Goal: Task Accomplishment & Management: Manage account settings

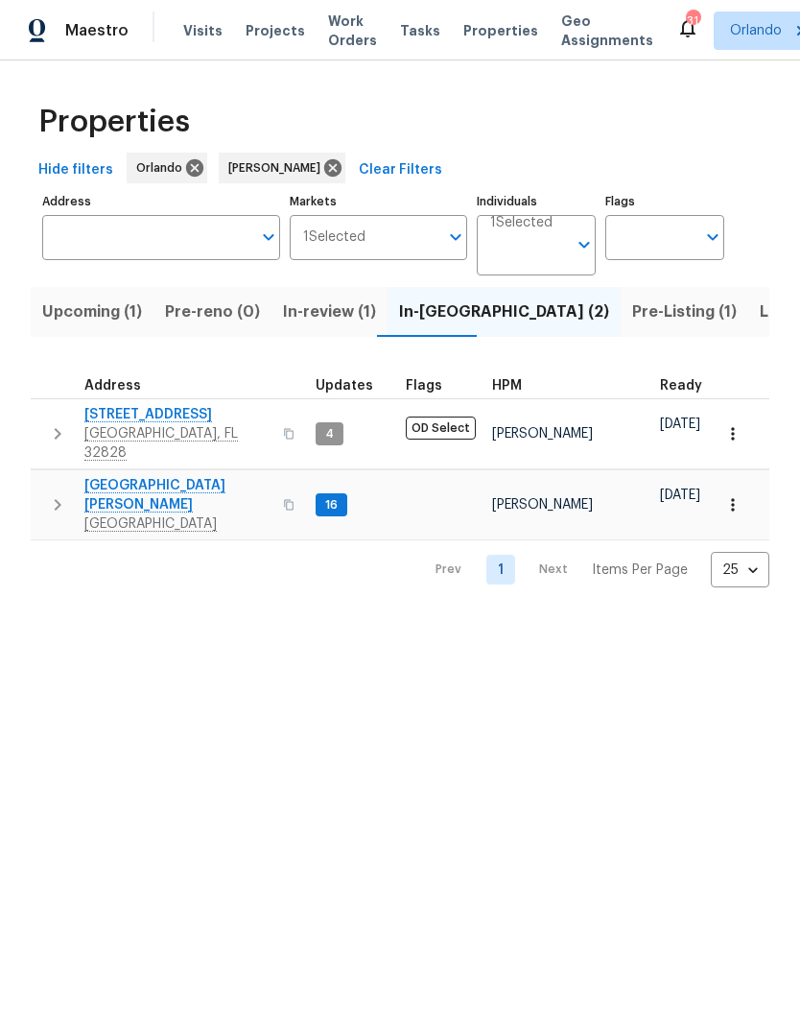
click at [164, 476] on span "7618 Brockbank Dr" at bounding box center [177, 495] width 187 height 38
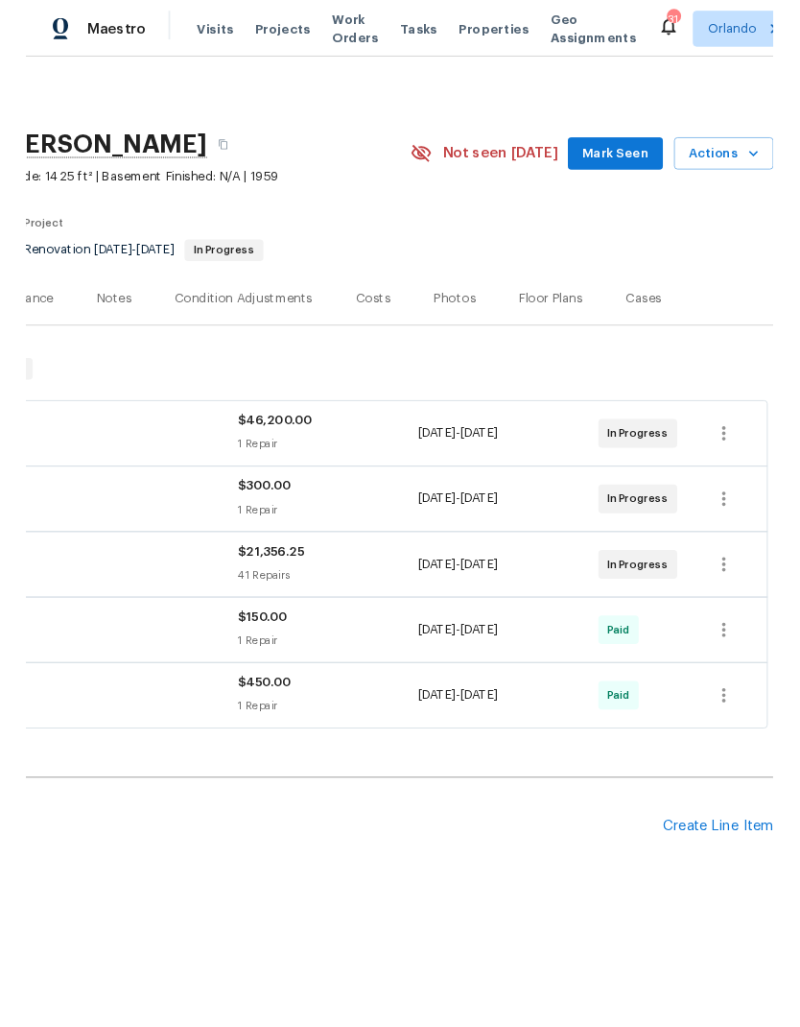
scroll to position [0, 284]
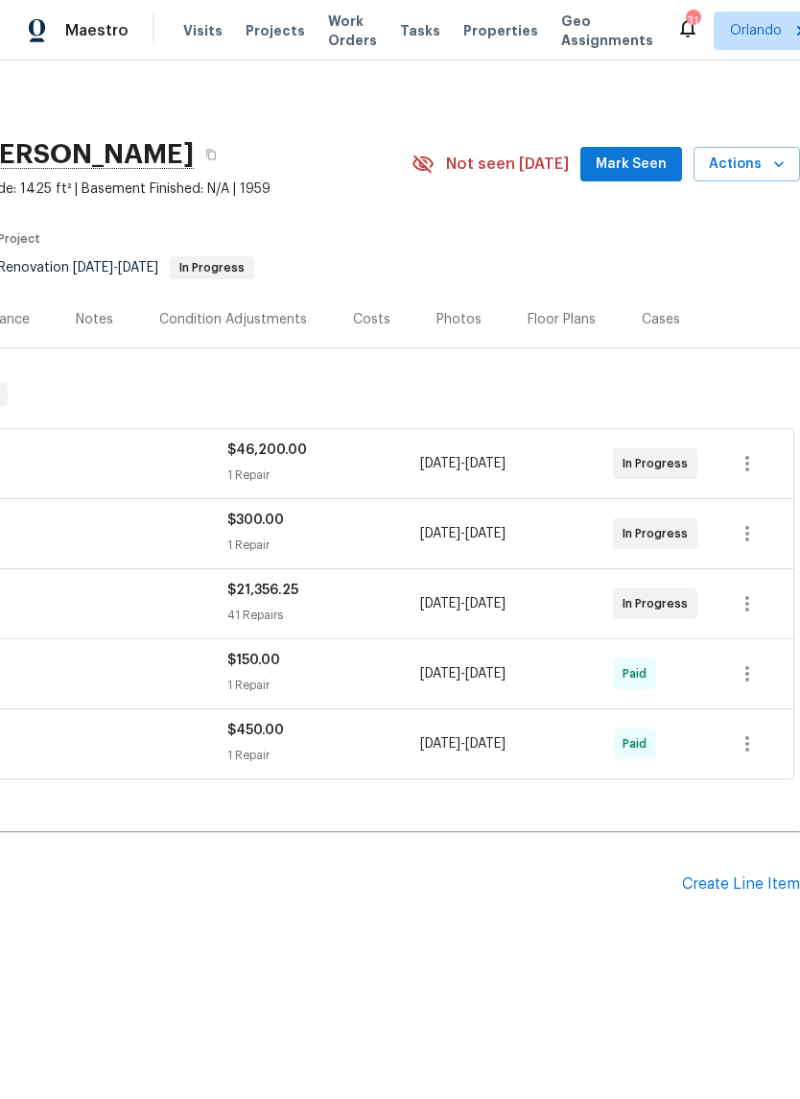
click at [745, 886] on div "Create Line Item" at bounding box center [741, 884] width 118 height 18
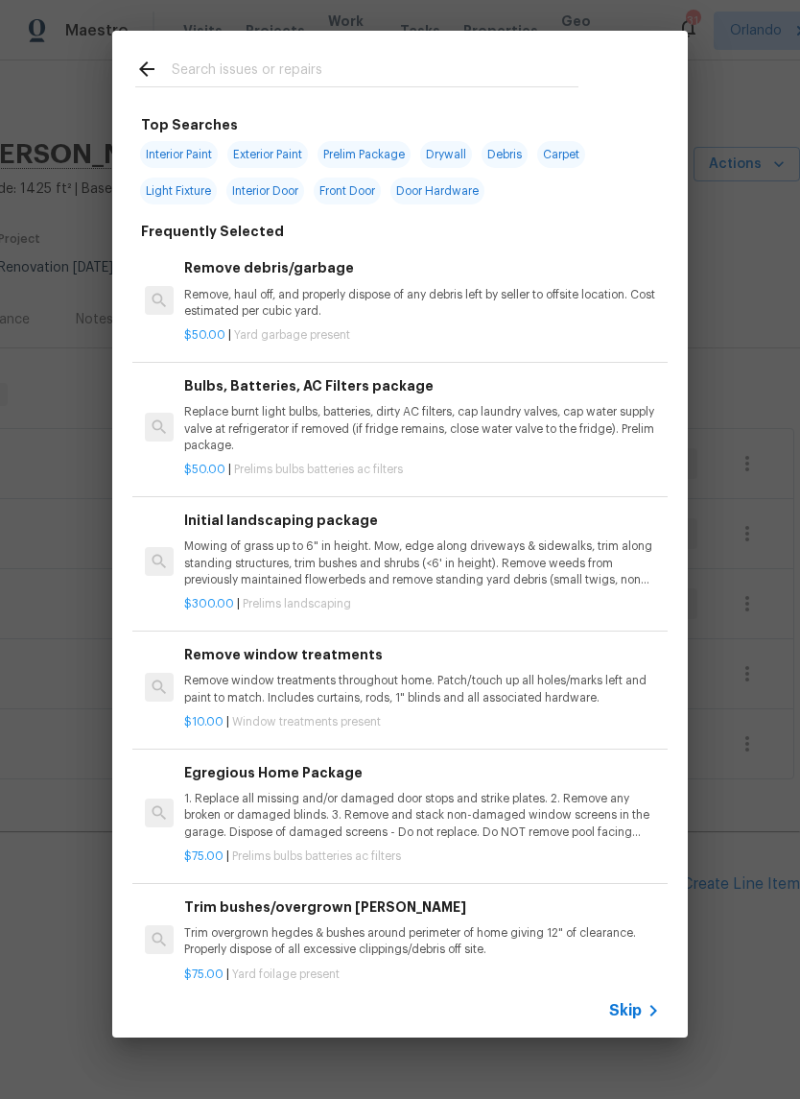
click at [288, 73] on input "text" at bounding box center [375, 72] width 407 height 29
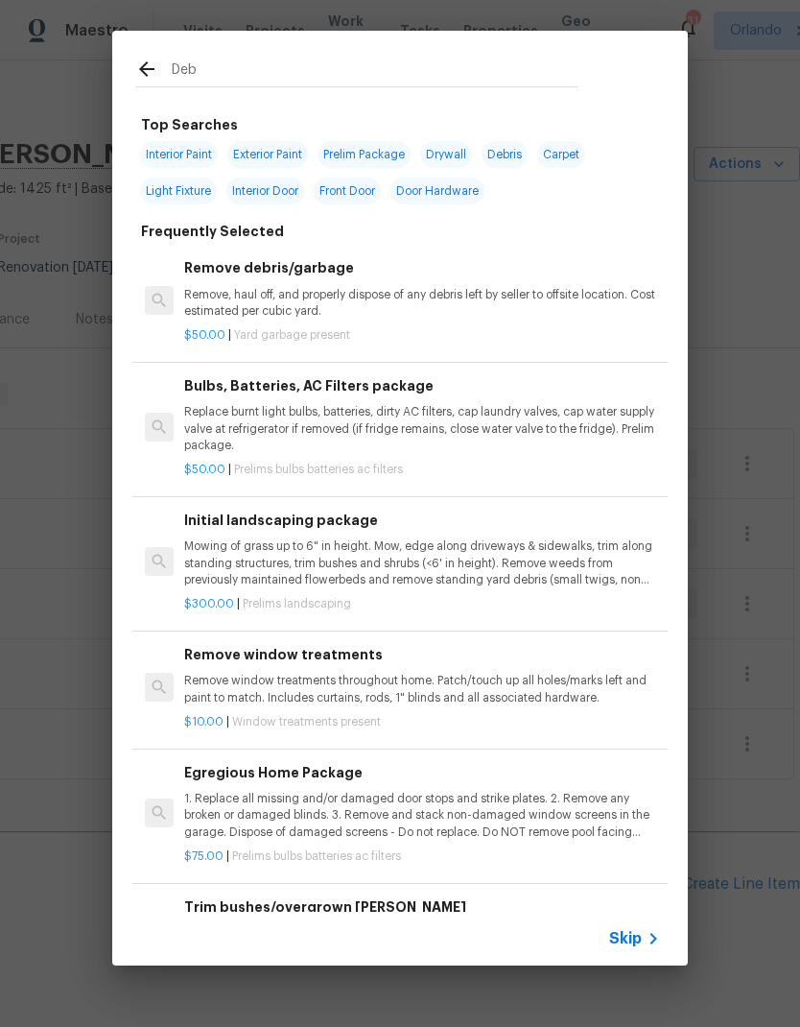
type input "Debr"
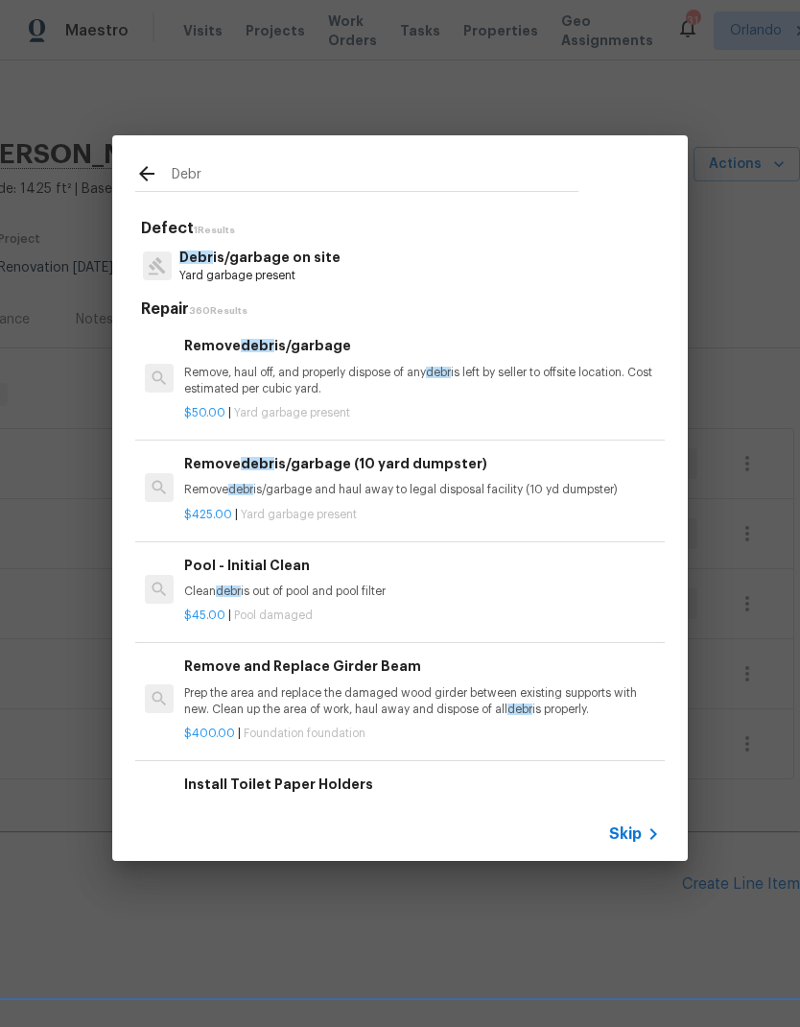
click at [345, 359] on div "Remove debr is/garbage Remove, haul off, and properly dispose of any debr is le…" at bounding box center [422, 366] width 476 height 62
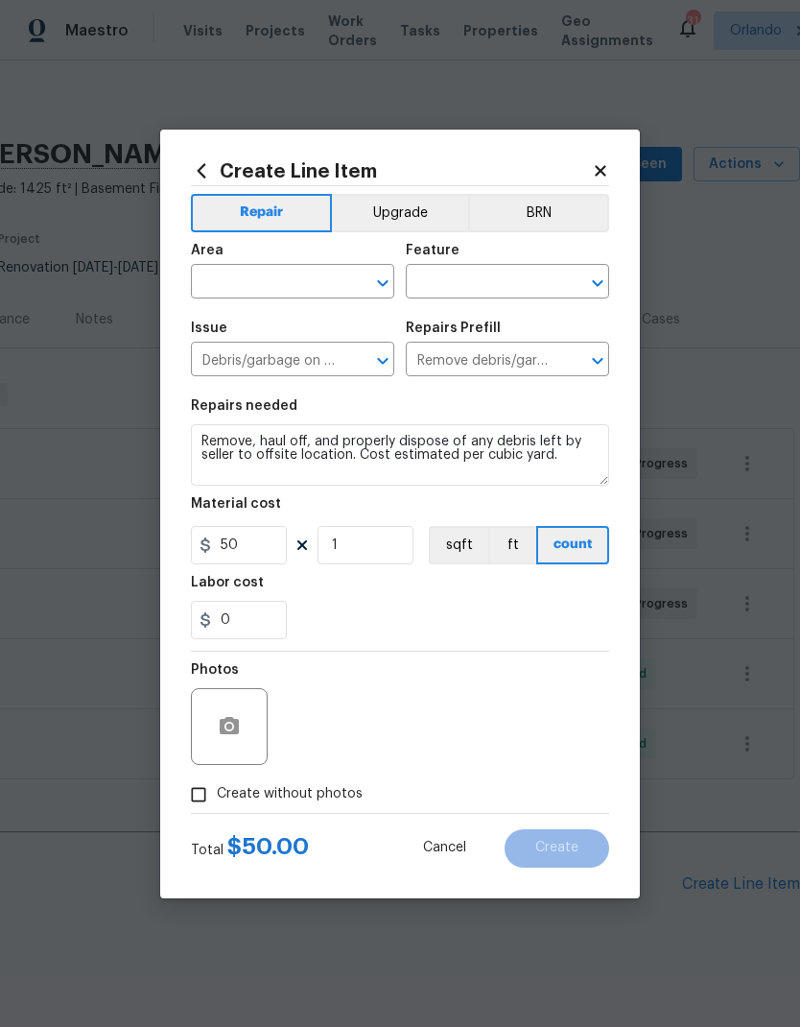
click at [332, 281] on input "text" at bounding box center [266, 284] width 150 height 30
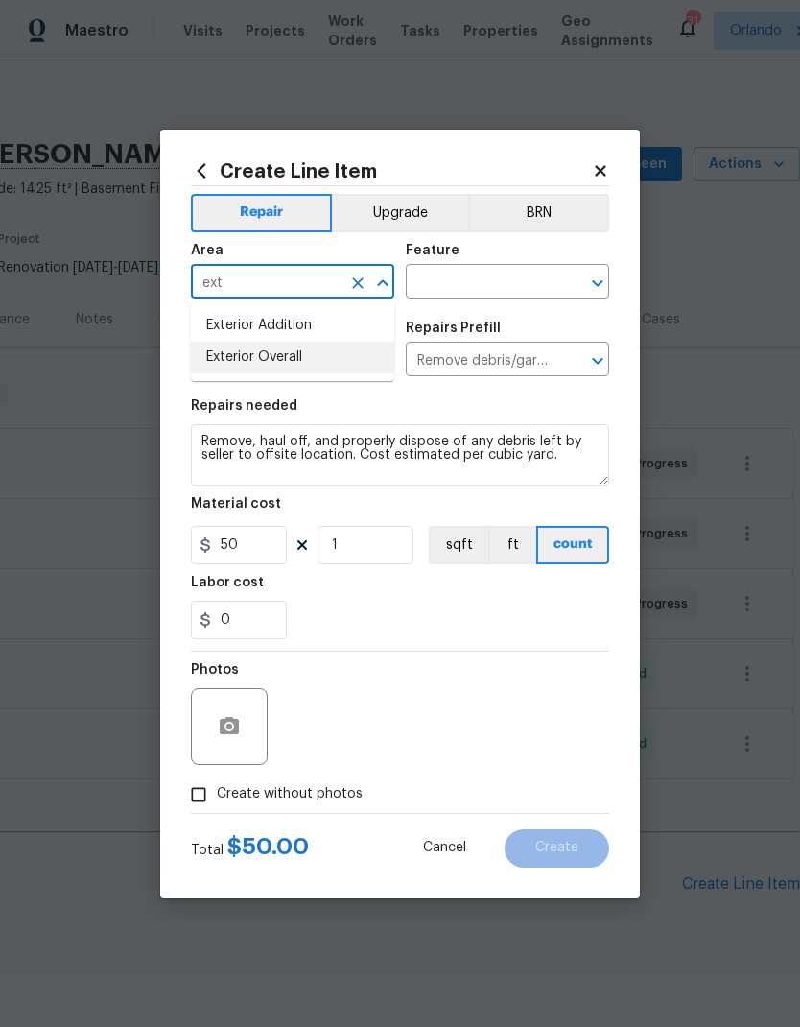
click at [328, 361] on li "Exterior Overall" at bounding box center [292, 358] width 203 height 32
type input "Exterior Overall"
click at [517, 296] on input "text" at bounding box center [481, 284] width 150 height 30
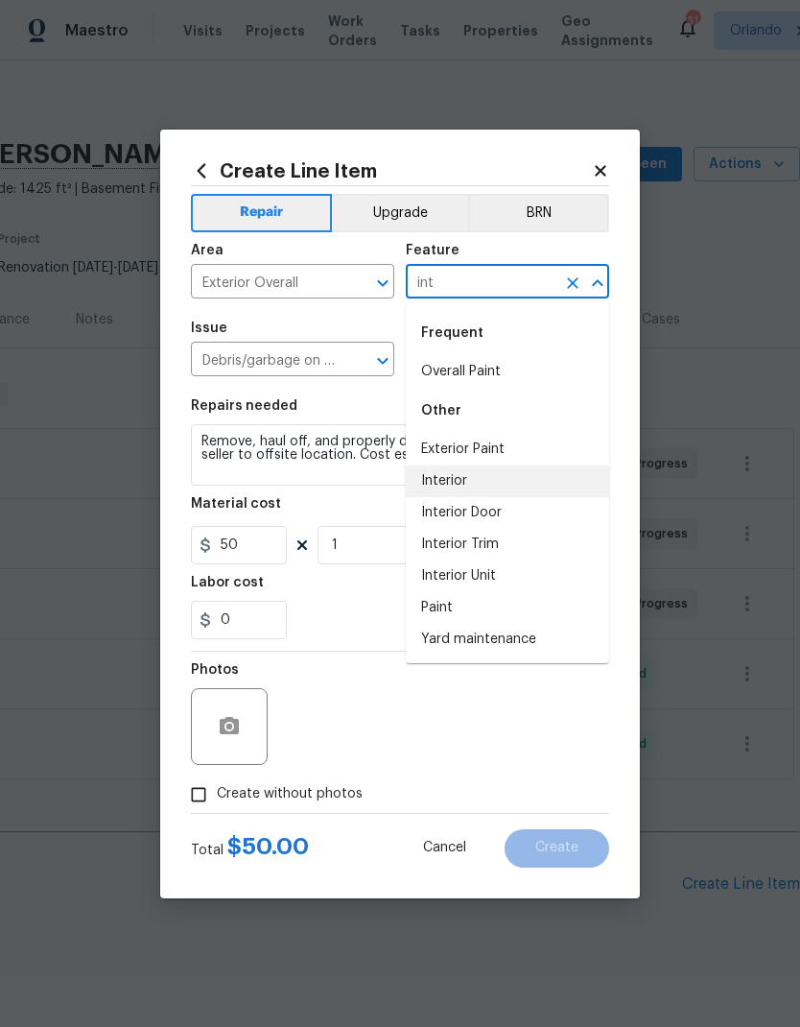
click at [462, 481] on li "Interior" at bounding box center [507, 481] width 203 height 32
type input "Interior"
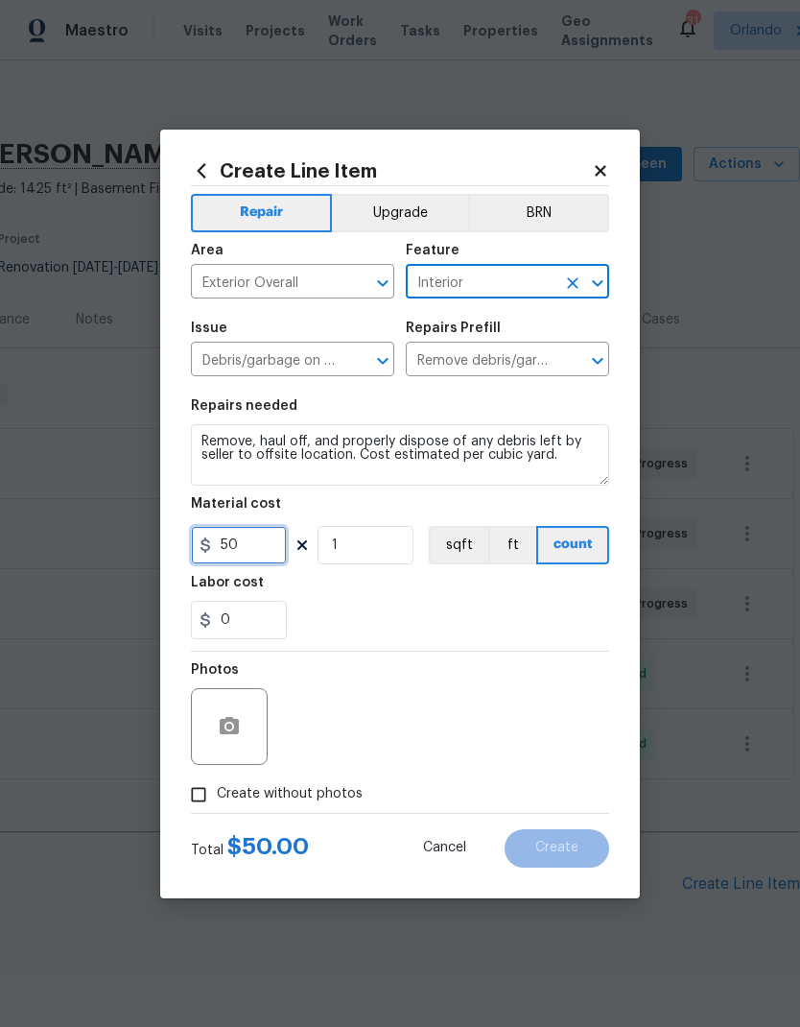
click at [254, 550] on input "50" at bounding box center [239, 545] width 96 height 38
type input "1000"
click at [472, 608] on div "0" at bounding box center [400, 620] width 418 height 38
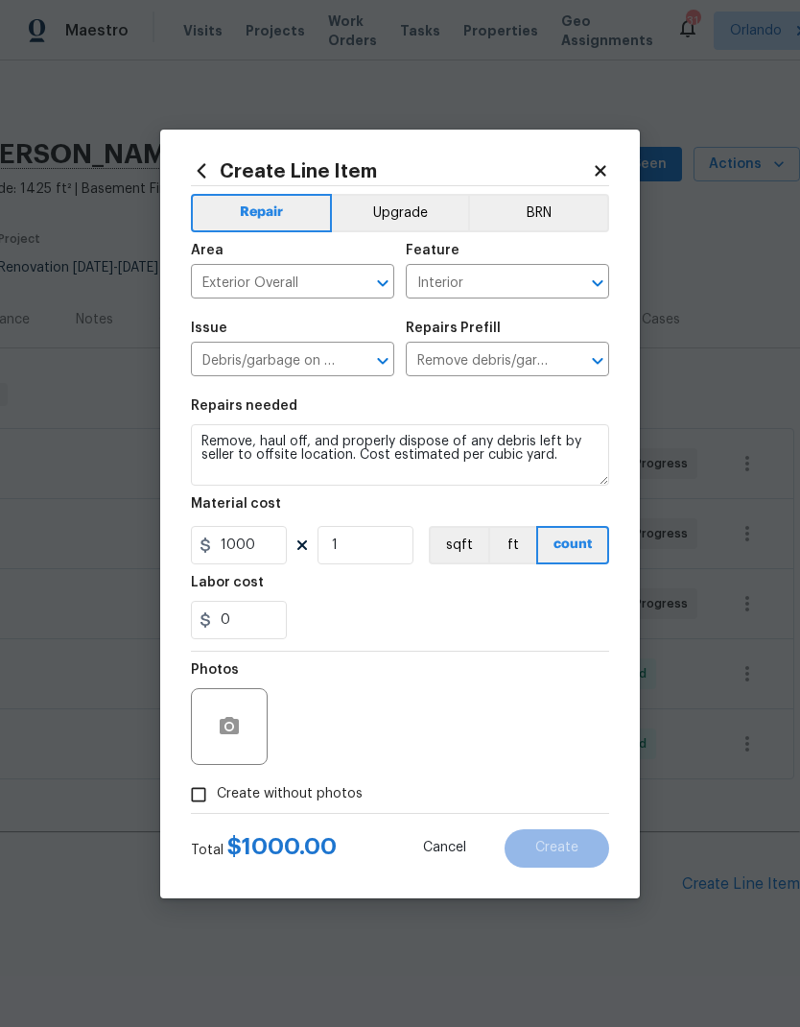
click at [334, 790] on span "Create without photos" at bounding box center [290, 794] width 146 height 20
click at [217, 790] on input "Create without photos" at bounding box center [198, 794] width 36 height 36
checkbox input "true"
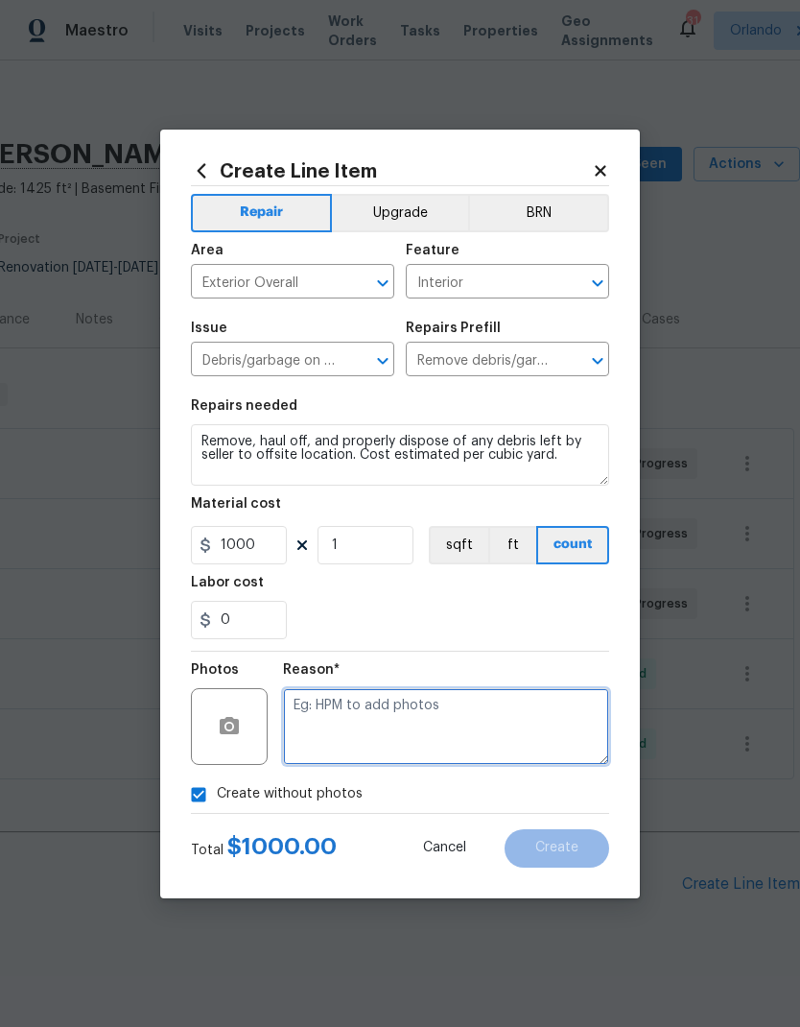
click at [444, 718] on textarea at bounding box center [446, 726] width 326 height 77
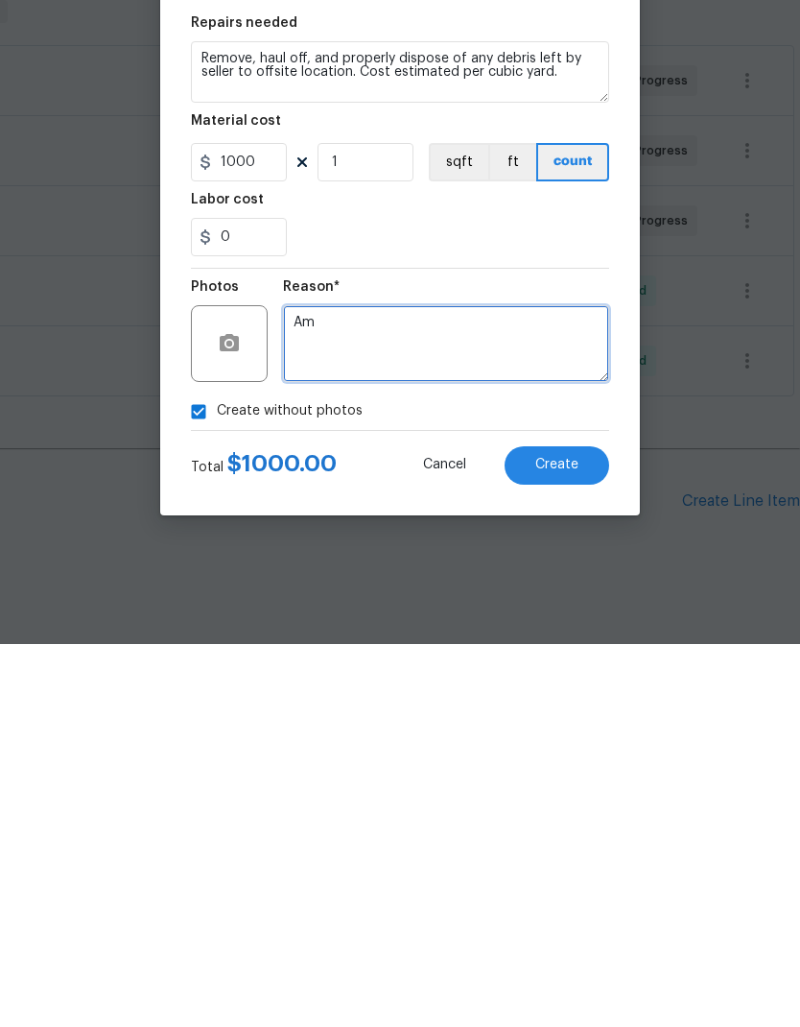
type textarea "A"
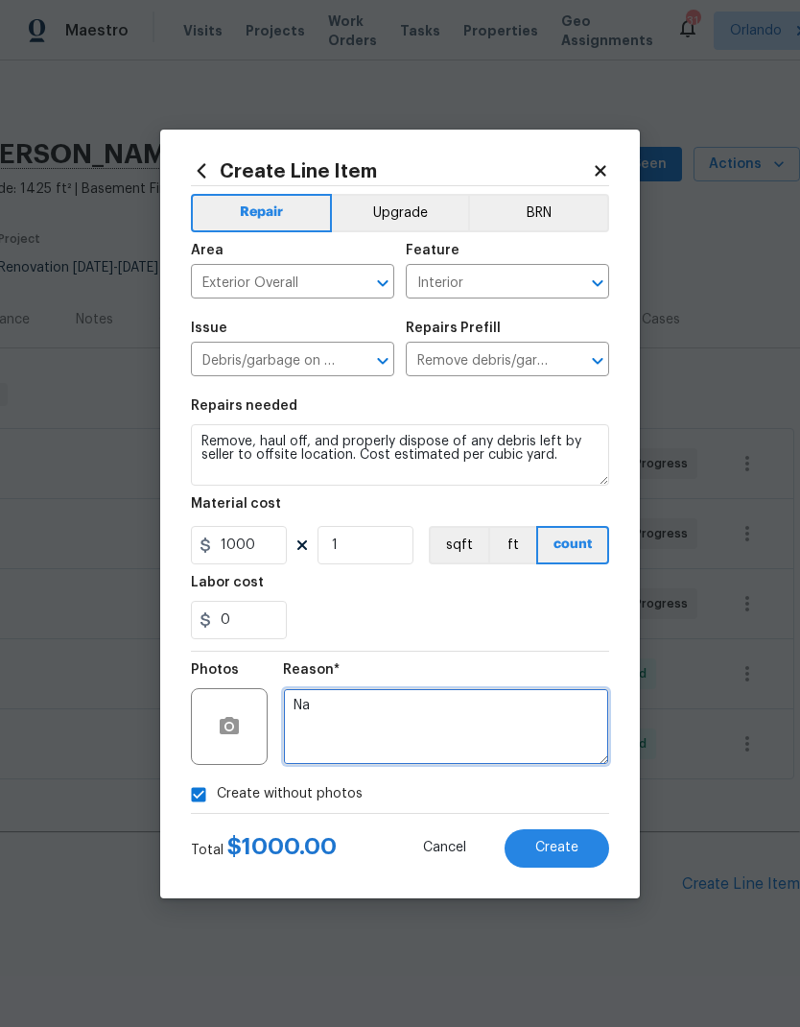
type textarea "Na"
click at [583, 845] on button "Create" at bounding box center [557, 848] width 105 height 38
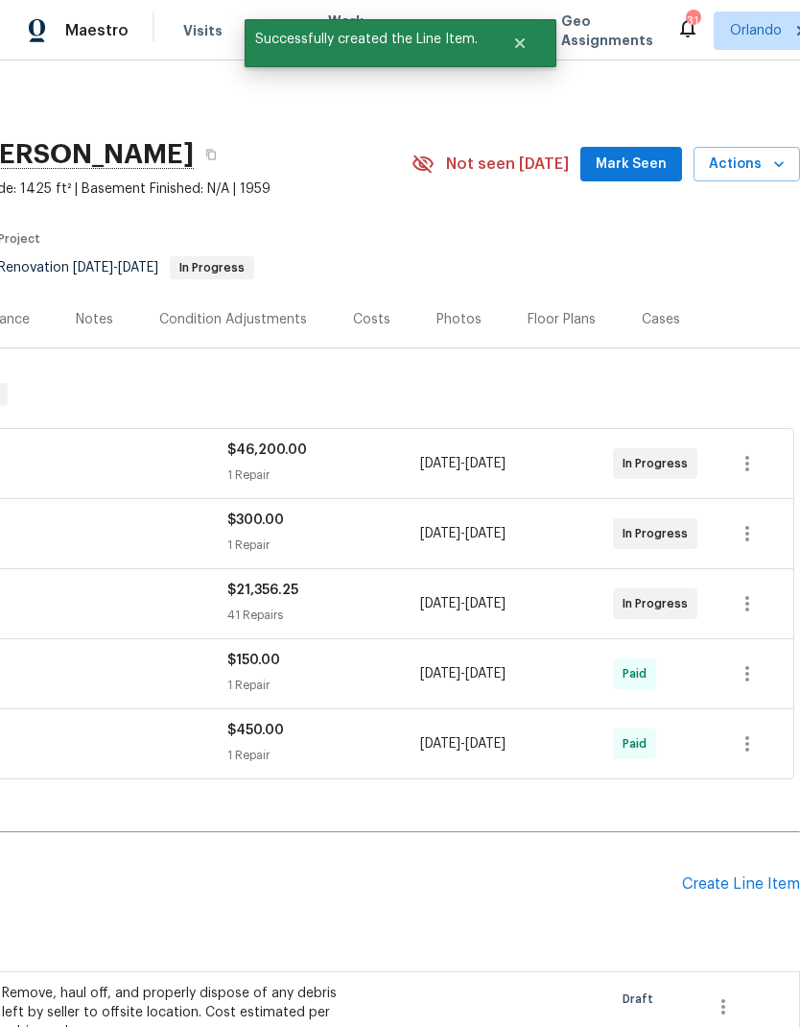
click at [750, 875] on div "Create Line Item" at bounding box center [741, 884] width 118 height 18
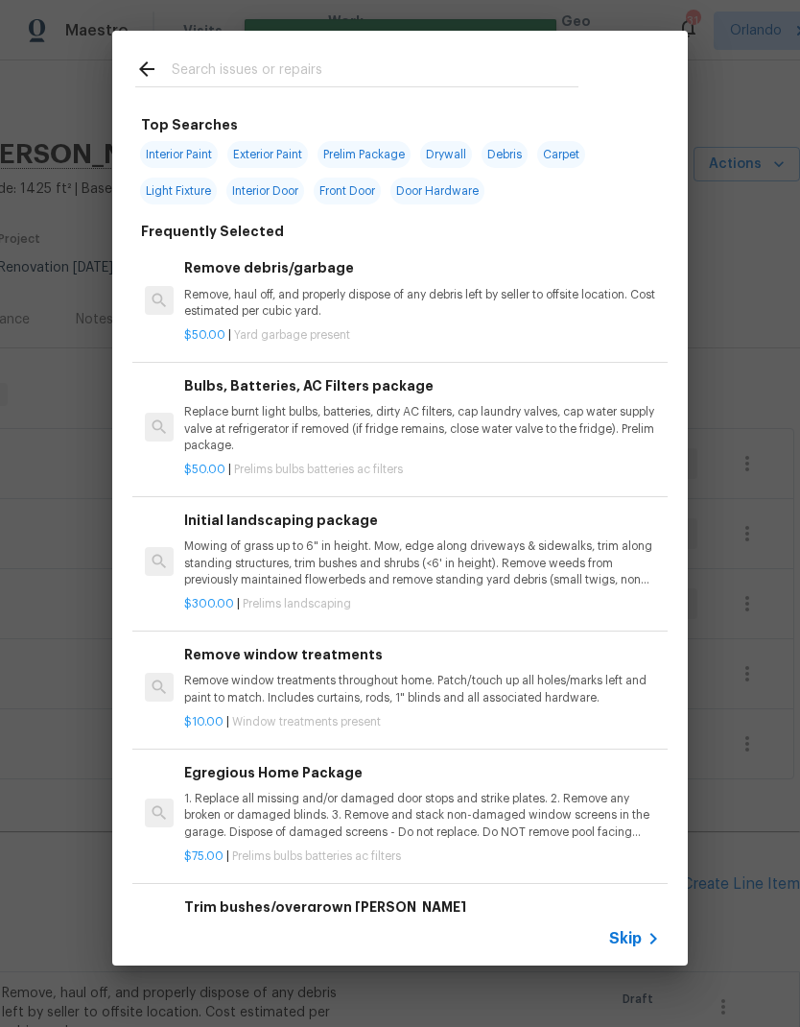
click at [273, 60] on input "text" at bounding box center [375, 72] width 407 height 29
type input "Storm"
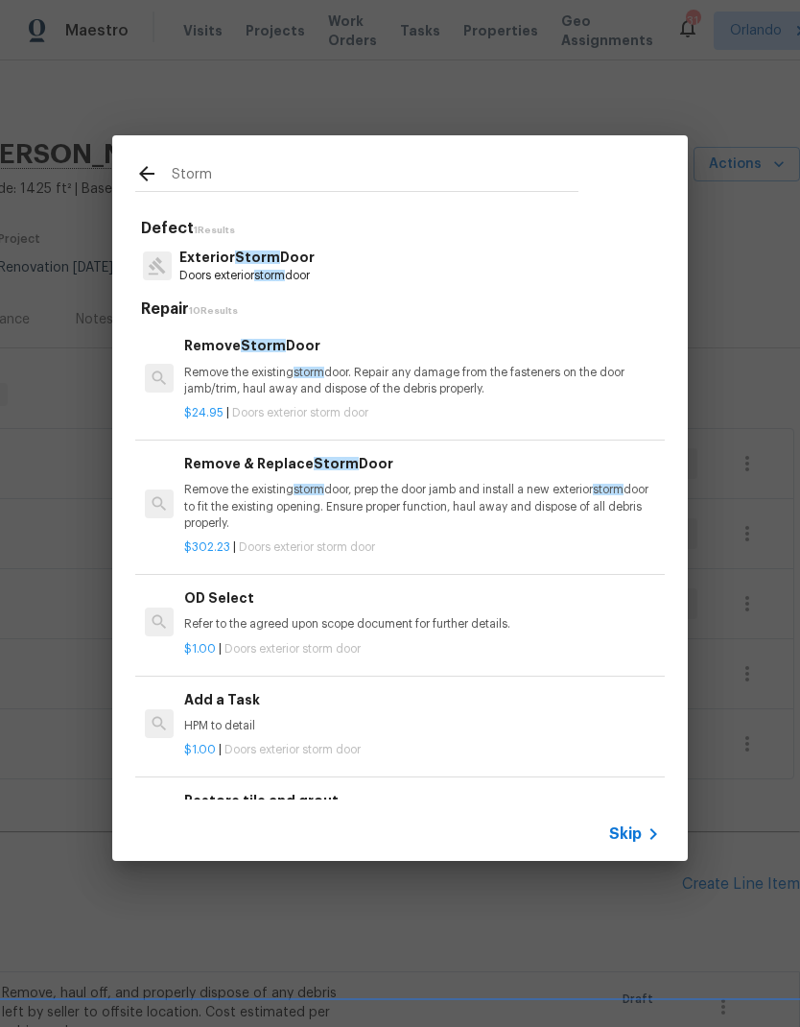
click at [460, 370] on p "Remove the existing storm door. Repair any damage from the fasteners on the doo…" at bounding box center [422, 381] width 476 height 33
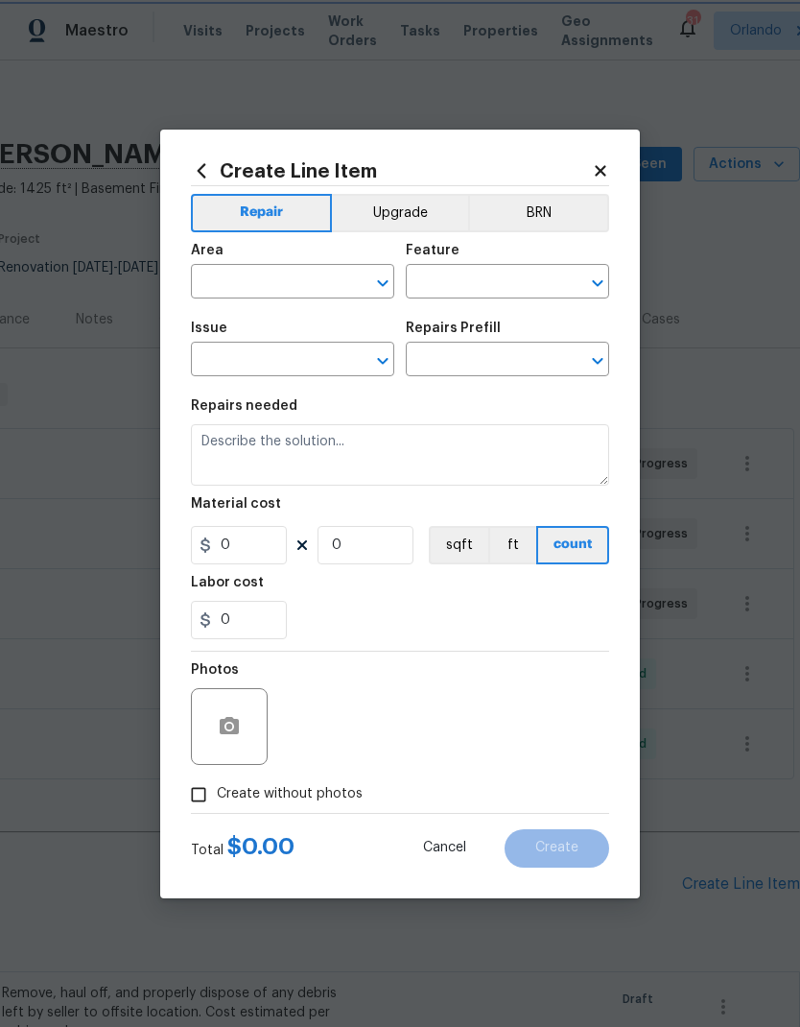
type input "Interior Door"
type input "Exterior Storm Door"
type input "Remove Storm Door $24.95"
type textarea "Remove the existing storm door. Repair any damage from the fasteners on the doo…"
type input "24.95"
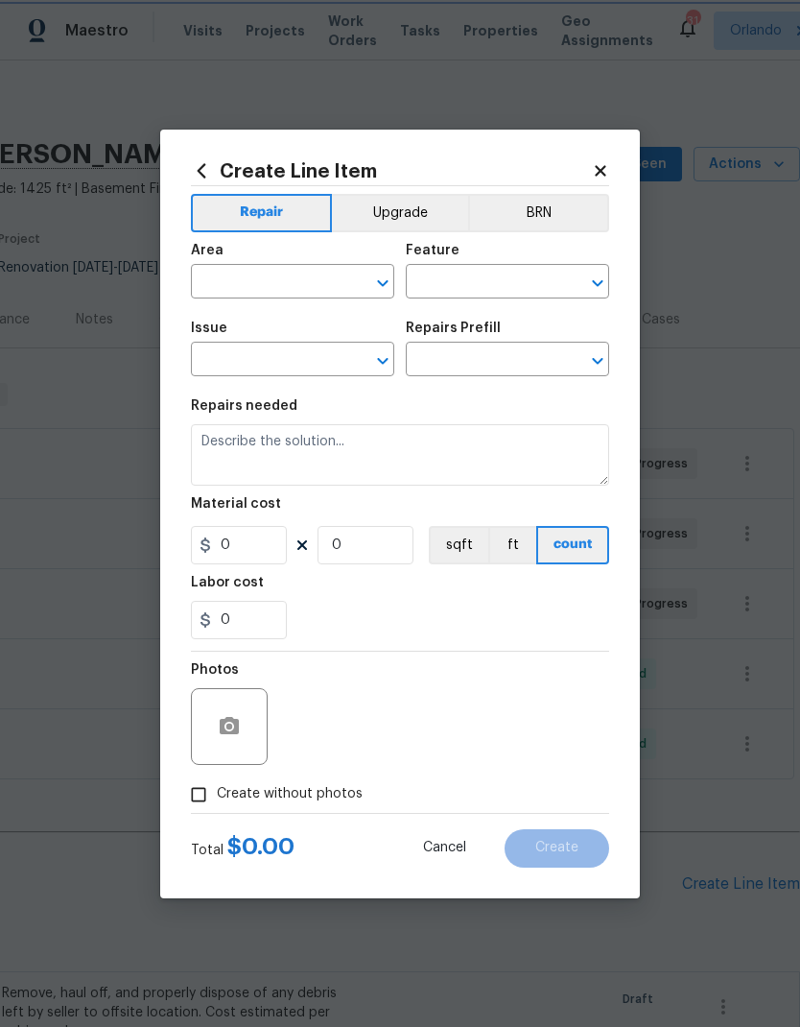
type input "1"
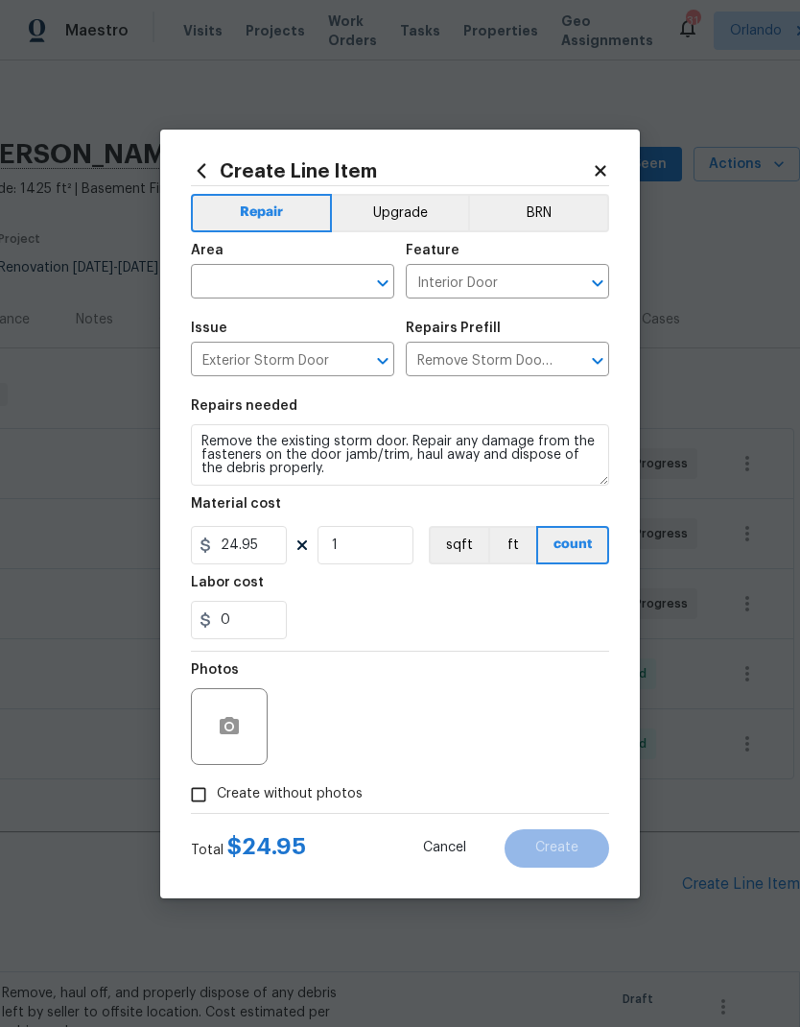
click at [321, 283] on input "text" at bounding box center [266, 284] width 150 height 30
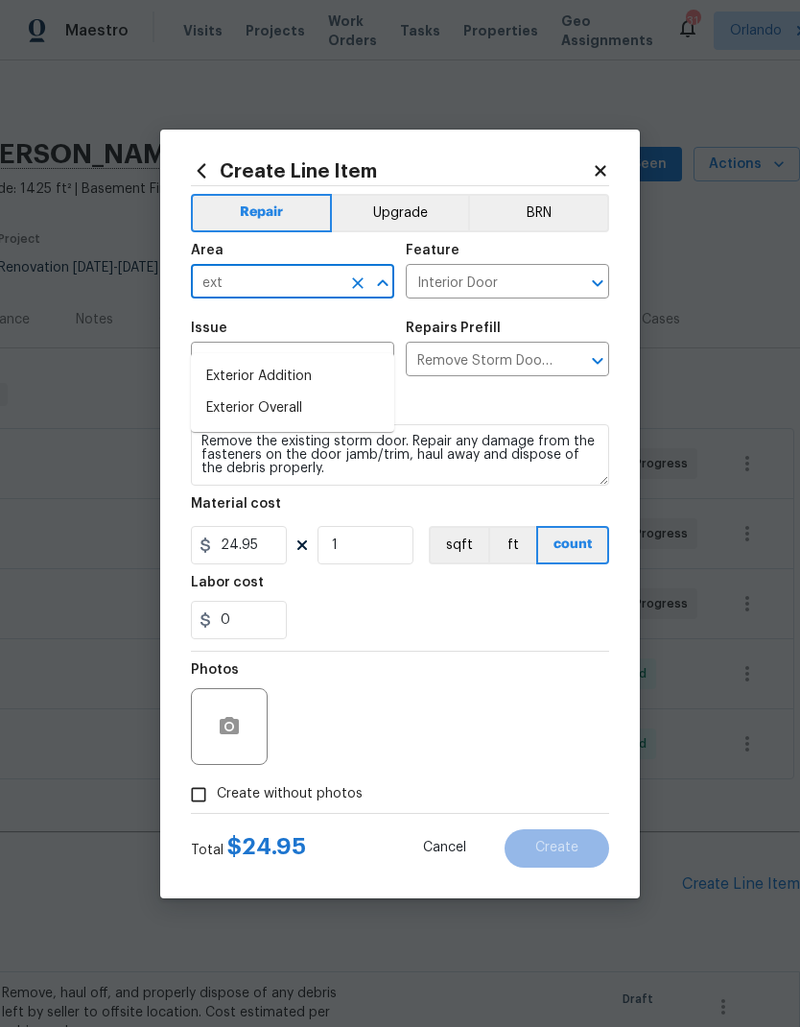
click at [305, 393] on li "Exterior Overall" at bounding box center [292, 409] width 203 height 32
type input "Exterior Overall"
click at [434, 614] on div "0" at bounding box center [400, 620] width 418 height 38
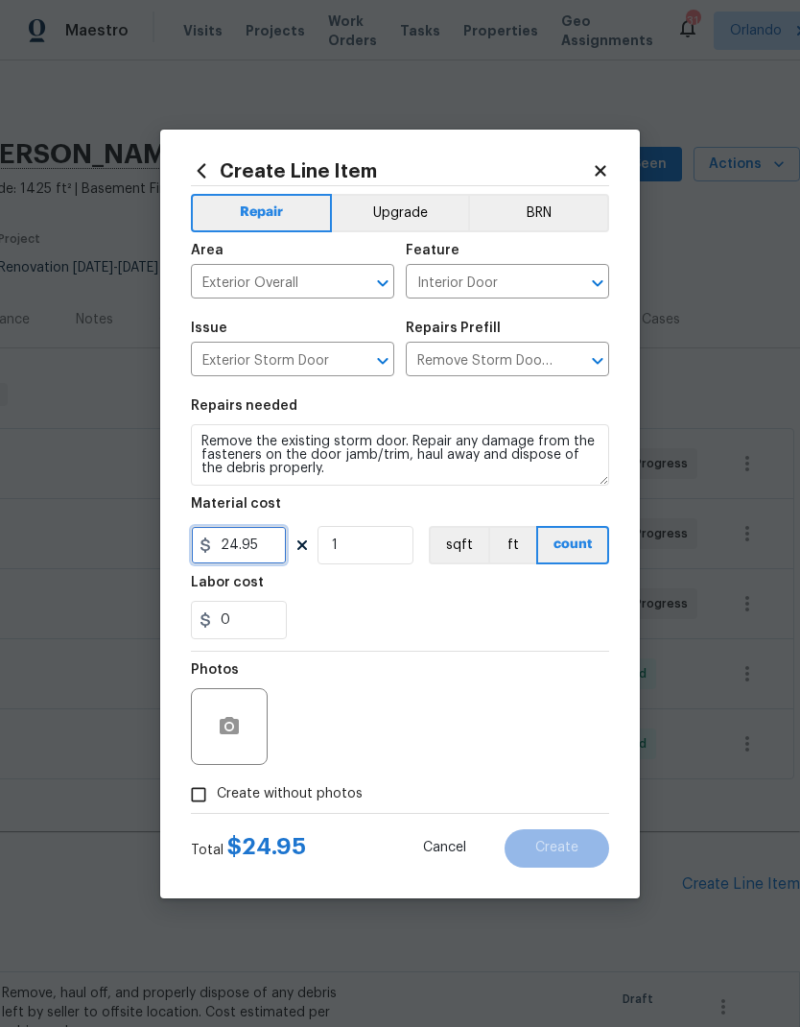
click at [254, 548] on input "24.95" at bounding box center [239, 545] width 96 height 38
click at [253, 548] on input "24.95" at bounding box center [239, 545] width 96 height 38
type input "40"
click at [528, 603] on div "0" at bounding box center [400, 620] width 418 height 38
click at [327, 799] on span "Create without photos" at bounding box center [290, 794] width 146 height 20
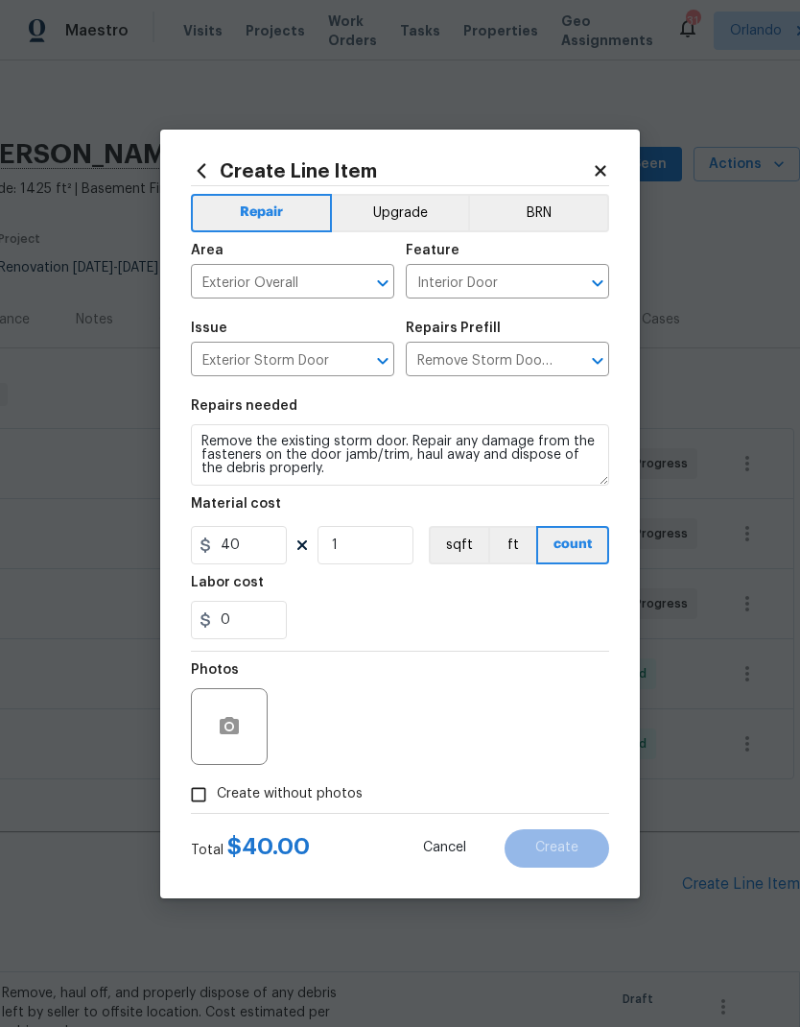
click at [217, 799] on input "Create without photos" at bounding box center [198, 794] width 36 height 36
checkbox input "true"
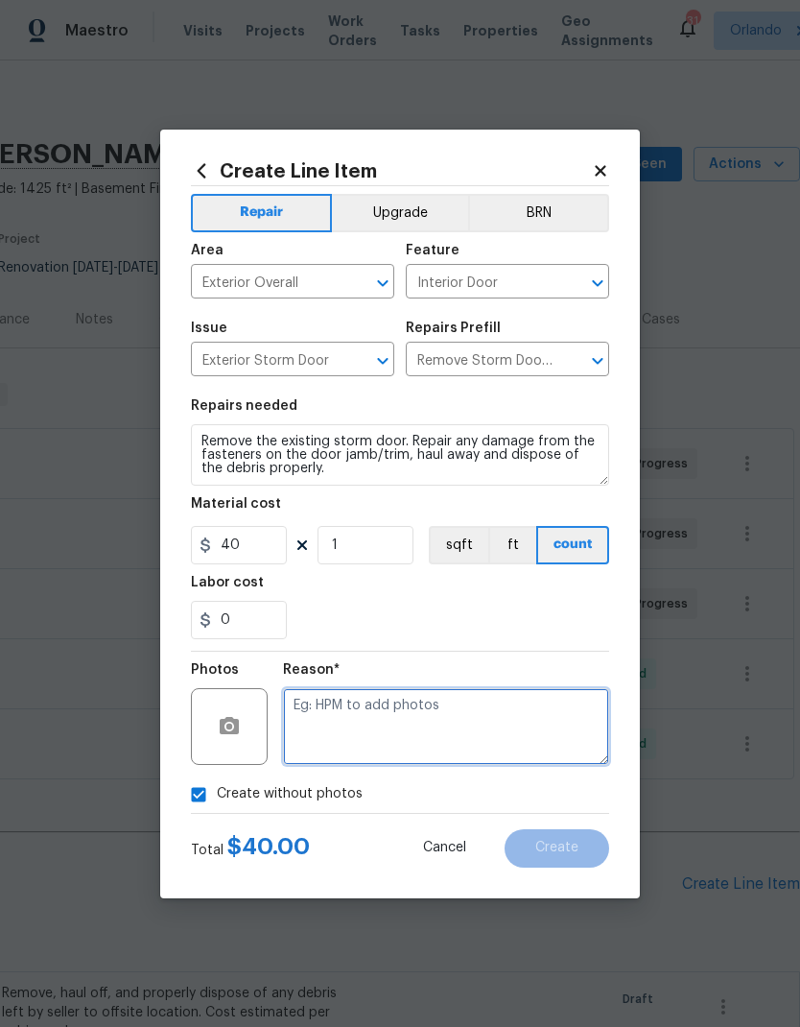
click at [411, 721] on textarea at bounding box center [446, 726] width 326 height 77
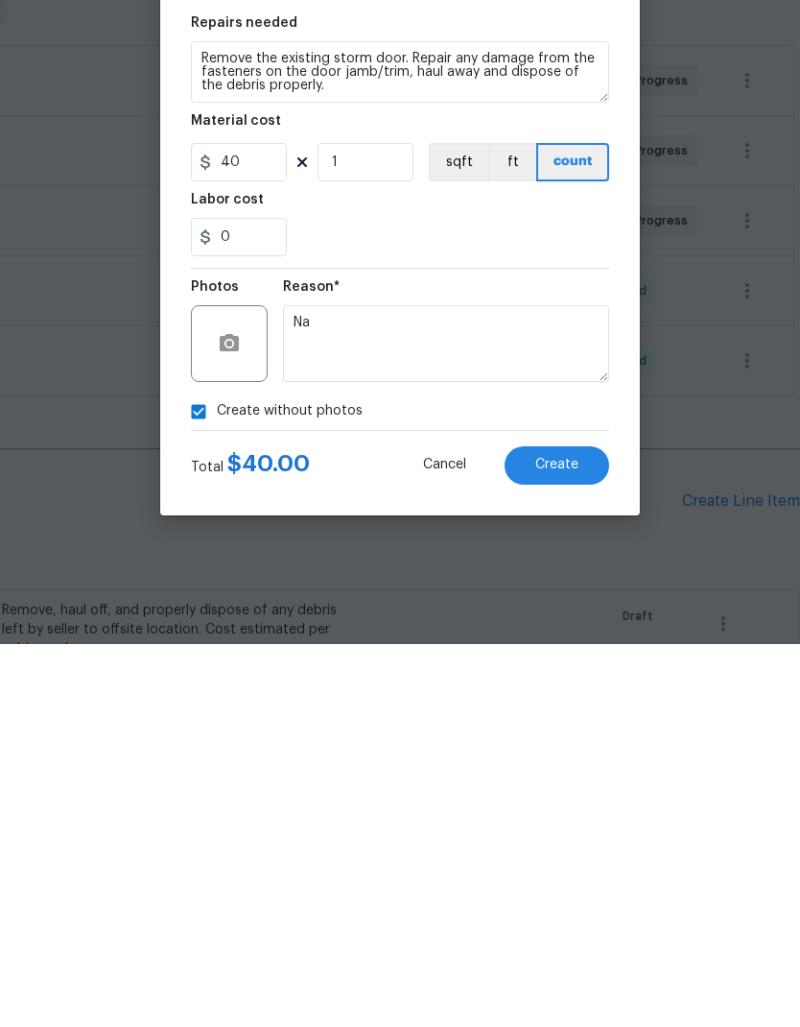
scroll to position [77, 0]
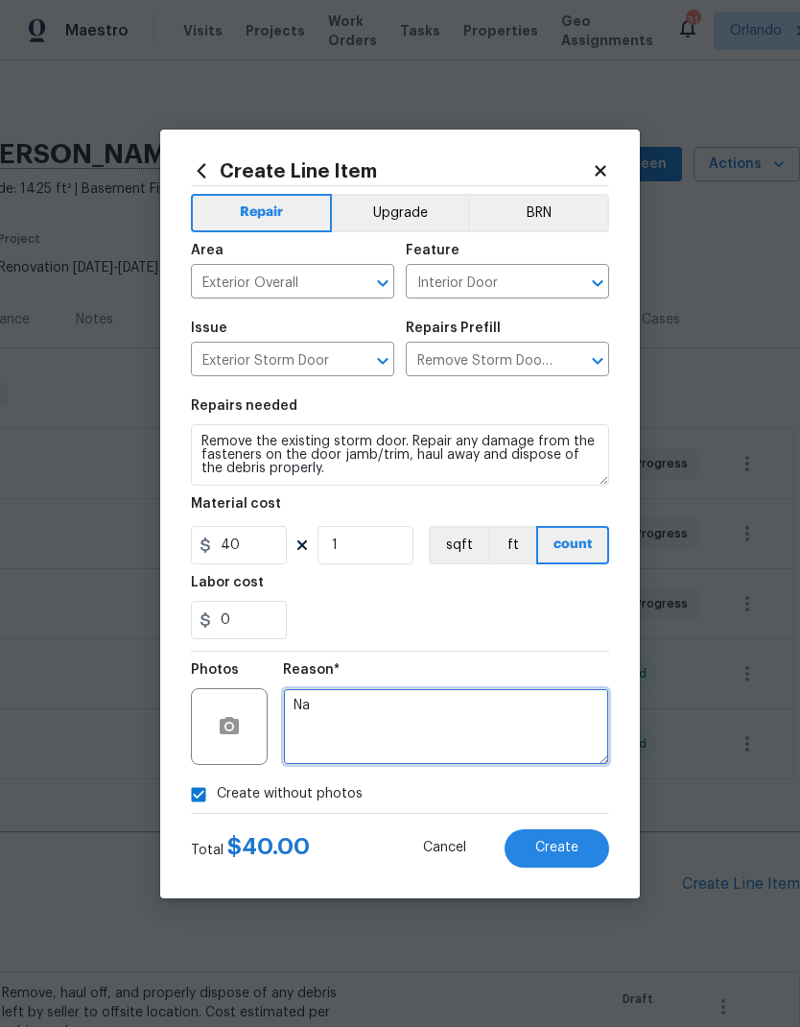
type textarea "Na"
click at [574, 847] on span "Create" at bounding box center [557, 848] width 43 height 14
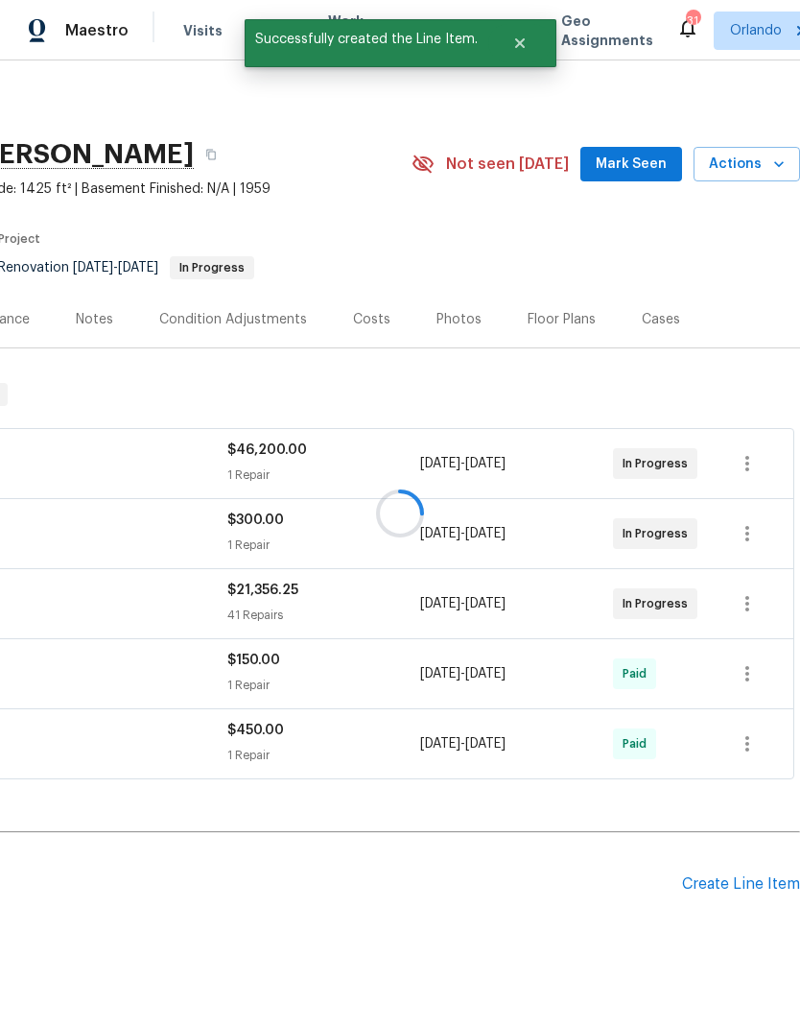
scroll to position [62, 0]
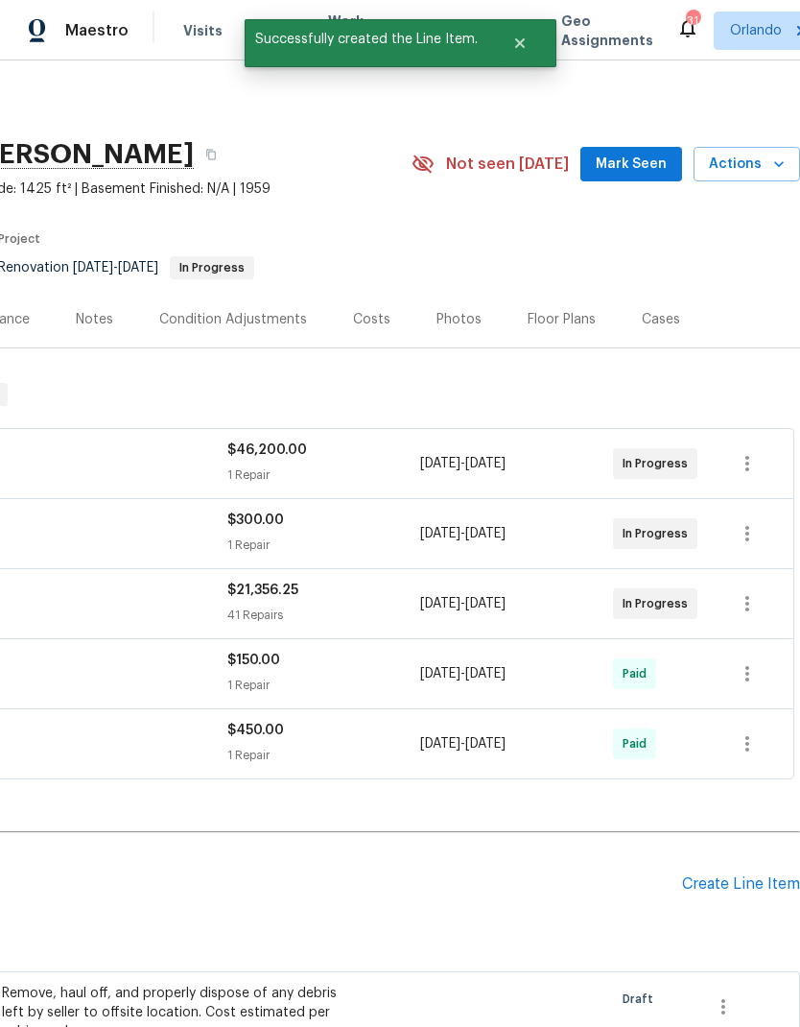
click at [750, 875] on div "Create Line Item" at bounding box center [741, 884] width 118 height 18
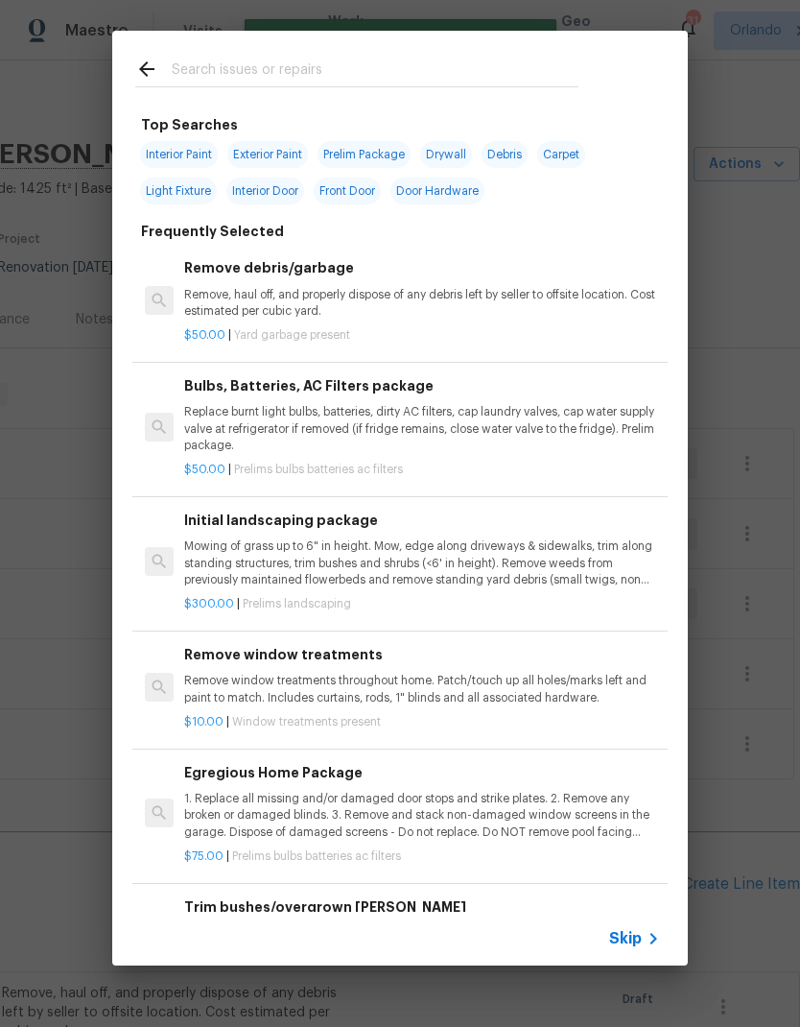
click at [259, 64] on input "text" at bounding box center [375, 72] width 407 height 29
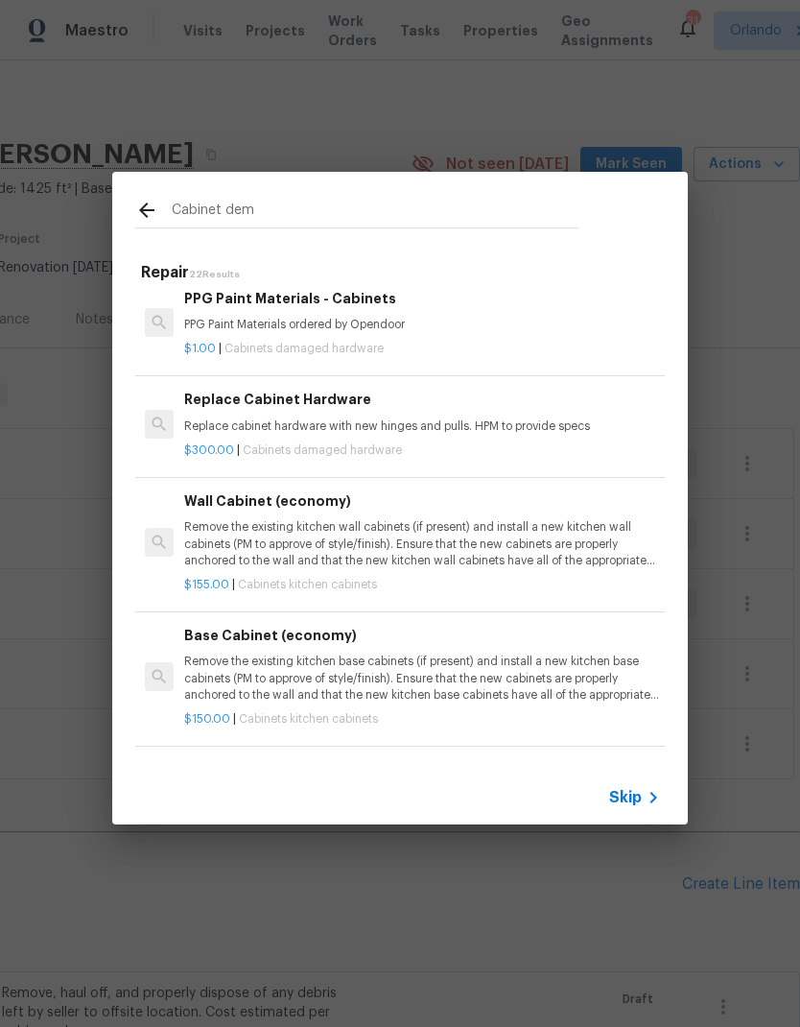
scroll to position [470, 0]
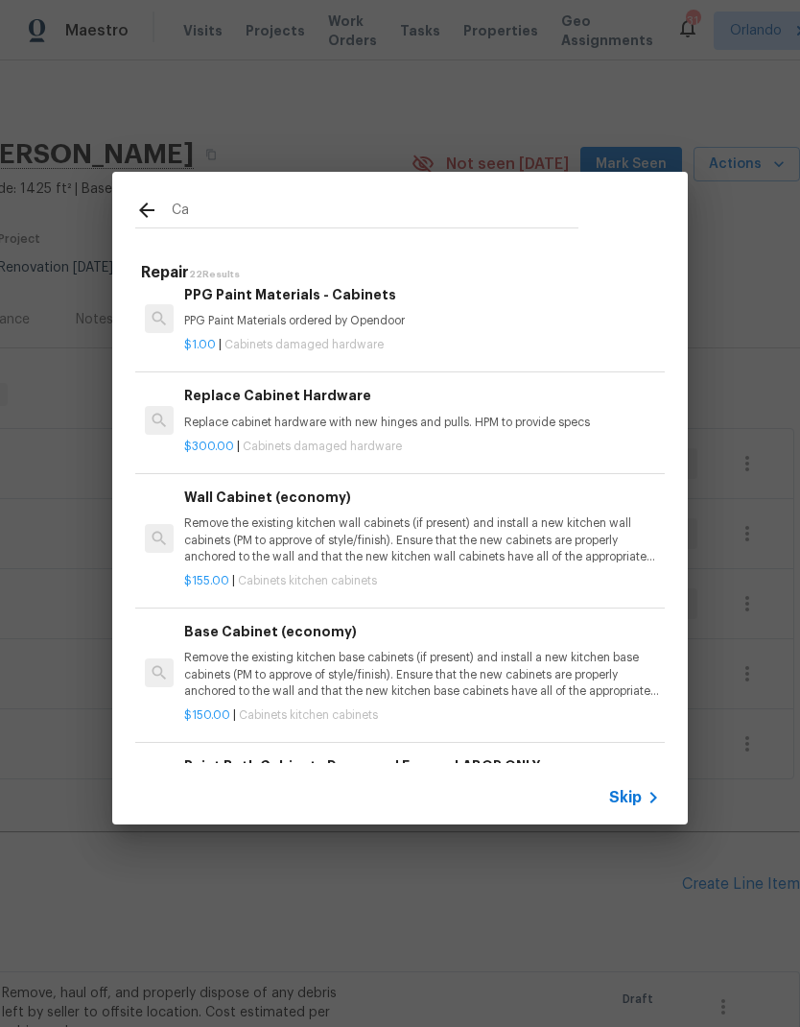
type input "C"
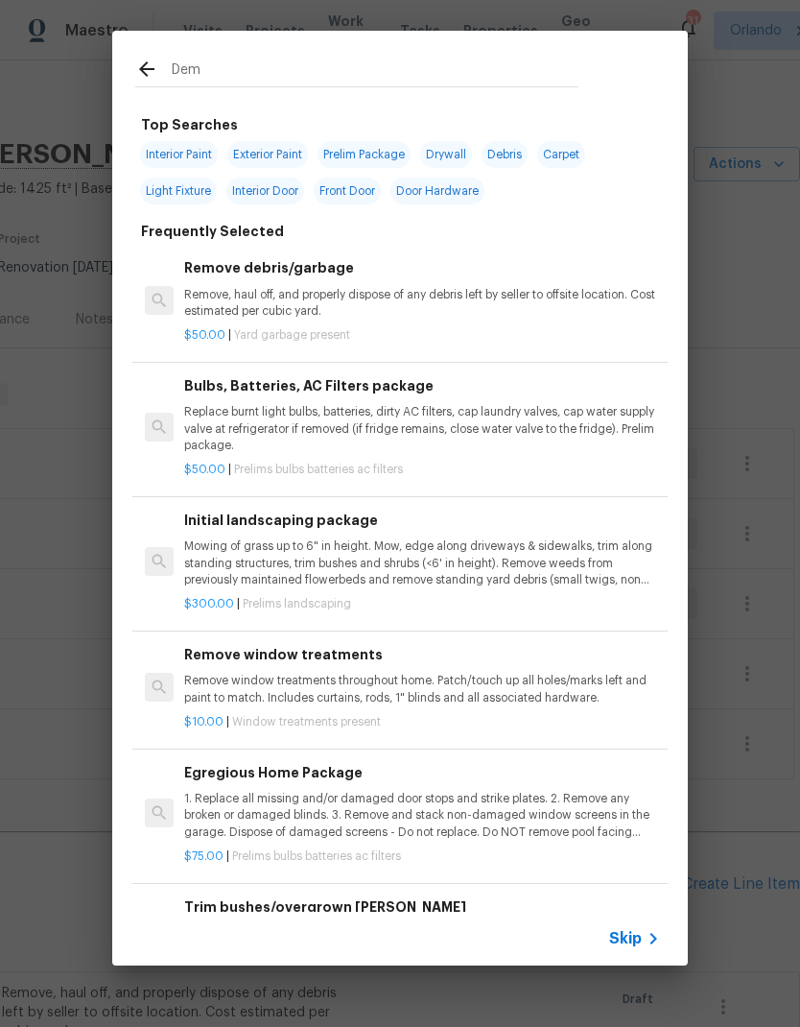
type input "Demo"
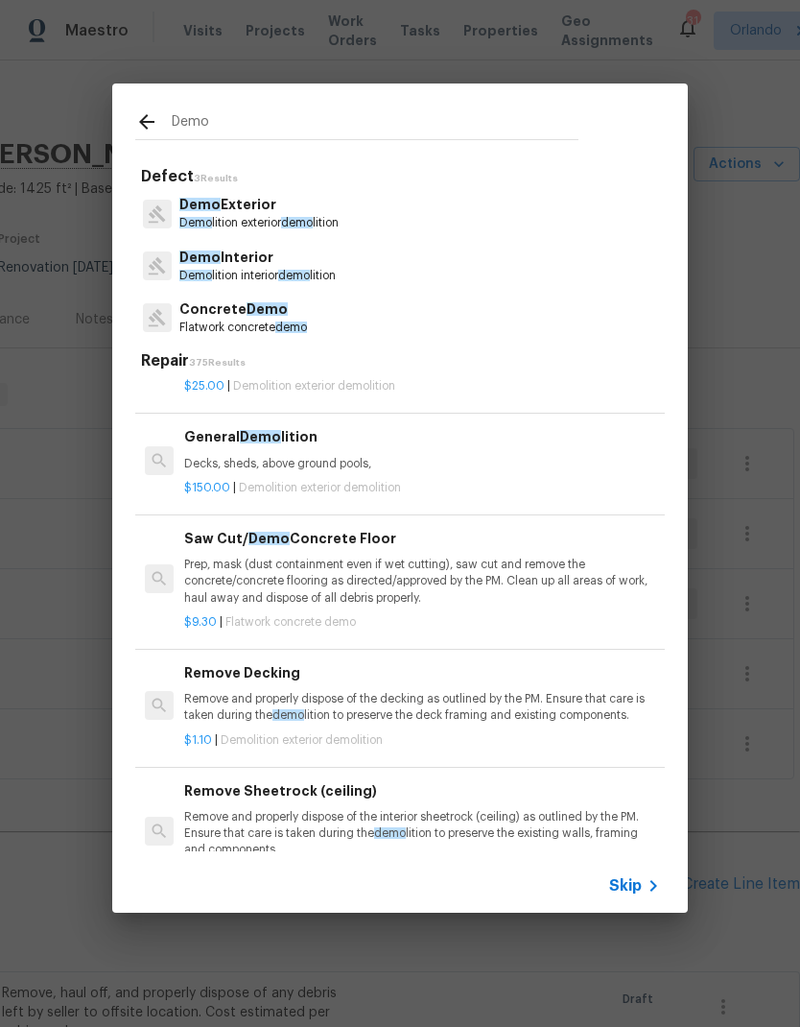
scroll to position [212, 0]
click at [416, 448] on div "General Demo lition Decks, sheds, above ground pools," at bounding box center [422, 450] width 476 height 46
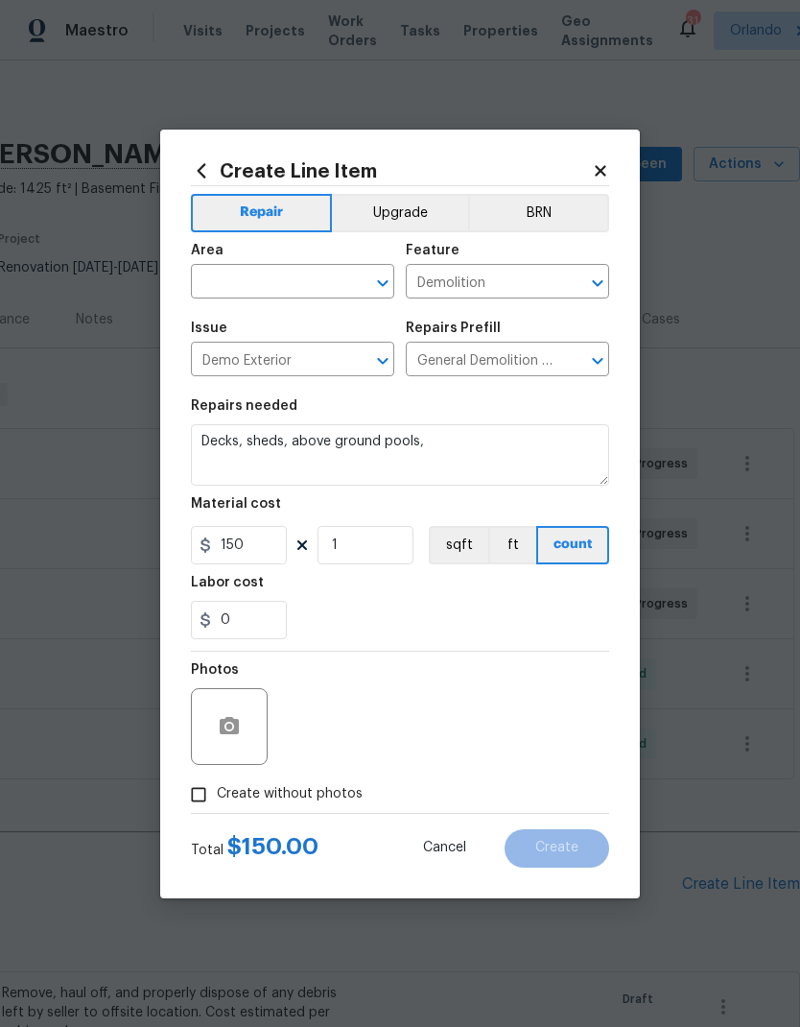
click at [322, 279] on input "text" at bounding box center [266, 284] width 150 height 30
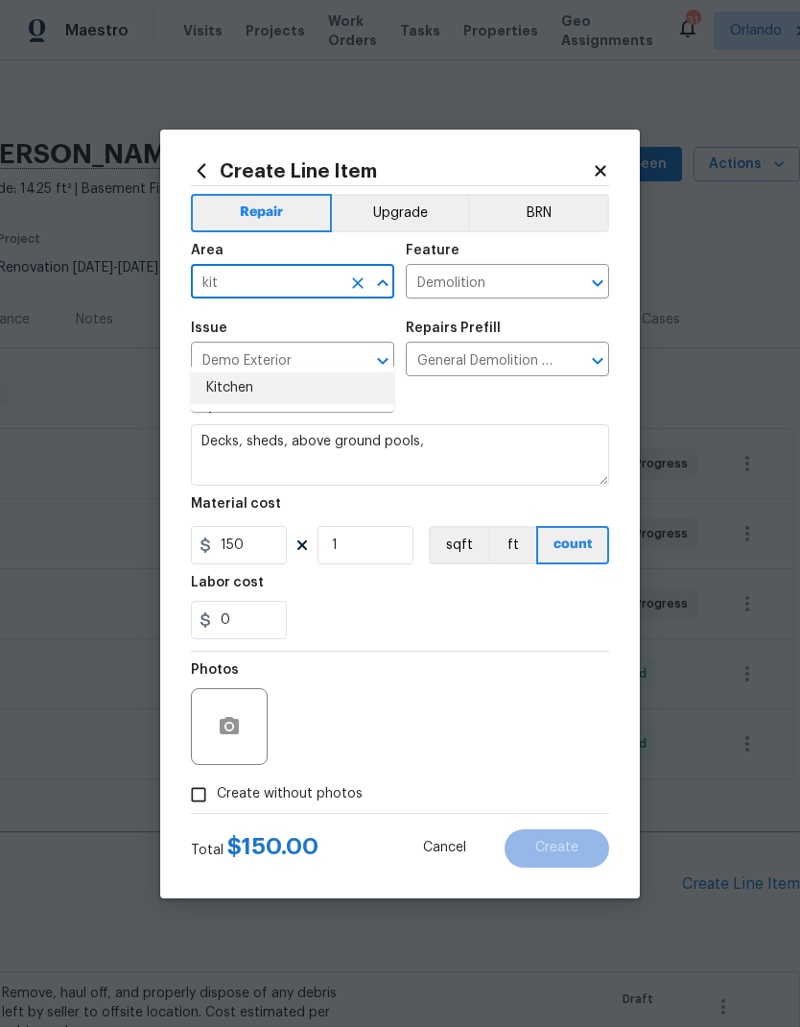
click at [257, 372] on li "Kitchen" at bounding box center [292, 388] width 203 height 32
type input "Kitchen"
click at [495, 415] on div "Repairs needed" at bounding box center [400, 411] width 418 height 25
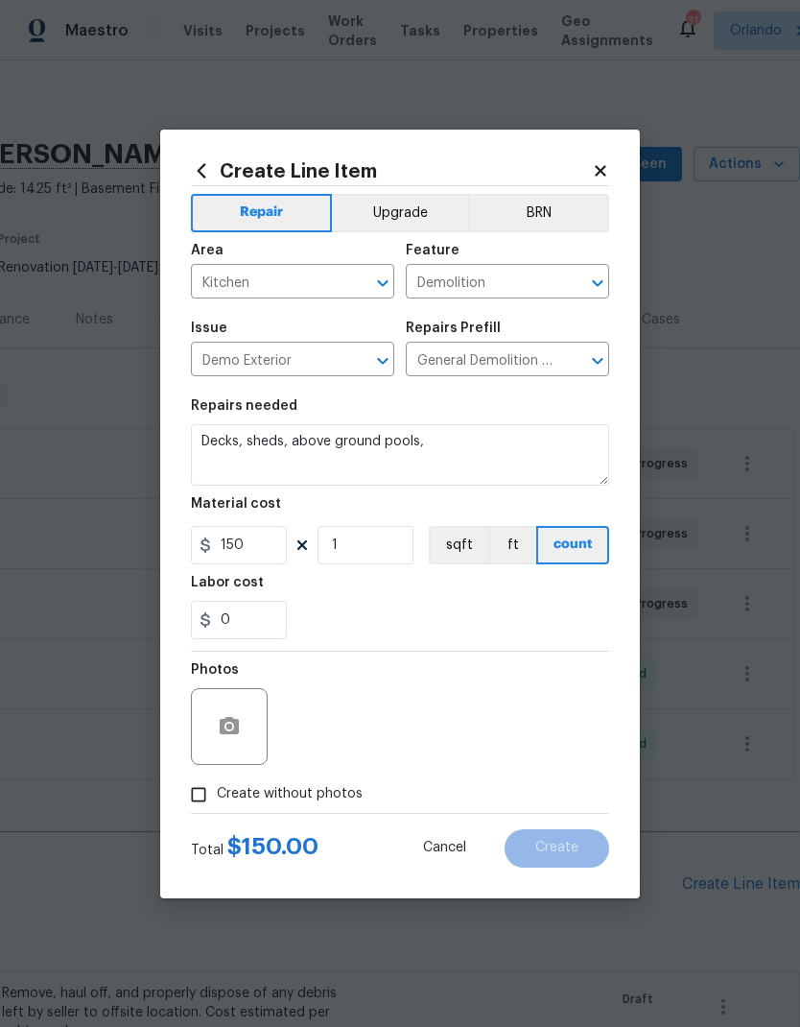
click at [221, 434] on textarea "Decks, sheds, above ground pools," at bounding box center [400, 454] width 418 height 61
click at [221, 433] on textarea "Decks, sheds, above ground pools," at bounding box center [400, 454] width 418 height 61
click at [213, 431] on textarea "Decks, sheds, above ground pools," at bounding box center [400, 454] width 418 height 61
click at [218, 434] on textarea "Decks, sheds, above ground pools," at bounding box center [400, 454] width 418 height 61
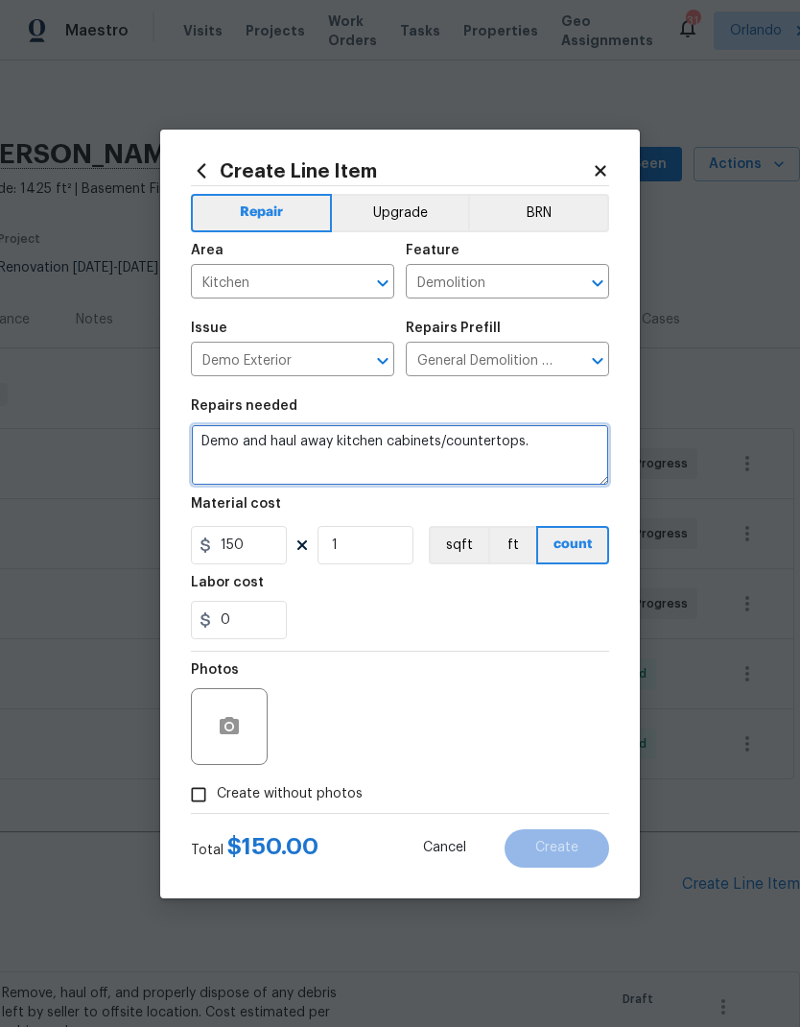
type textarea "Demo and haul away kitchen cabinets/countertops."
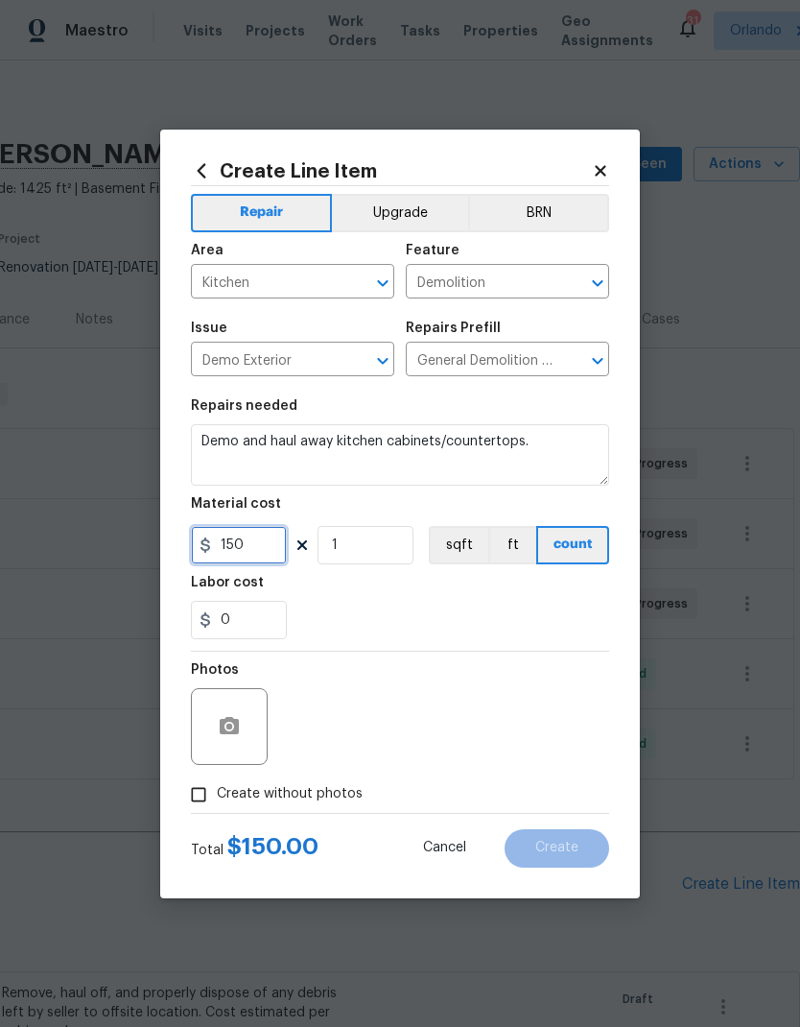
click at [273, 559] on input "150" at bounding box center [239, 545] width 96 height 38
click at [556, 608] on div "0" at bounding box center [400, 620] width 418 height 38
click at [331, 800] on span "Create without photos" at bounding box center [290, 794] width 146 height 20
click at [217, 800] on input "Create without photos" at bounding box center [198, 794] width 36 height 36
checkbox input "true"
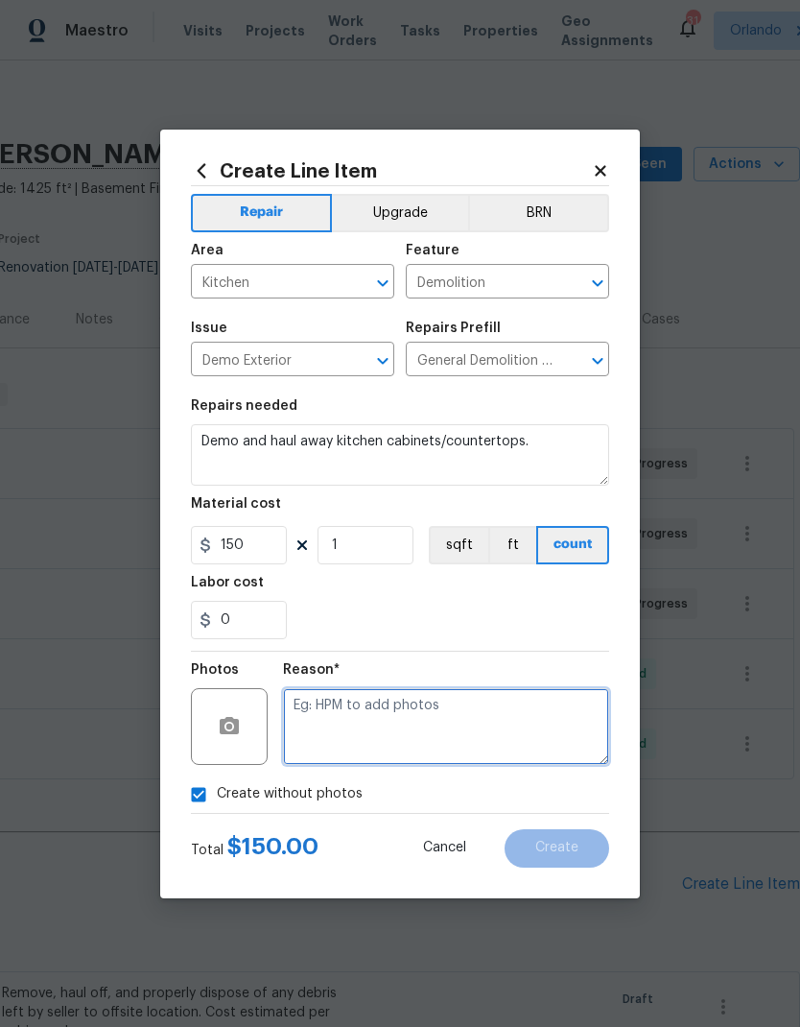
click at [451, 734] on textarea at bounding box center [446, 726] width 326 height 77
type textarea "Na"
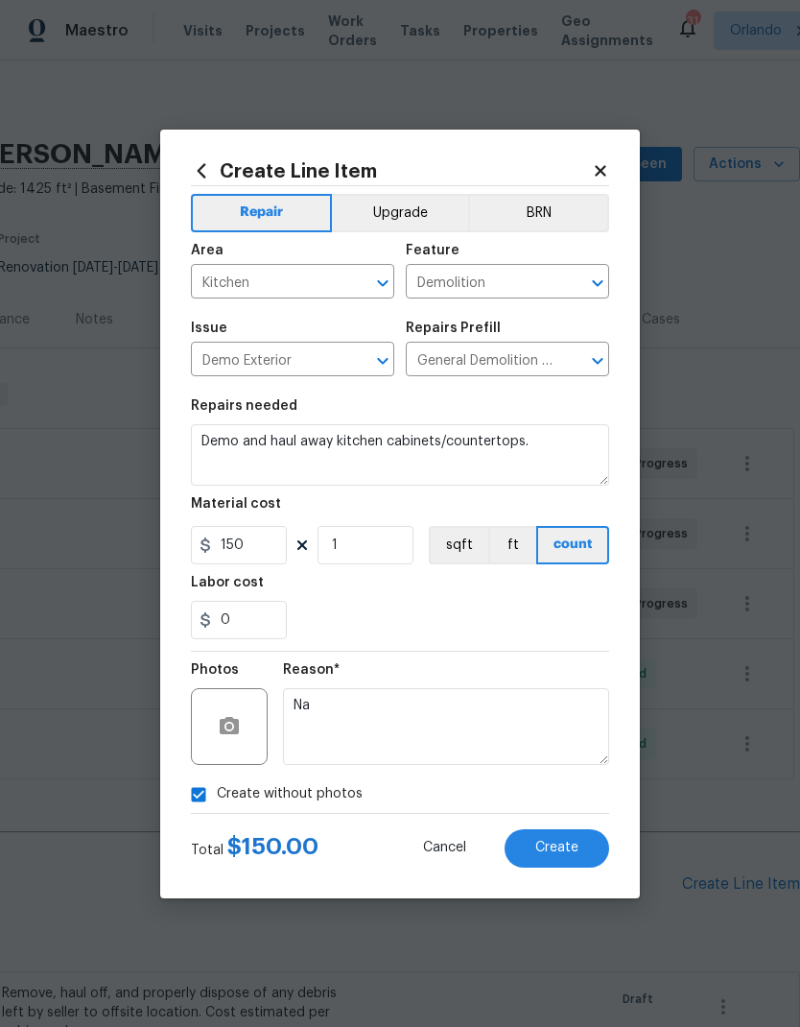
click at [588, 849] on button "Create" at bounding box center [557, 848] width 105 height 38
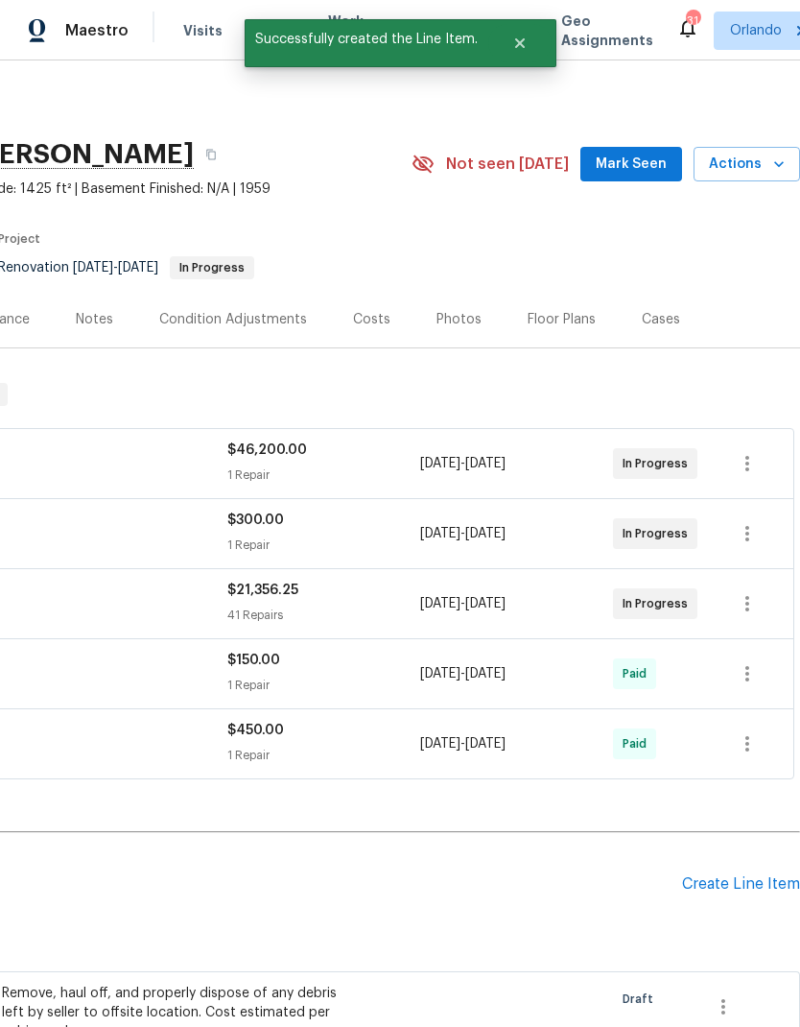
click at [757, 875] on div "Create Line Item" at bounding box center [741, 884] width 118 height 18
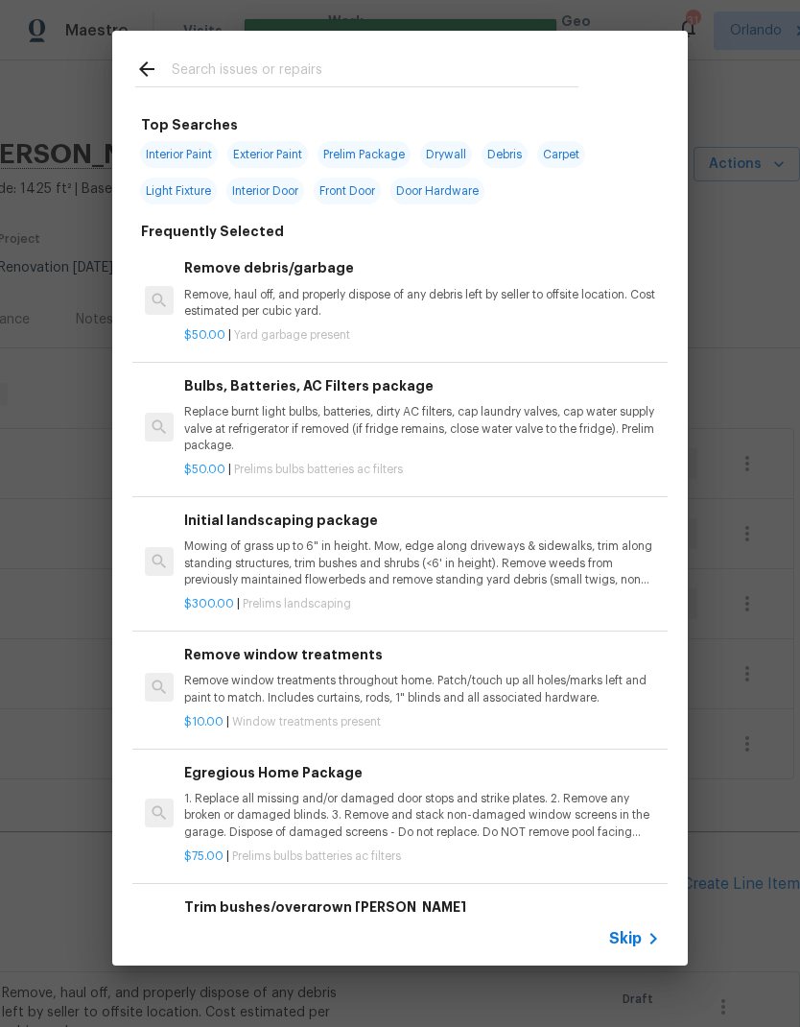
click at [301, 71] on input "text" at bounding box center [375, 72] width 407 height 29
type input "Demo"
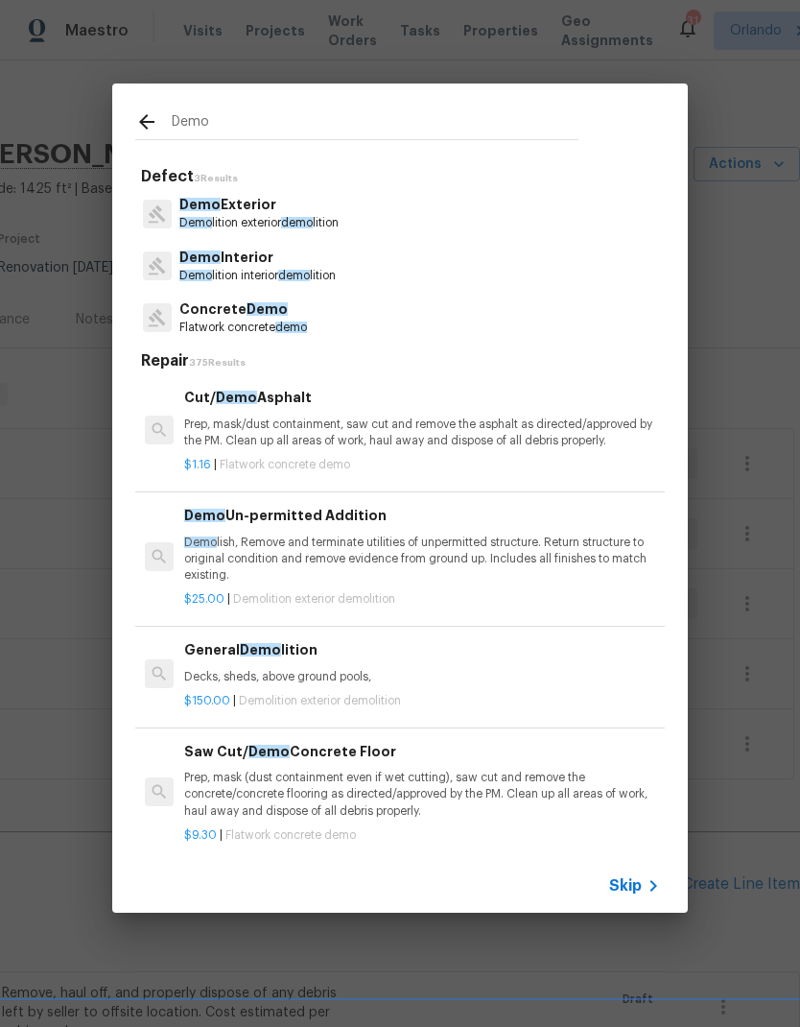
click at [448, 539] on p "Demo lish, Remove and terminate utilities of unpermitted structure. Return stru…" at bounding box center [422, 559] width 476 height 49
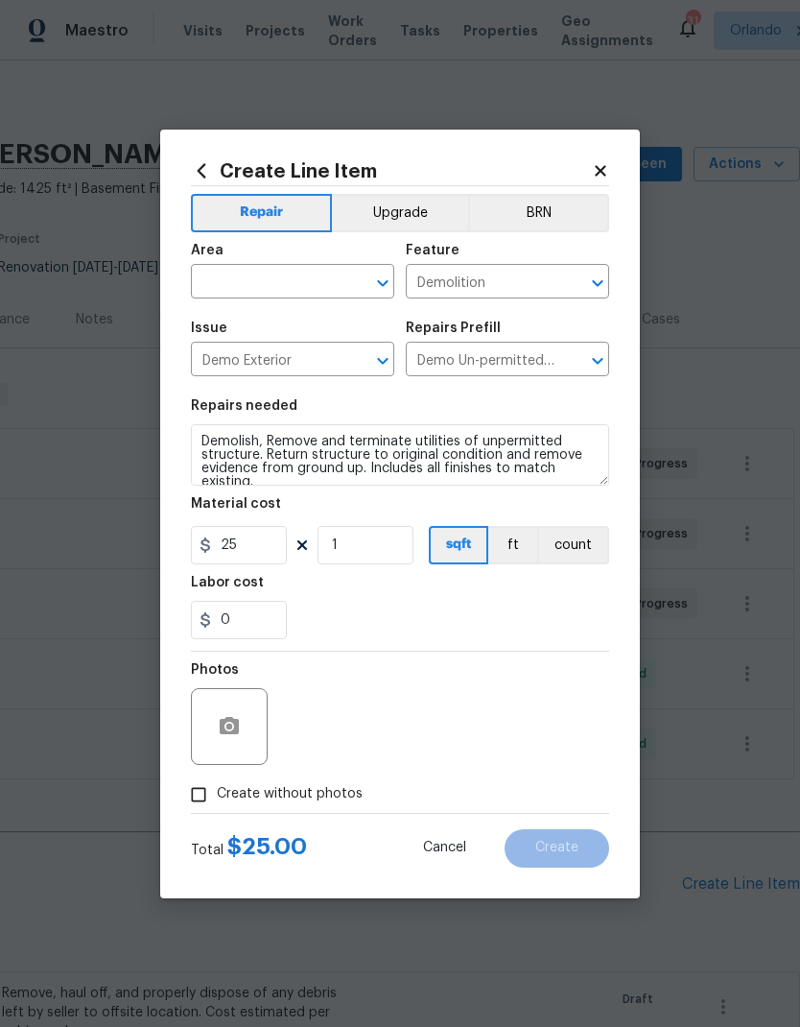
click at [200, 170] on icon at bounding box center [202, 170] width 9 height 14
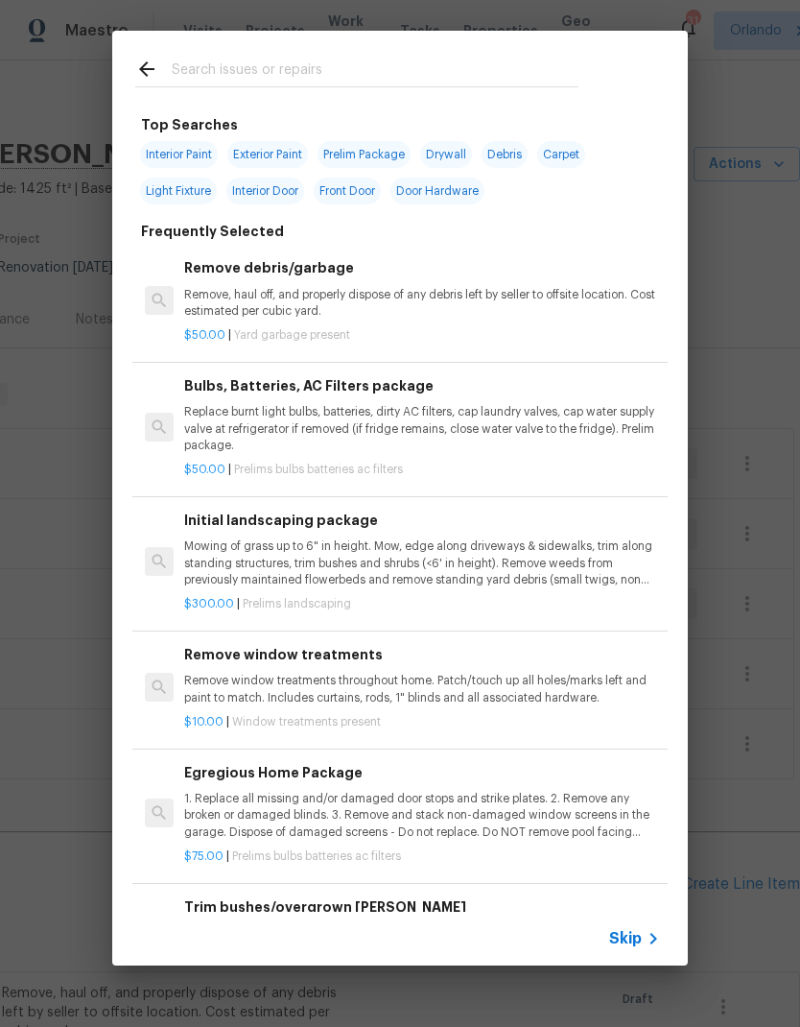
click at [310, 72] on input "text" at bounding box center [375, 72] width 407 height 29
type input "Demo"
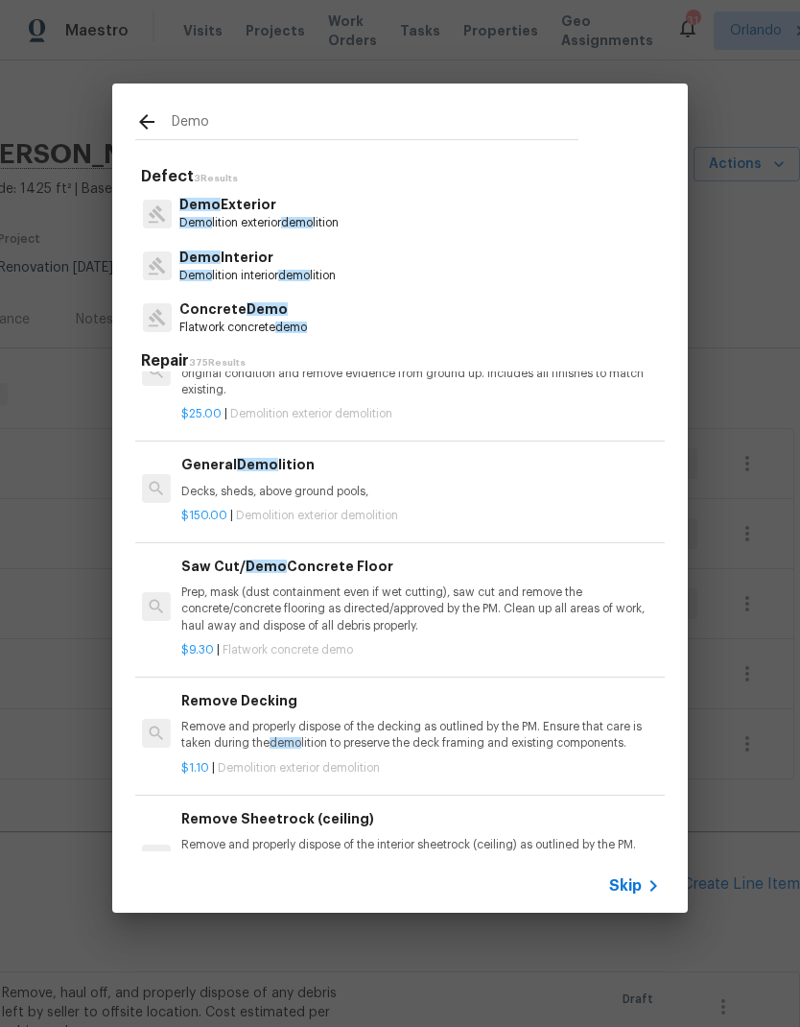
scroll to position [185, 3]
click at [349, 466] on h6 "General Demo lition" at bounding box center [419, 464] width 476 height 21
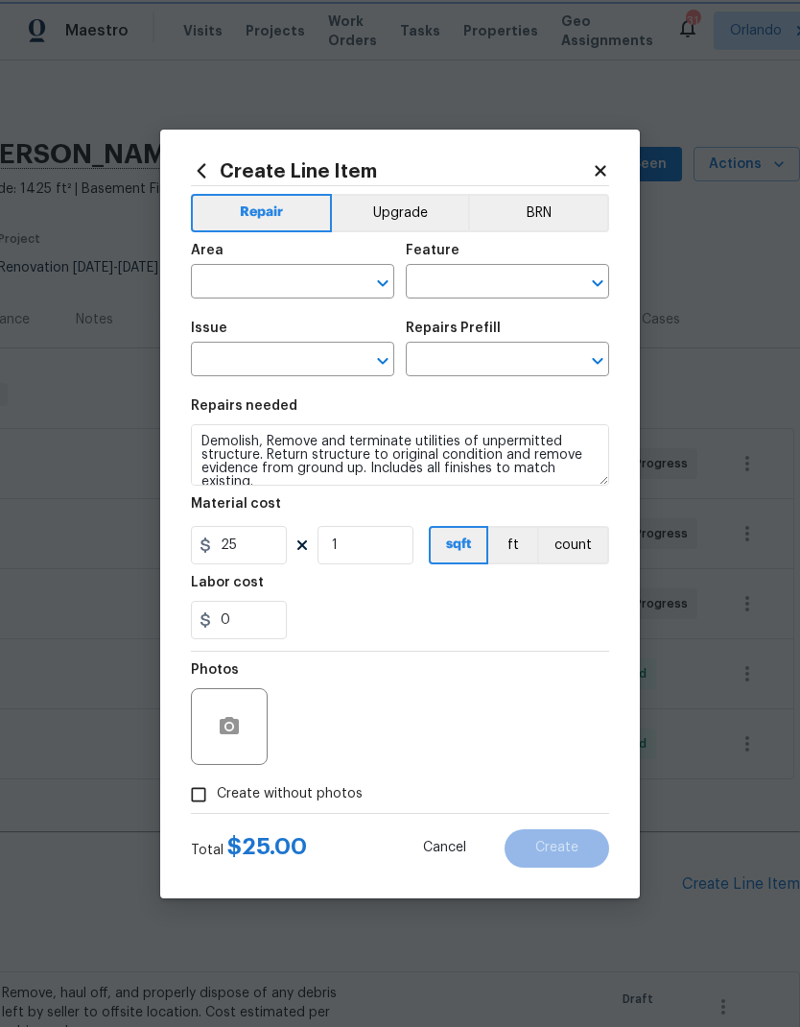
type input "Demolition"
type input "Demo Exterior"
type input "General Demolition $150.00"
type textarea "Decks, sheds, above ground pools,"
type input "150"
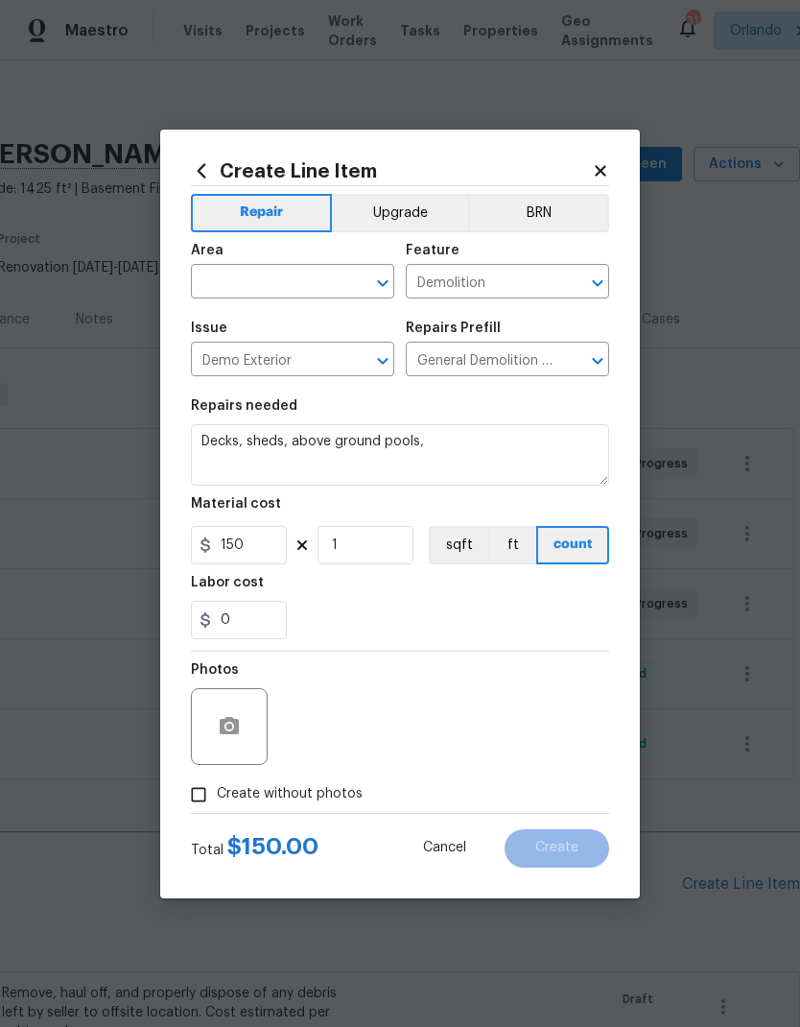
click at [300, 281] on input "text" at bounding box center [266, 284] width 150 height 30
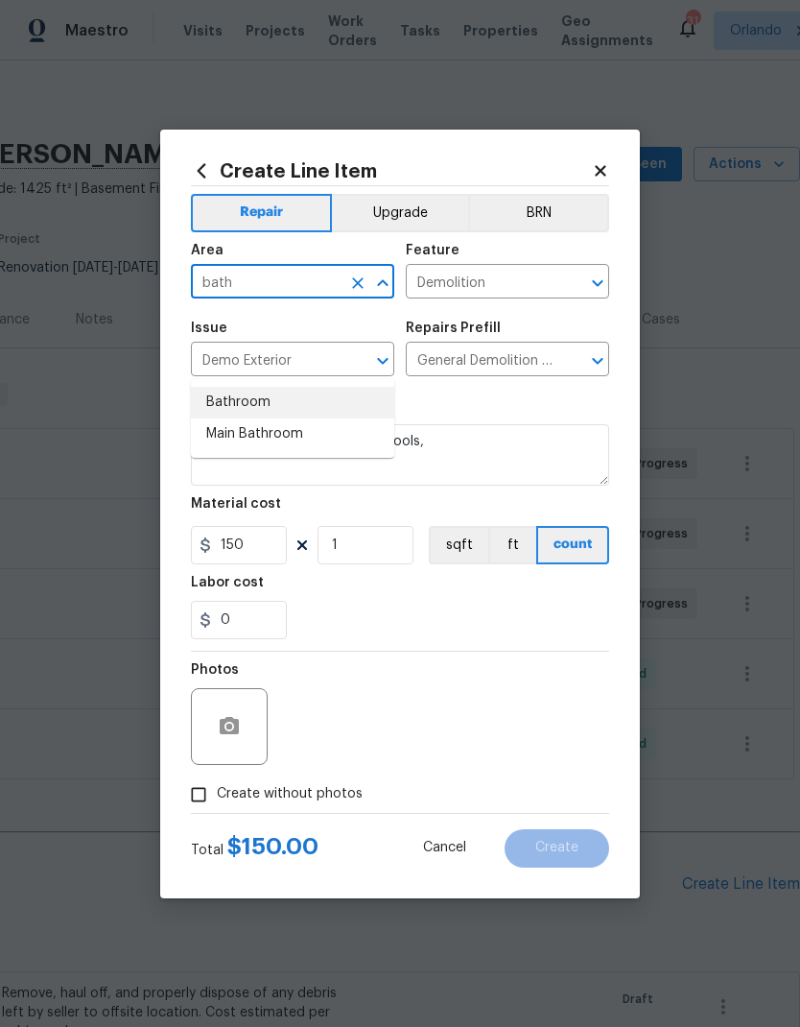
click at [261, 387] on li "Bathroom" at bounding box center [292, 403] width 203 height 32
type input "Bathroom"
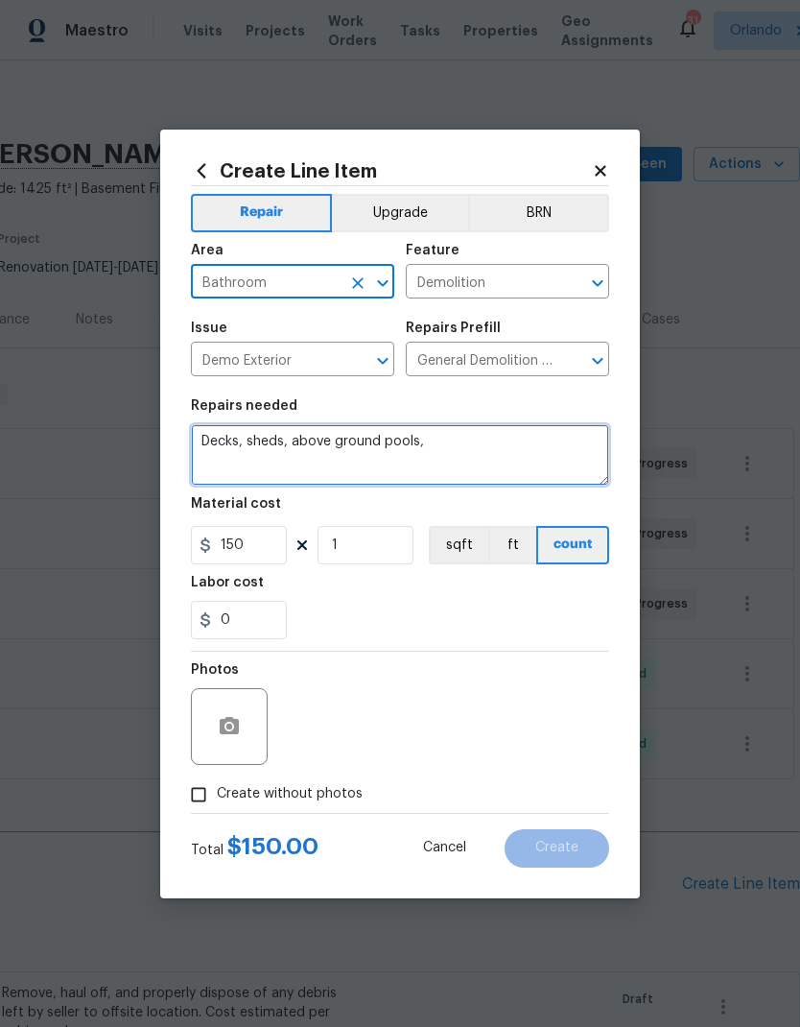
click at [471, 462] on textarea "Decks, sheds, above ground pools," at bounding box center [400, 454] width 418 height 61
click at [243, 439] on textarea "Decks, sheds, above ground pools," at bounding box center [400, 454] width 418 height 61
click at [242, 438] on textarea "Decks, sheds, above ground pools," at bounding box center [400, 454] width 418 height 61
click at [224, 430] on textarea "Decks, sheds, above ground pools," at bounding box center [400, 454] width 418 height 61
click at [223, 429] on textarea "Decks, sheds, above ground pools," at bounding box center [400, 454] width 418 height 61
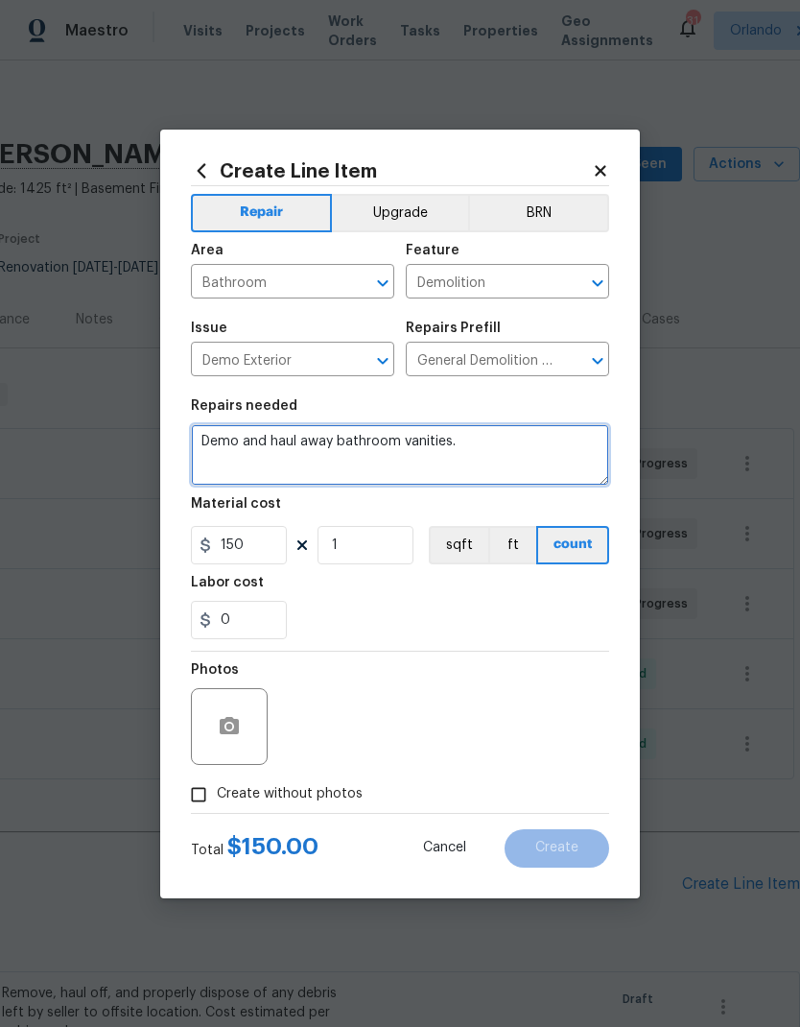
type textarea "Demo and haul away bathroom vanities."
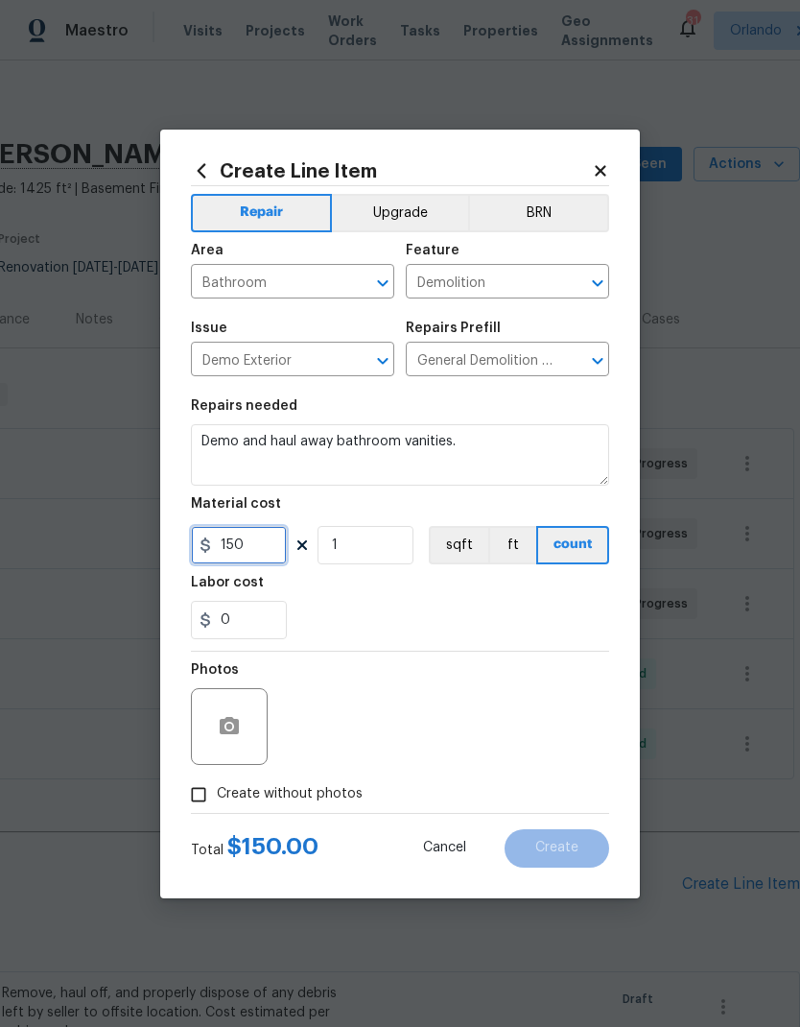
click at [267, 551] on input "150" at bounding box center [239, 545] width 96 height 38
click at [266, 550] on input "150" at bounding box center [239, 545] width 96 height 38
type input "50"
click at [524, 608] on div "0" at bounding box center [400, 620] width 418 height 38
click at [336, 804] on span "Create without photos" at bounding box center [290, 794] width 146 height 20
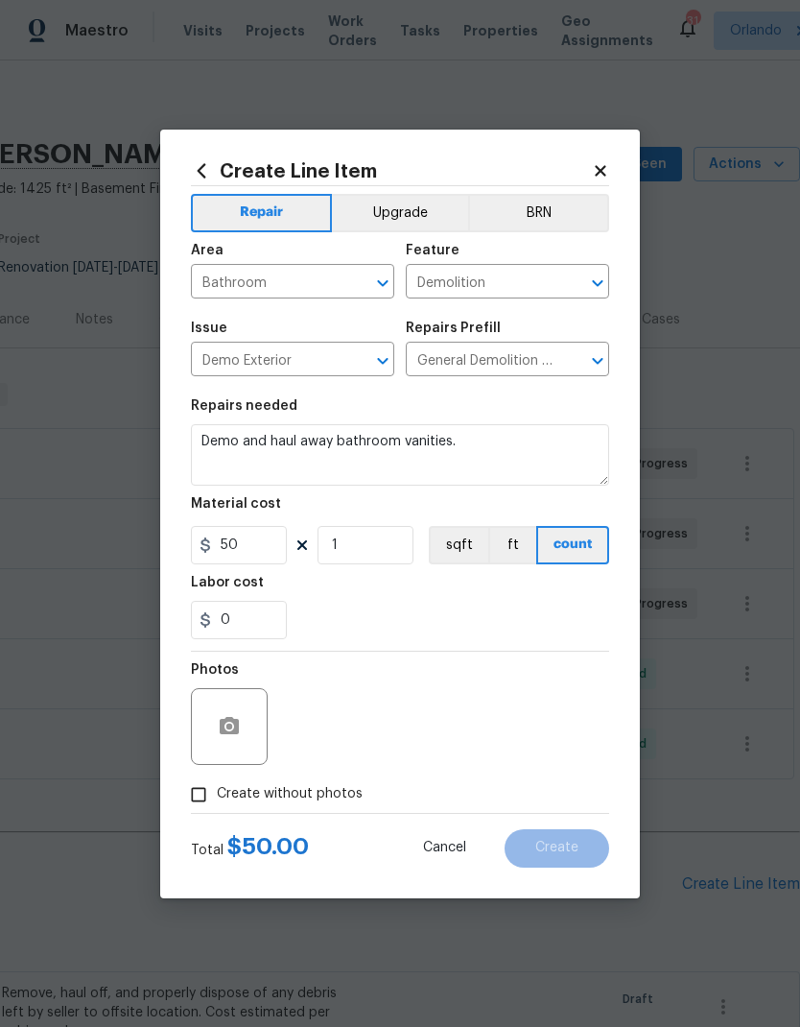
click at [217, 804] on input "Create without photos" at bounding box center [198, 794] width 36 height 36
checkbox input "true"
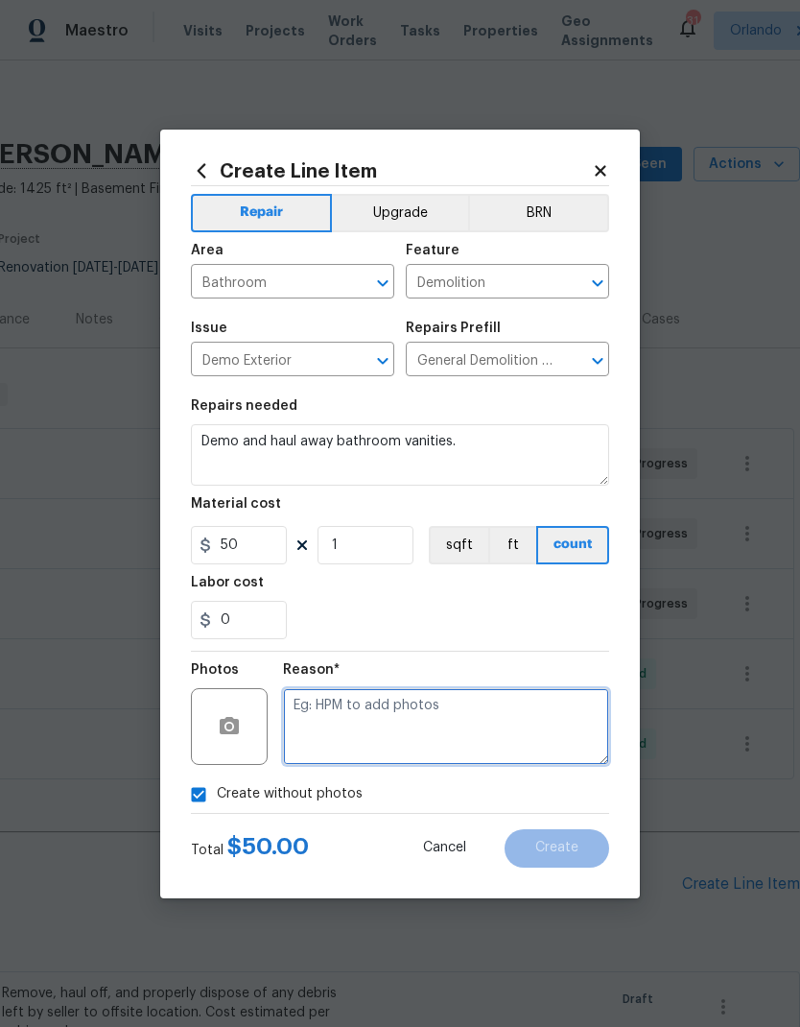
click at [471, 744] on textarea at bounding box center [446, 726] width 326 height 77
type textarea "Na"
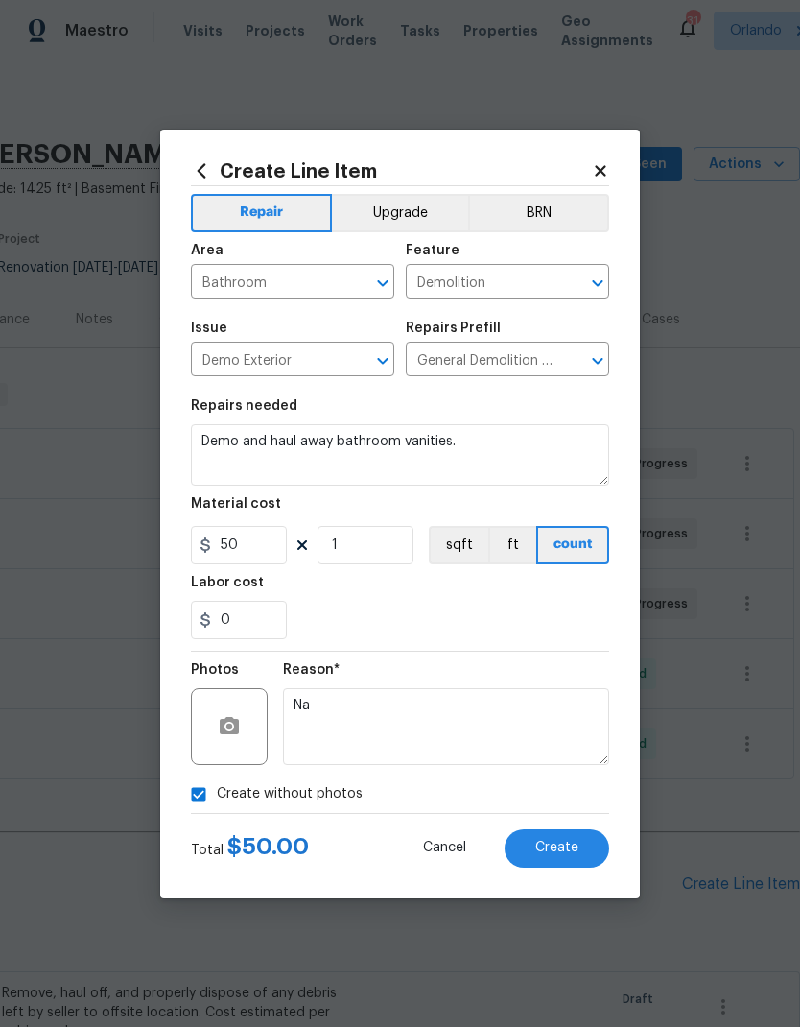
click at [584, 858] on button "Create" at bounding box center [557, 848] width 105 height 38
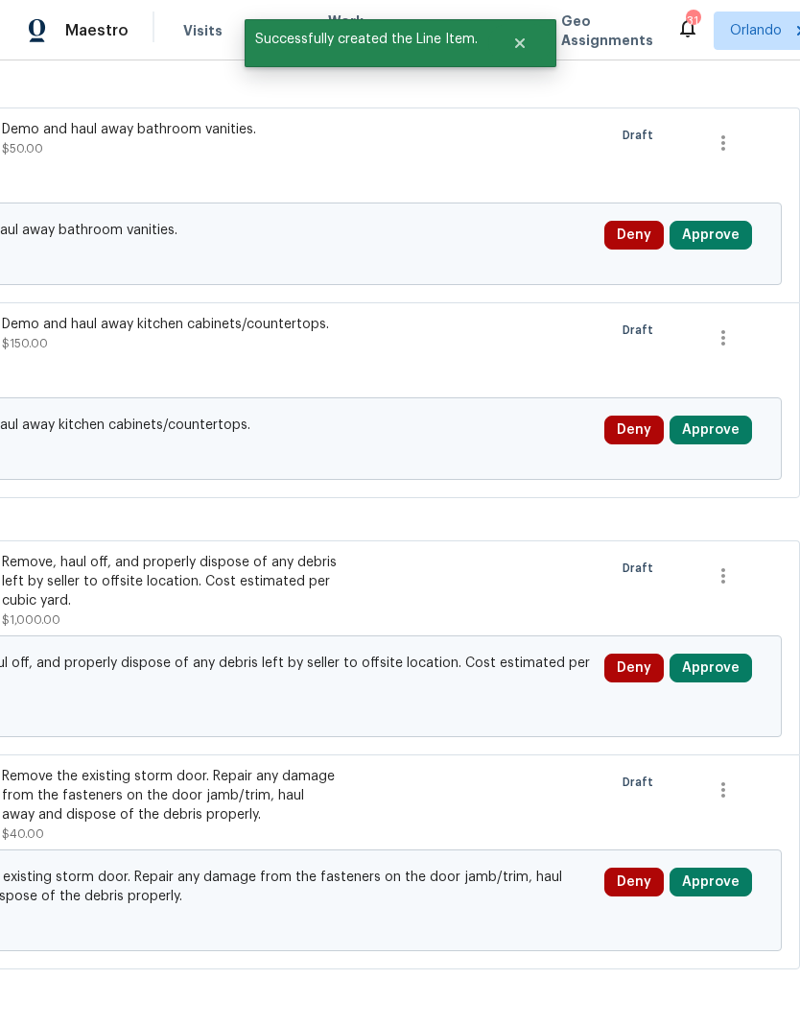
scroll to position [863, 284]
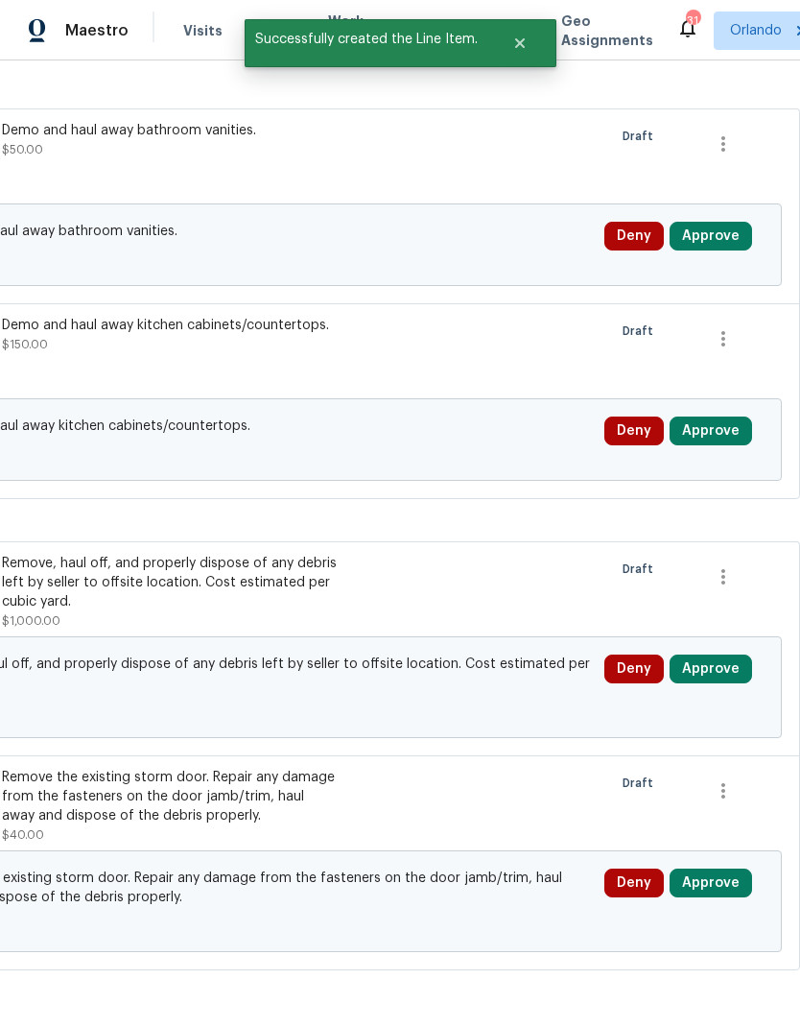
click at [726, 222] on button "Approve" at bounding box center [711, 236] width 83 height 29
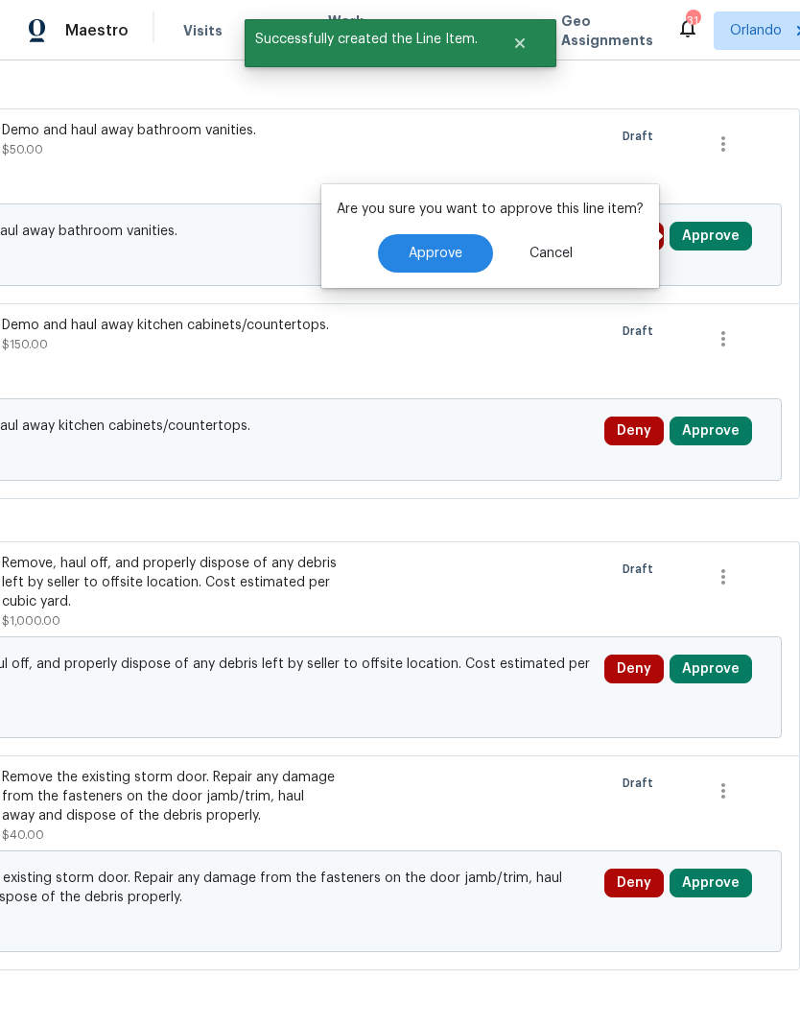
click at [445, 234] on button "Approve" at bounding box center [435, 253] width 115 height 38
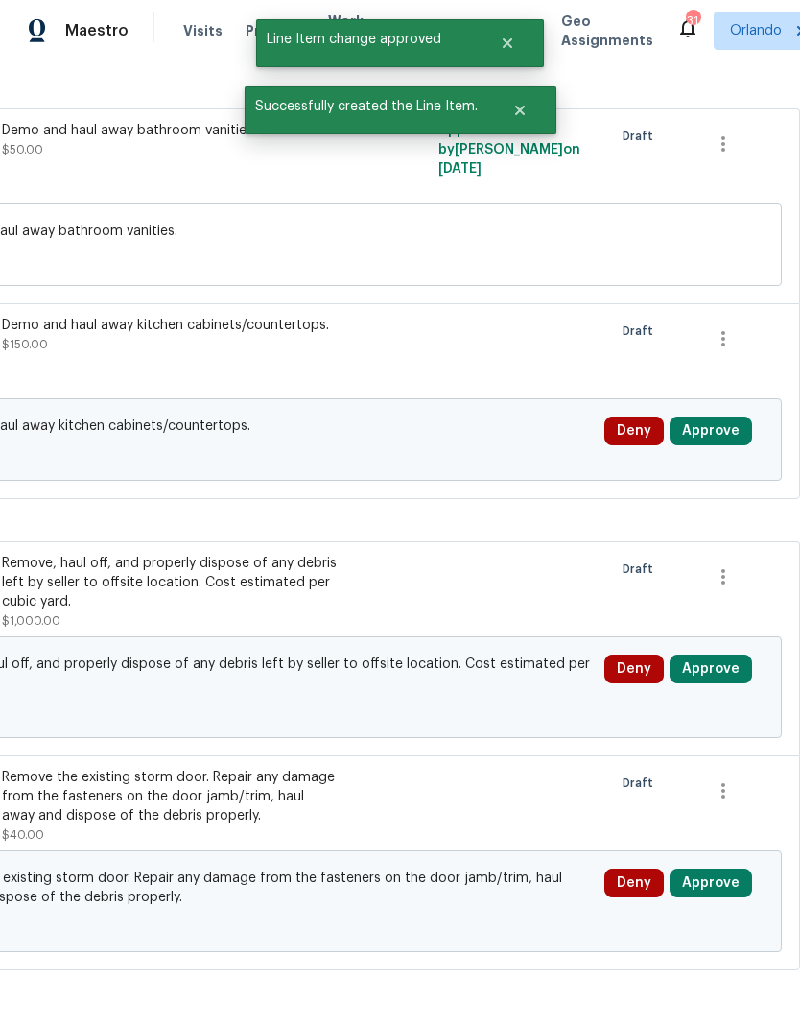
click at [730, 417] on button "Approve" at bounding box center [711, 431] width 83 height 29
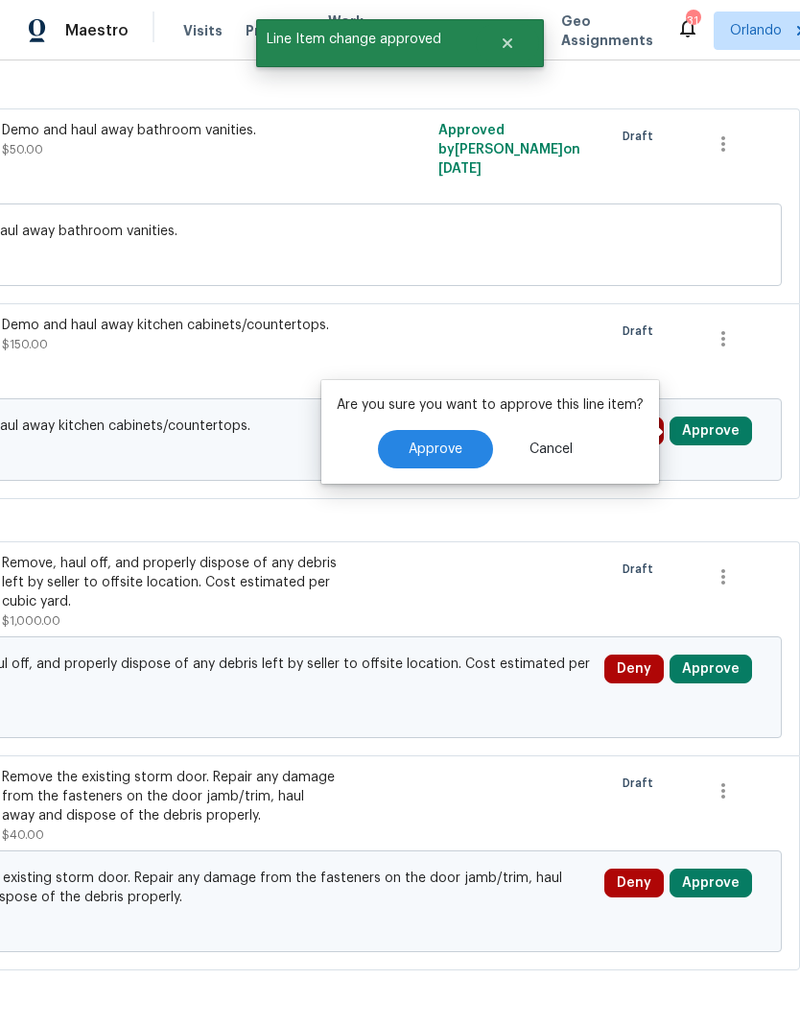
click at [455, 430] on button "Approve" at bounding box center [435, 449] width 115 height 38
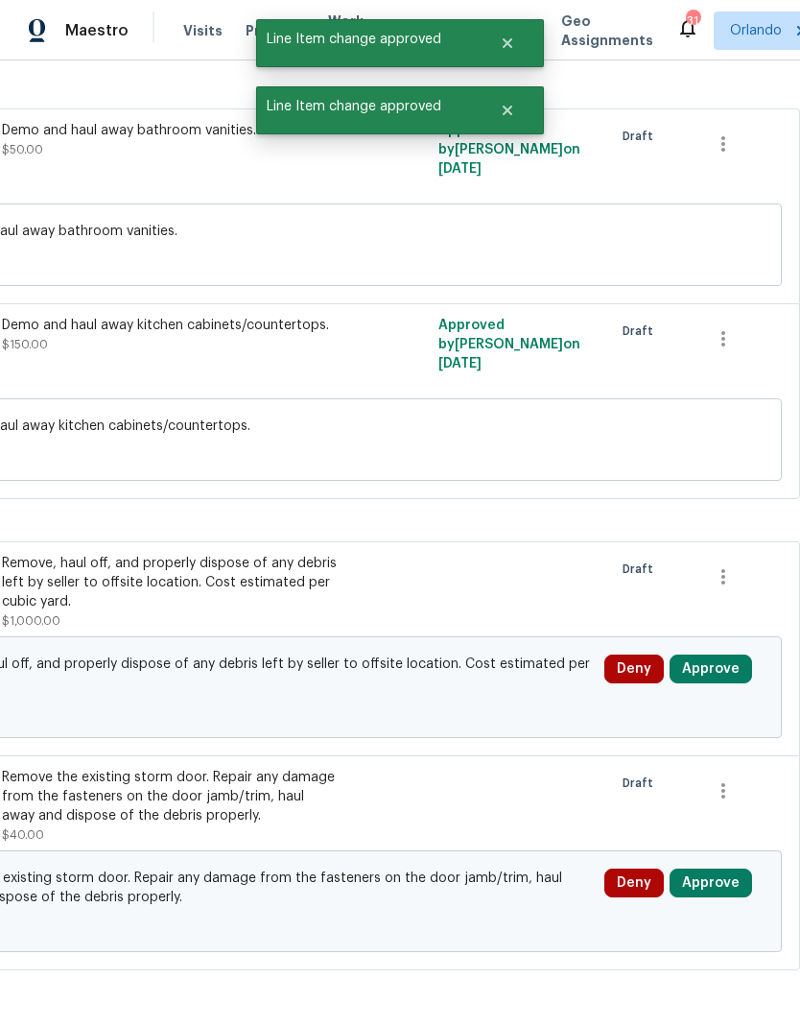
click at [723, 655] on button "Approve" at bounding box center [711, 669] width 83 height 29
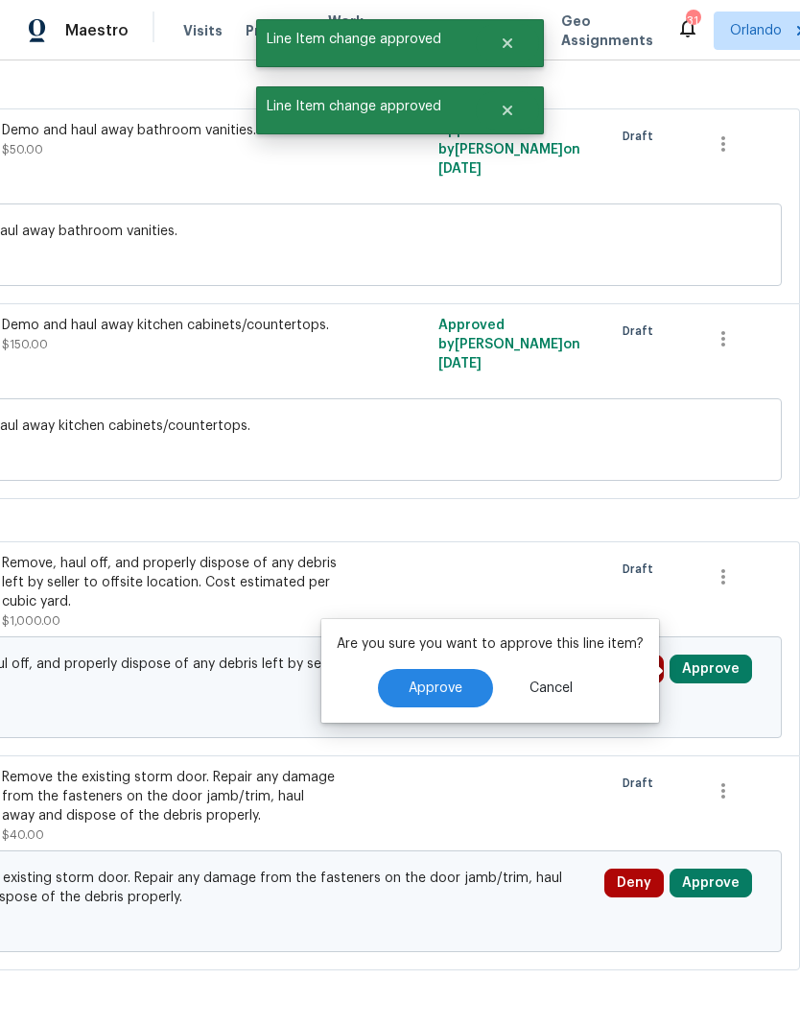
click at [464, 669] on button "Approve" at bounding box center [435, 688] width 115 height 38
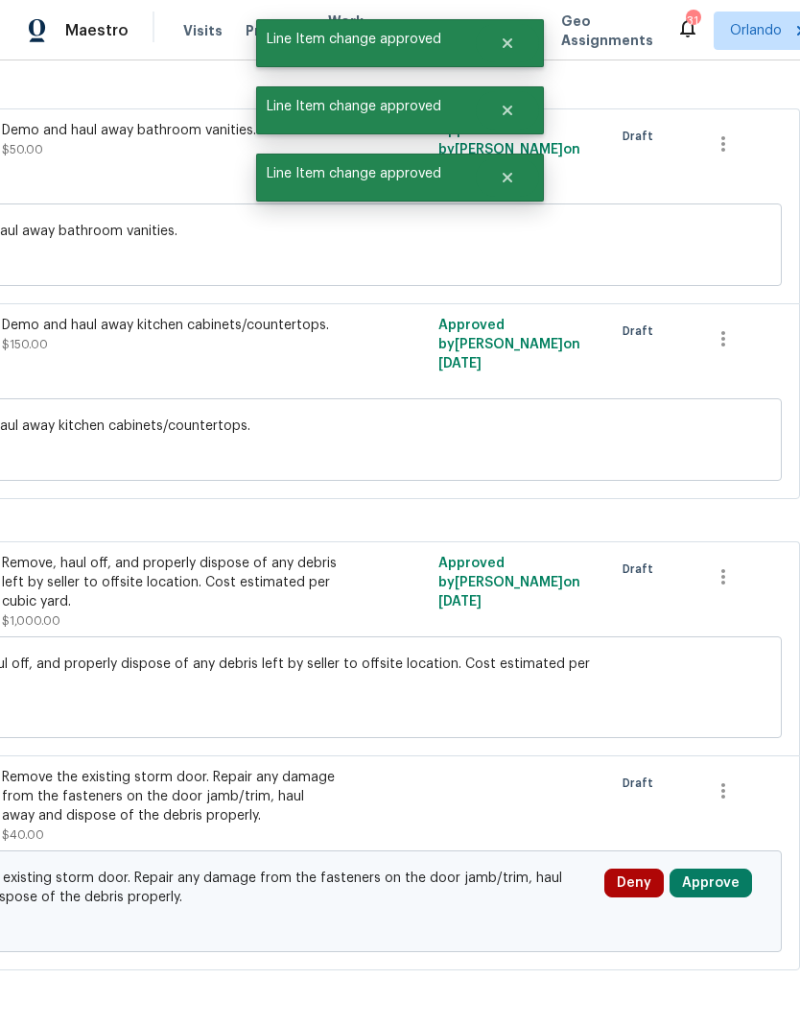
click at [724, 869] on button "Approve" at bounding box center [711, 883] width 83 height 29
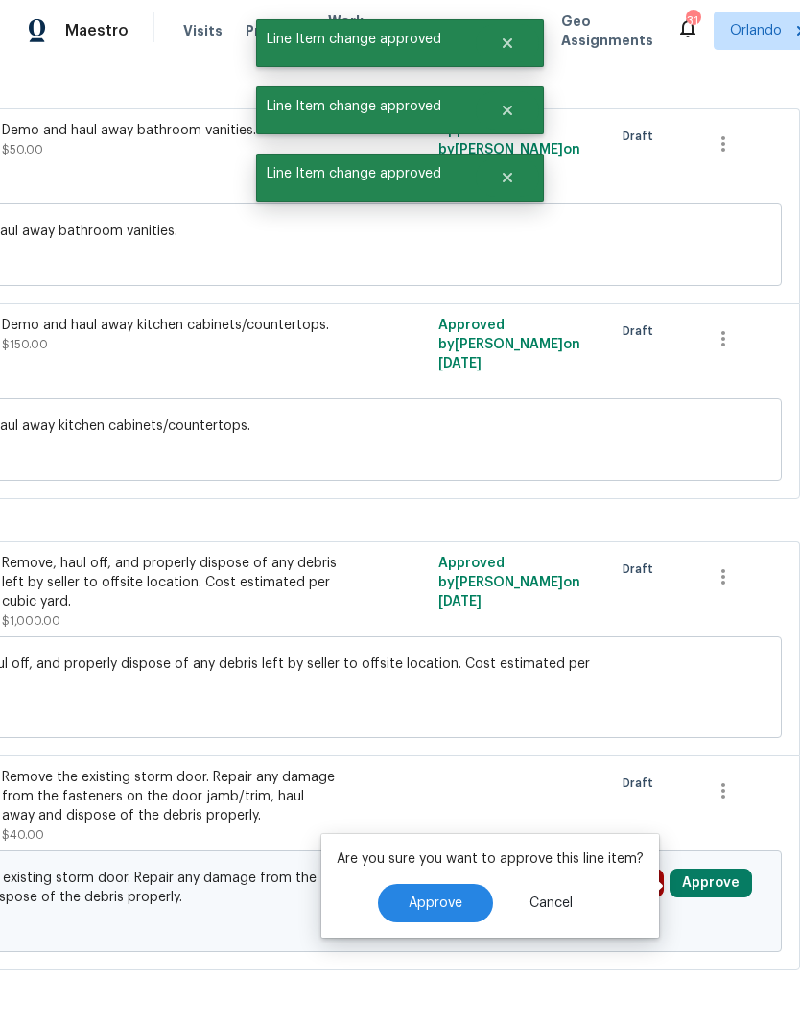
click at [468, 884] on button "Approve" at bounding box center [435, 903] width 115 height 38
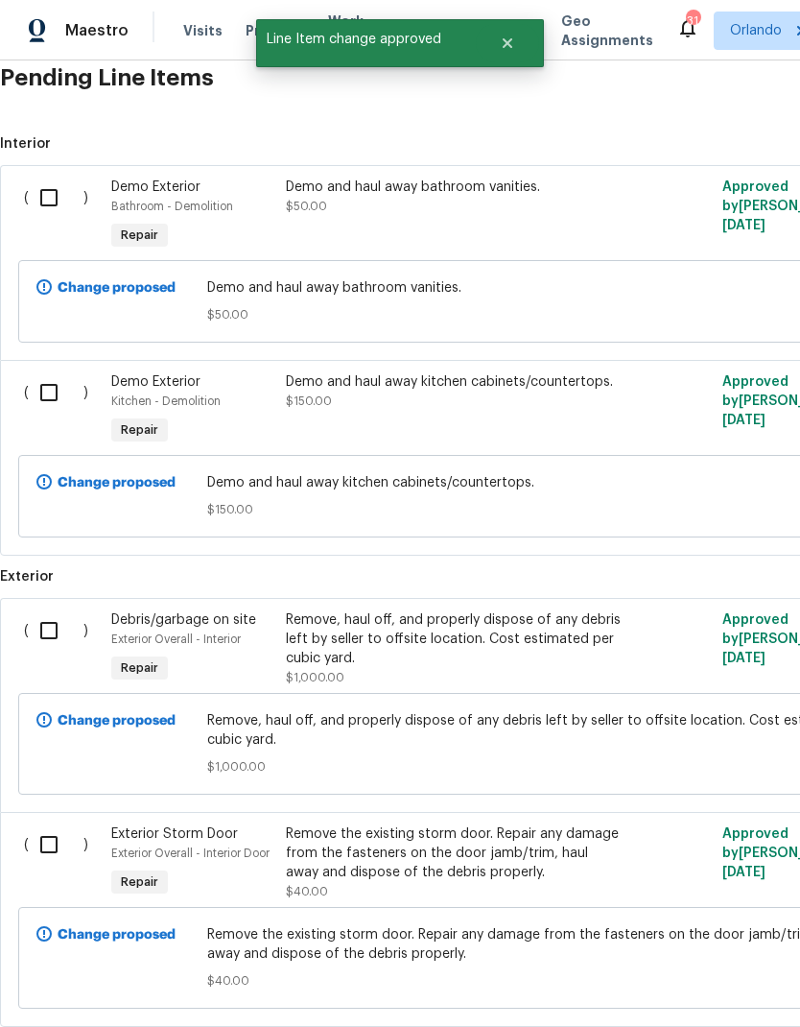
scroll to position [807, 0]
click at [54, 177] on input "checkbox" at bounding box center [56, 197] width 55 height 40
checkbox input "true"
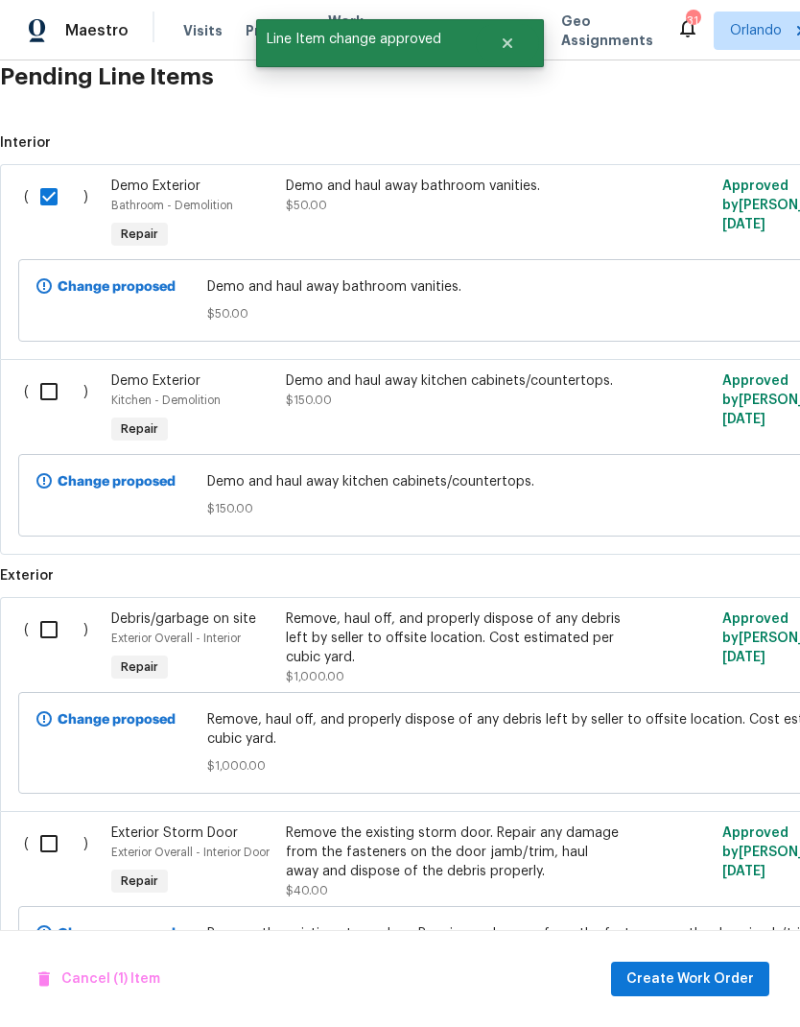
click at [59, 371] on input "checkbox" at bounding box center [56, 391] width 55 height 40
checkbox input "true"
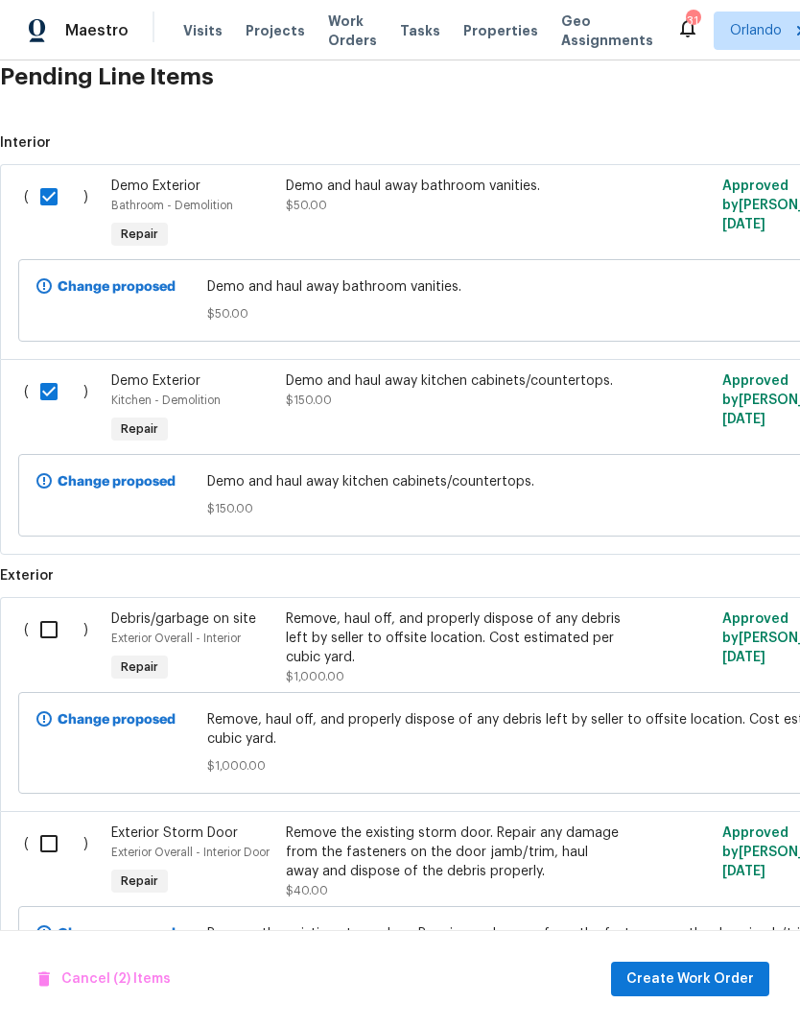
click at [55, 609] on input "checkbox" at bounding box center [56, 629] width 55 height 40
checkbox input "true"
click at [56, 823] on input "checkbox" at bounding box center [56, 843] width 55 height 40
checkbox input "true"
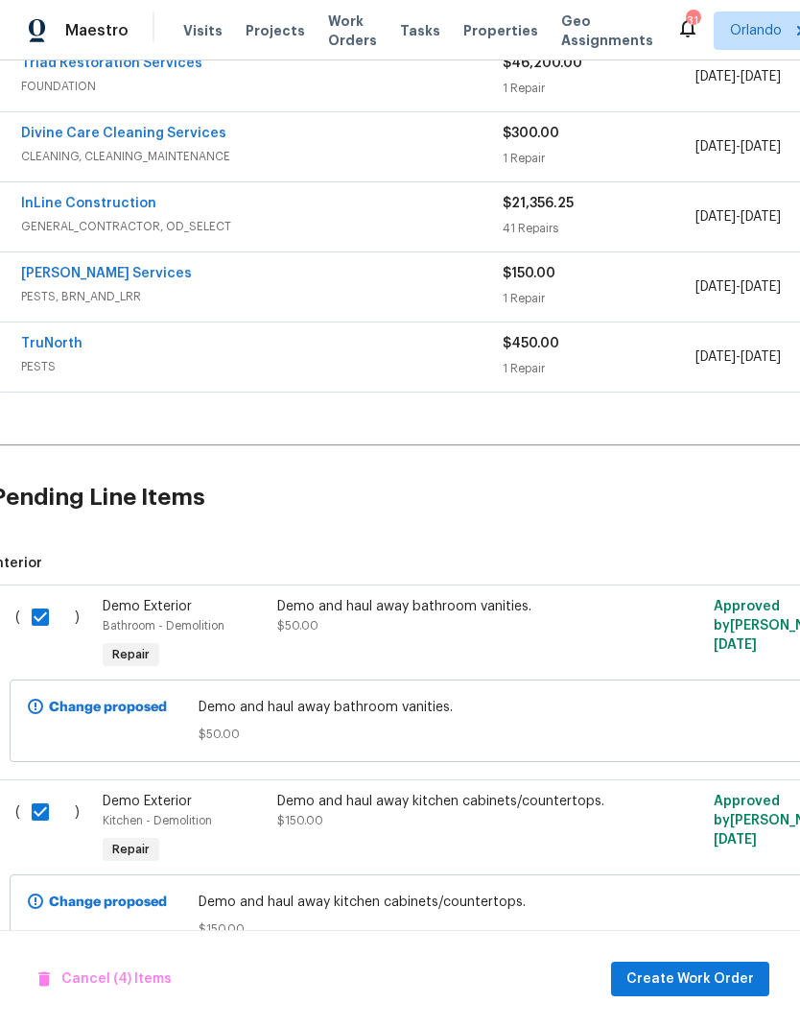
scroll to position [394, 10]
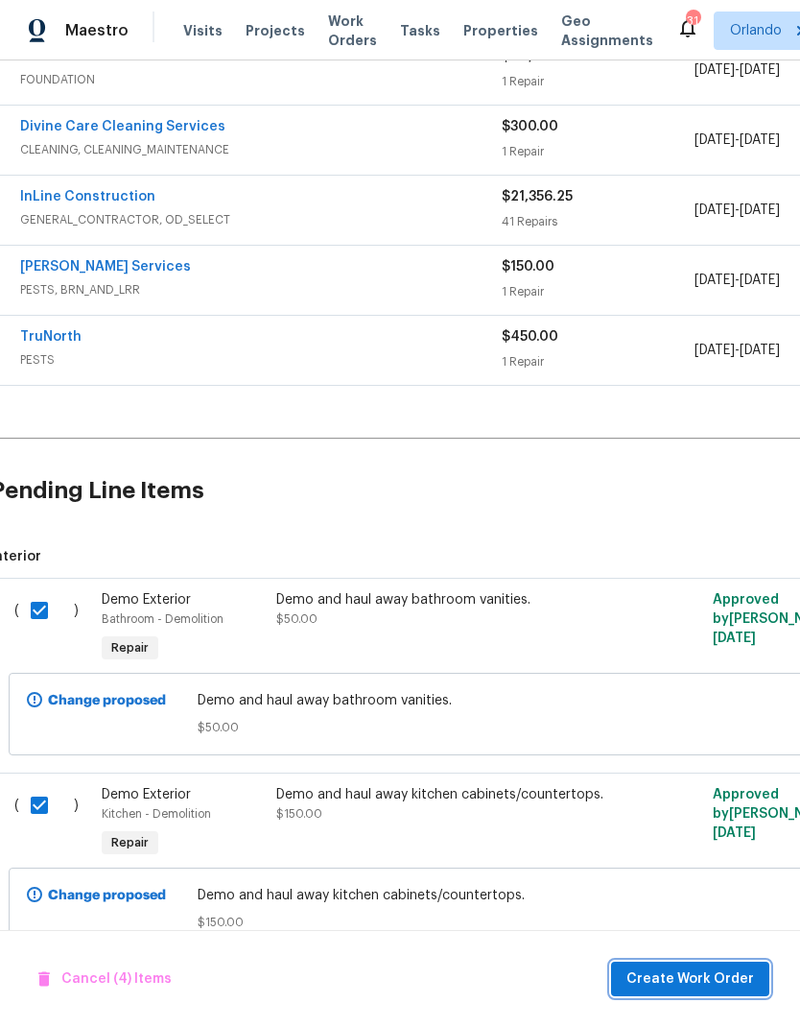
click at [703, 981] on span "Create Work Order" at bounding box center [691, 979] width 128 height 24
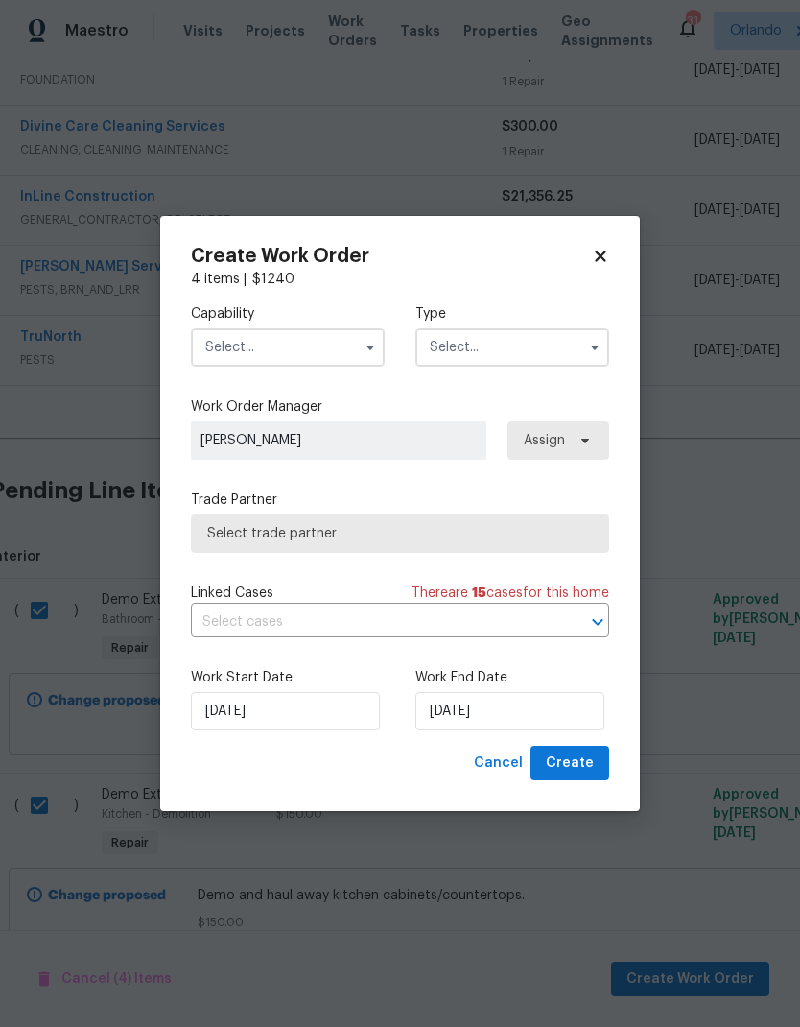
click at [337, 350] on input "text" at bounding box center [288, 347] width 194 height 38
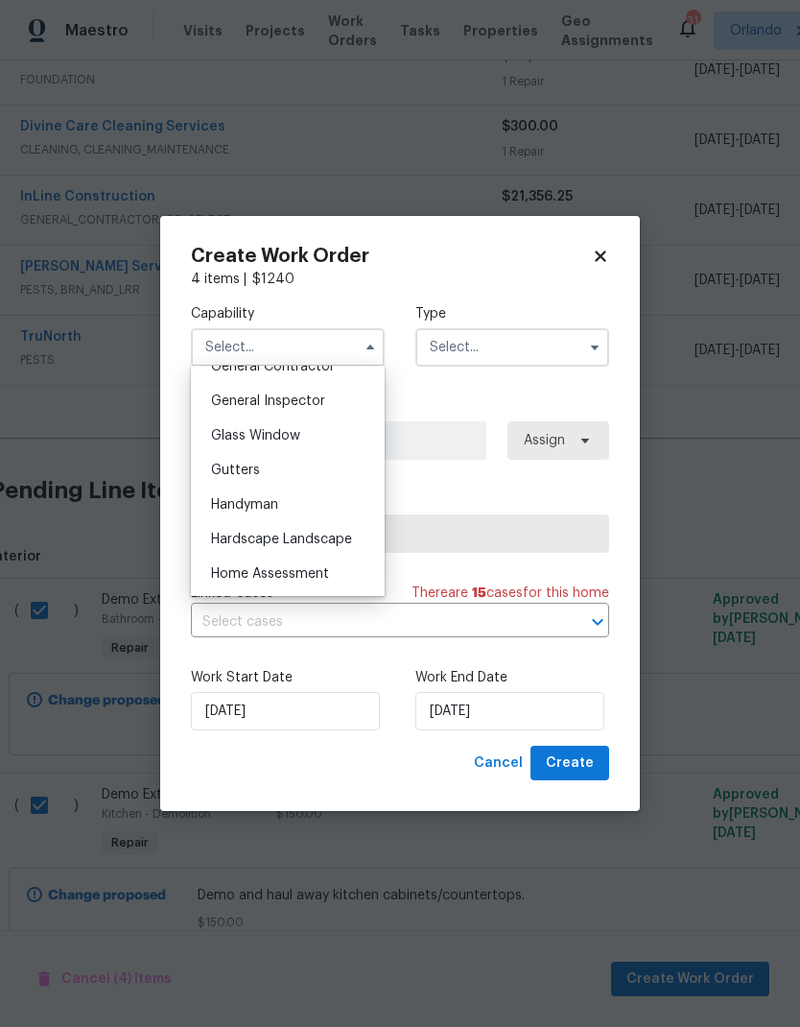
scroll to position [916, 0]
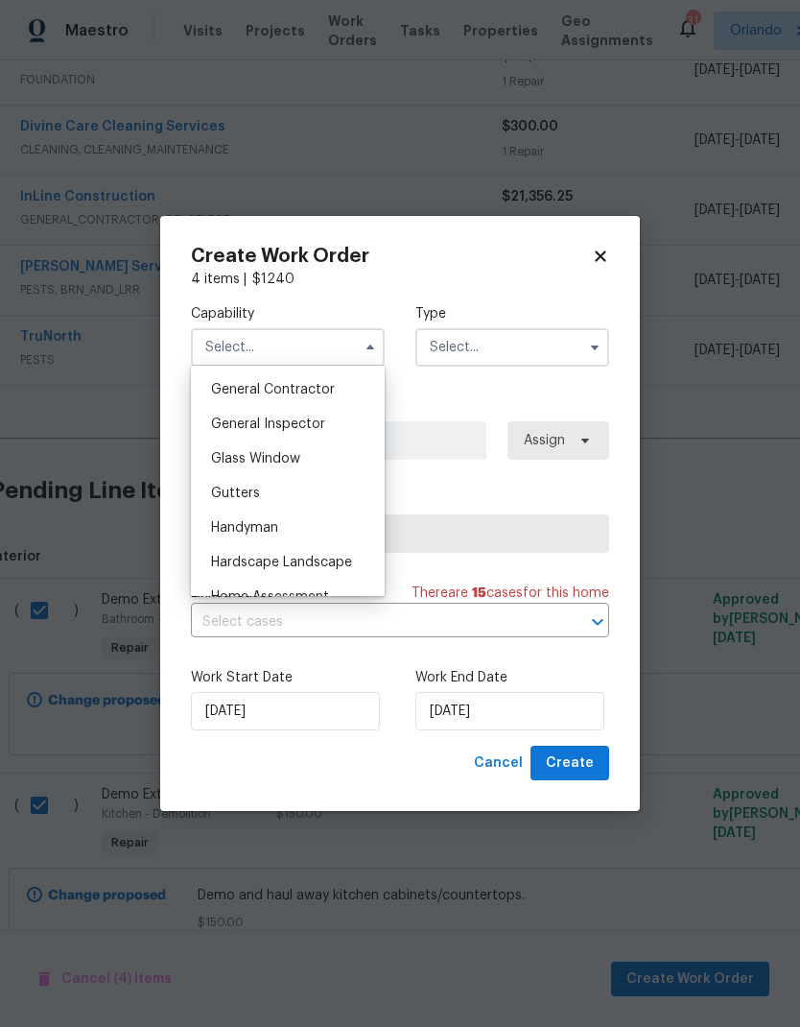
click at [322, 391] on span "General Contractor" at bounding box center [273, 389] width 124 height 13
type input "General Contractor"
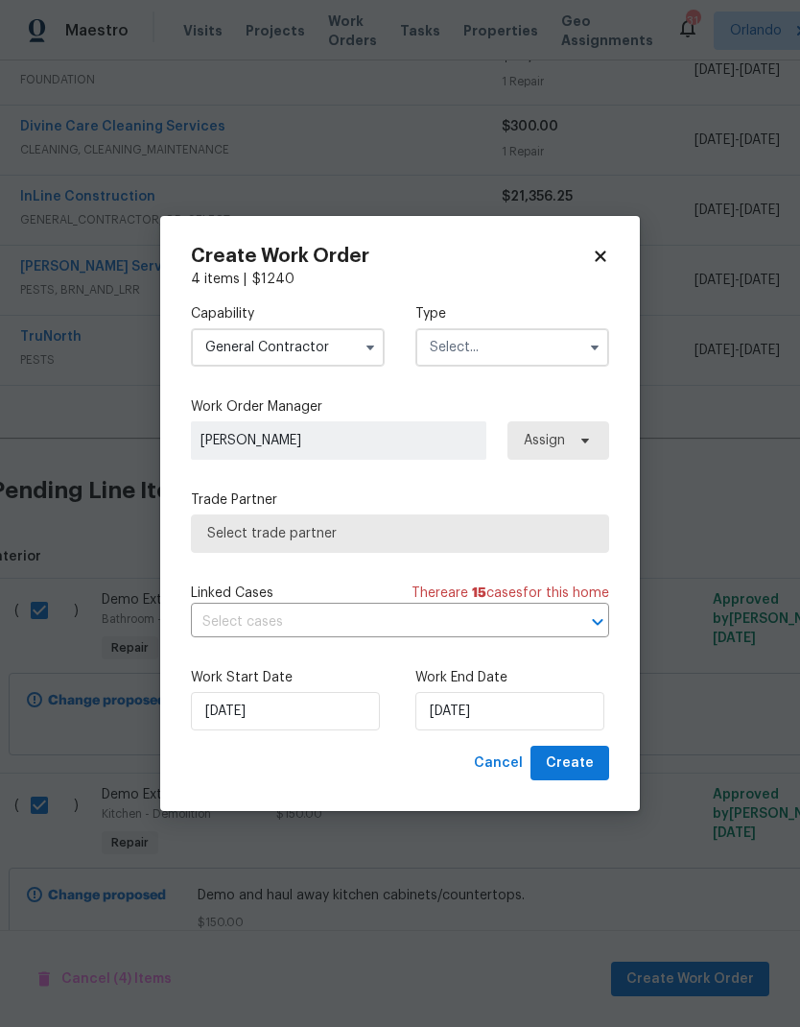
click at [549, 350] on input "text" at bounding box center [513, 347] width 194 height 38
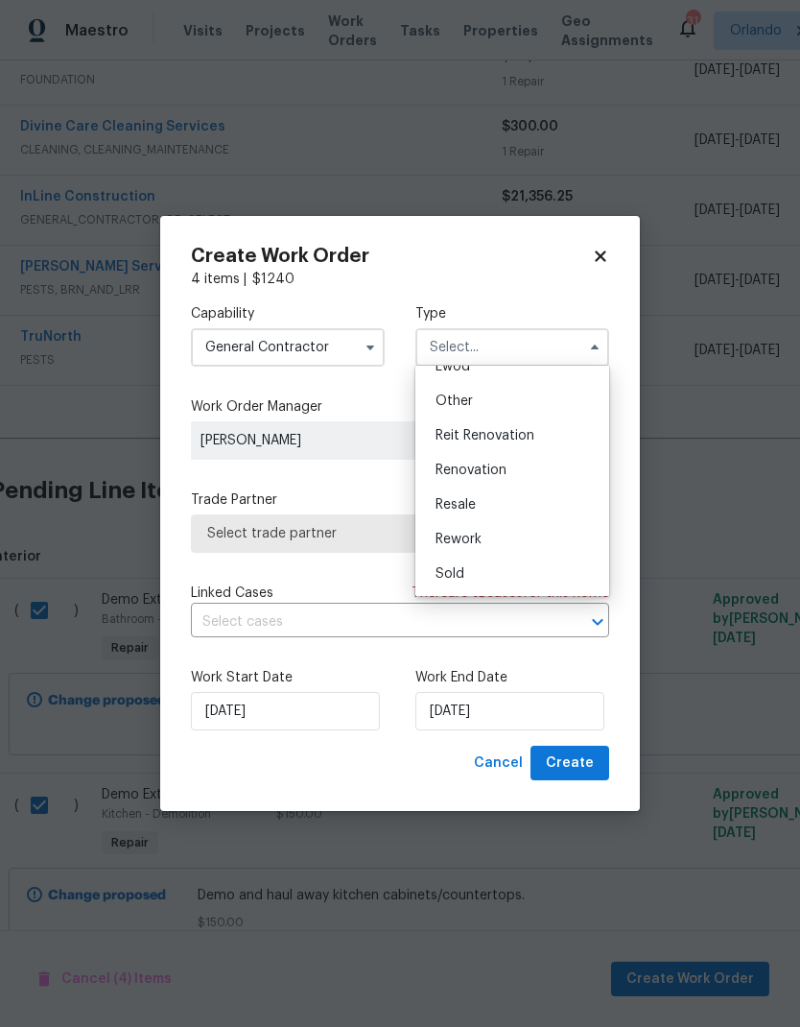
scroll to position [228, 0]
click at [513, 473] on div "Renovation" at bounding box center [512, 470] width 184 height 35
type input "Renovation"
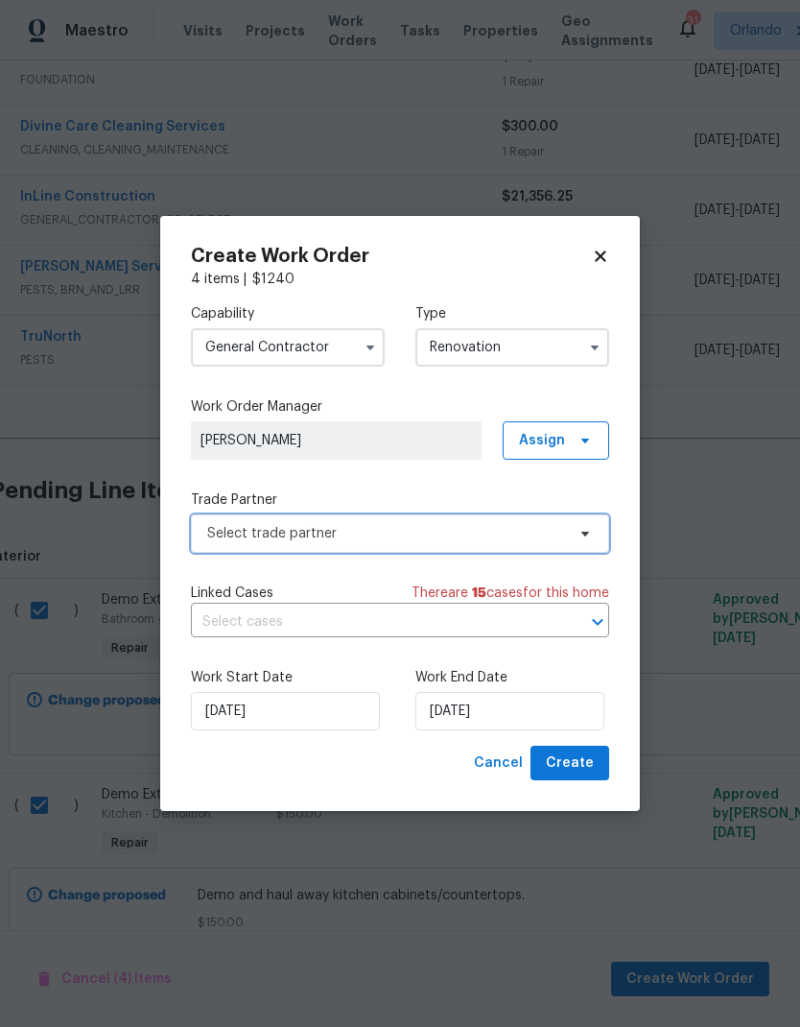
click at [548, 534] on span "Select trade partner" at bounding box center [386, 533] width 358 height 19
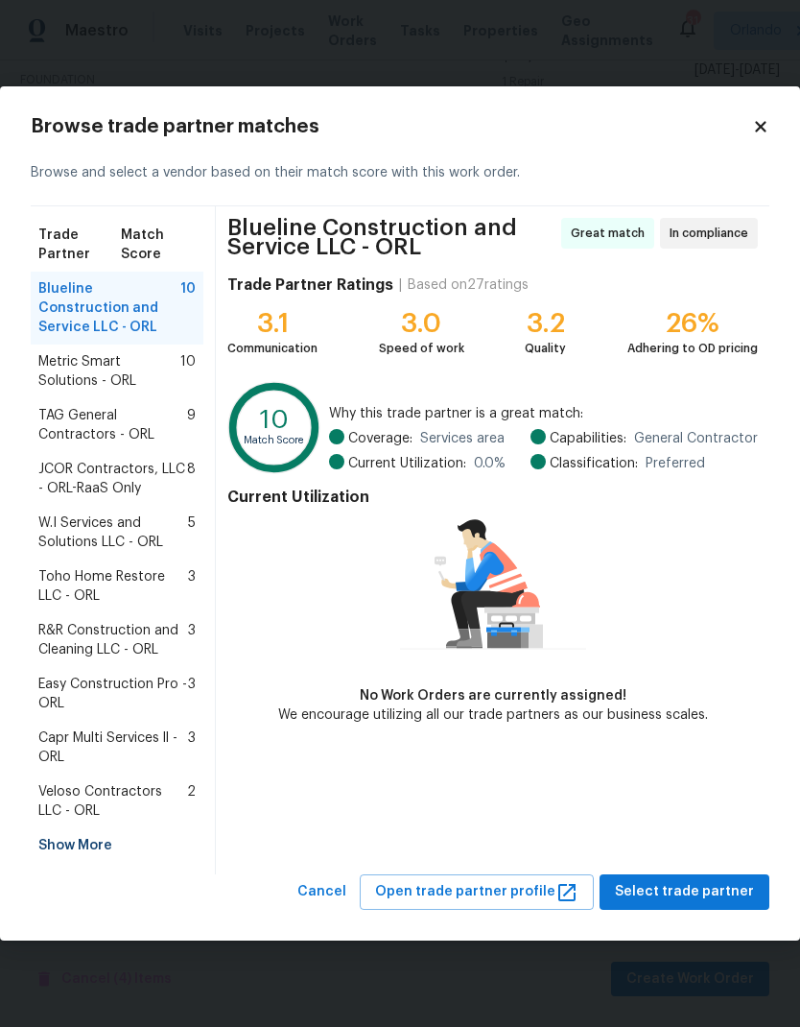
click at [105, 837] on div "Show More" at bounding box center [117, 845] width 173 height 35
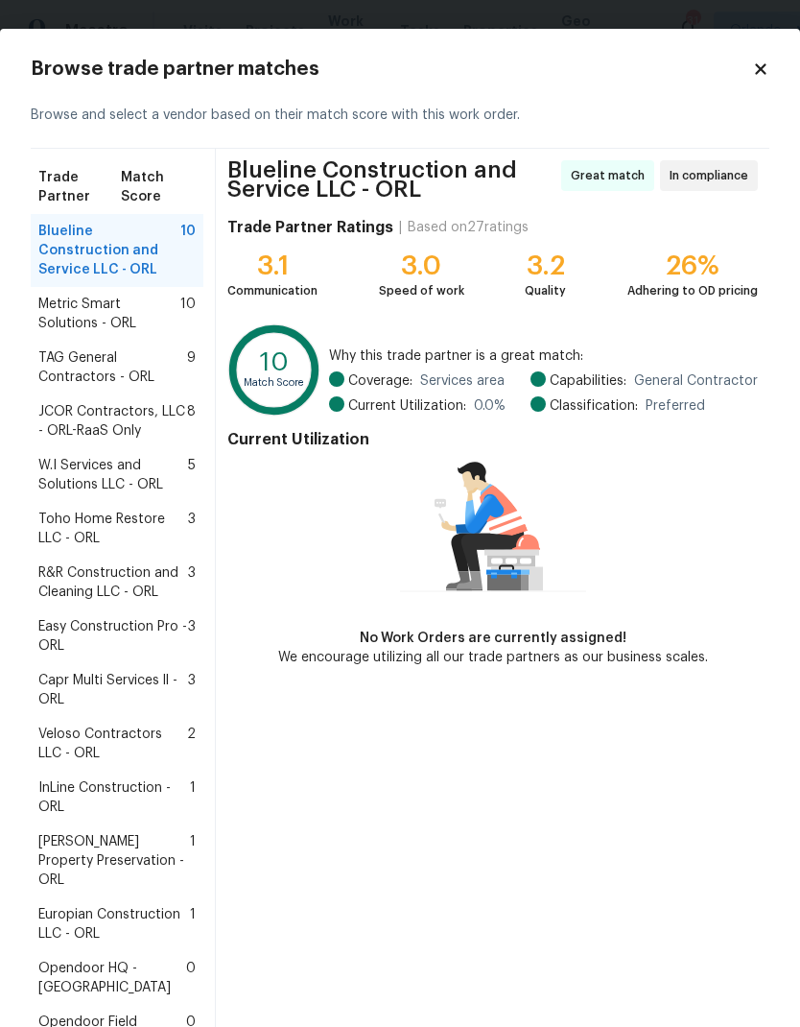
click at [136, 782] on span "InLine Construction - ORL" at bounding box center [114, 797] width 152 height 38
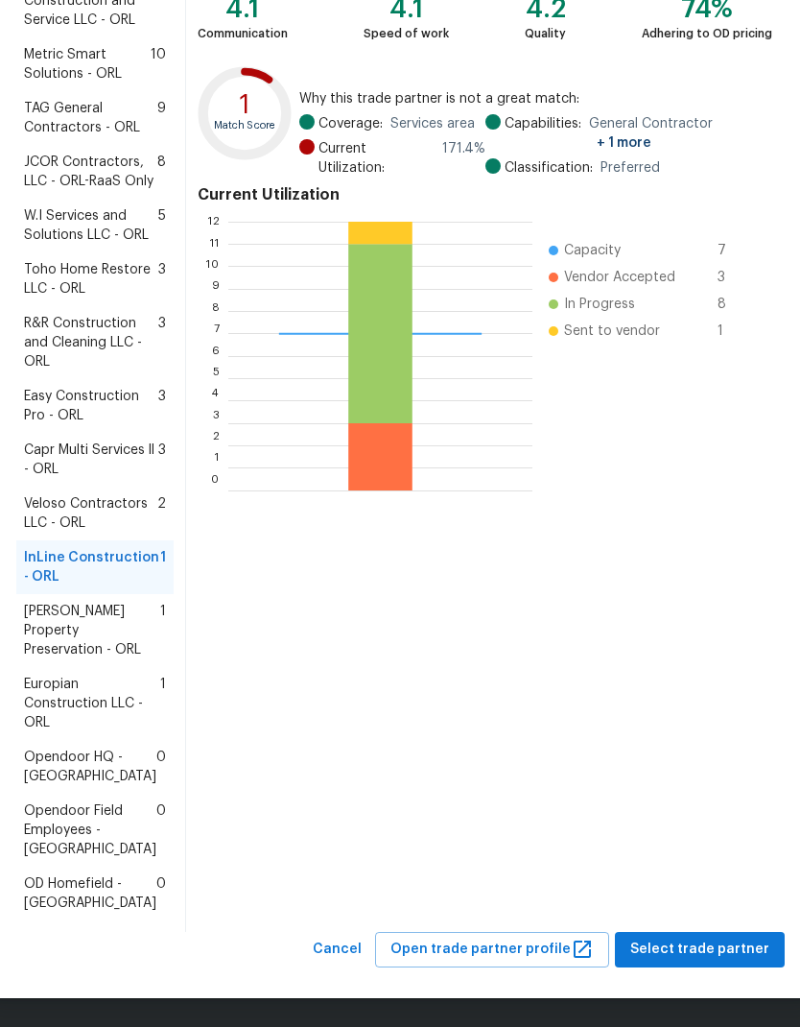
scroll to position [441, 0]
click at [733, 938] on button "Select trade partner" at bounding box center [700, 950] width 170 height 36
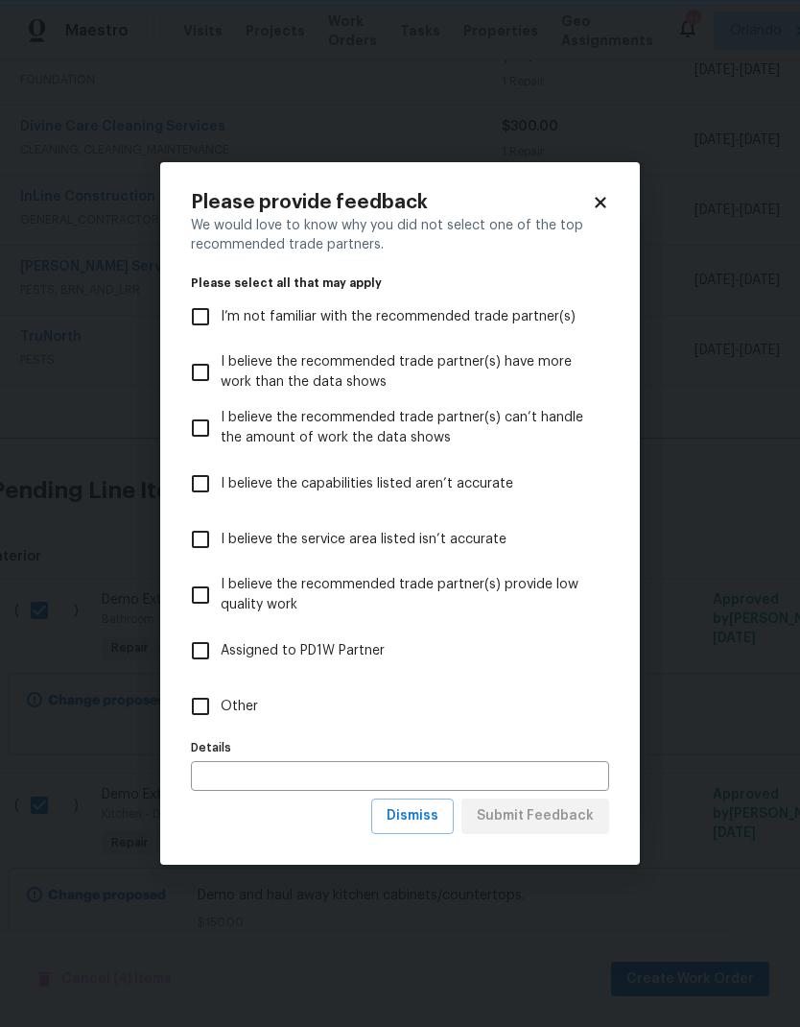
scroll to position [0, 0]
click at [203, 701] on input "Other" at bounding box center [200, 706] width 40 height 40
checkbox input "true"
click at [579, 824] on span "Submit Feedback" at bounding box center [535, 816] width 117 height 24
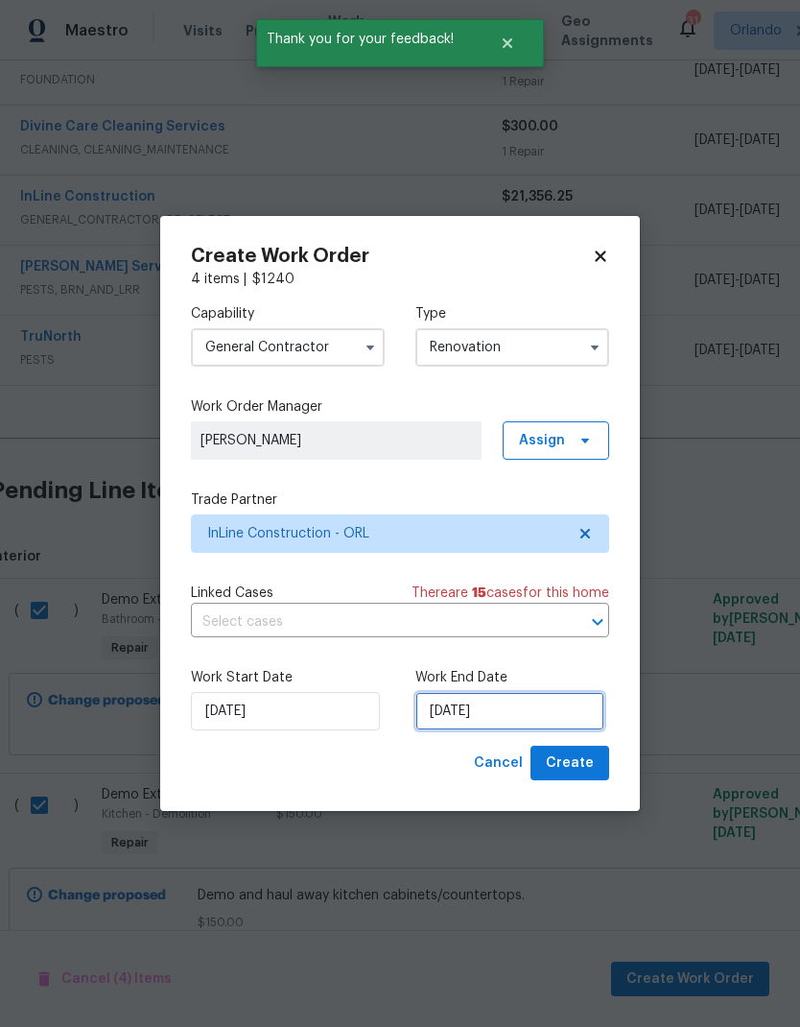
click at [546, 718] on input "9/24/2025" at bounding box center [510, 711] width 189 height 38
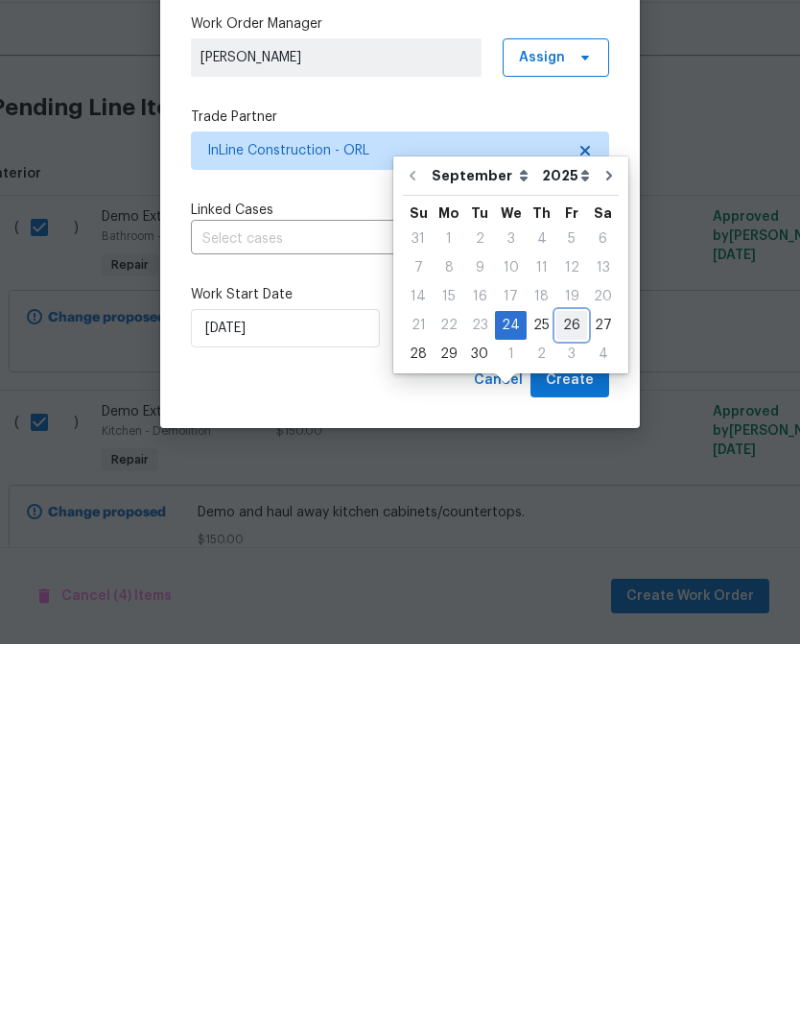
click at [561, 695] on div "26" at bounding box center [572, 708] width 31 height 27
type input "[DATE]"
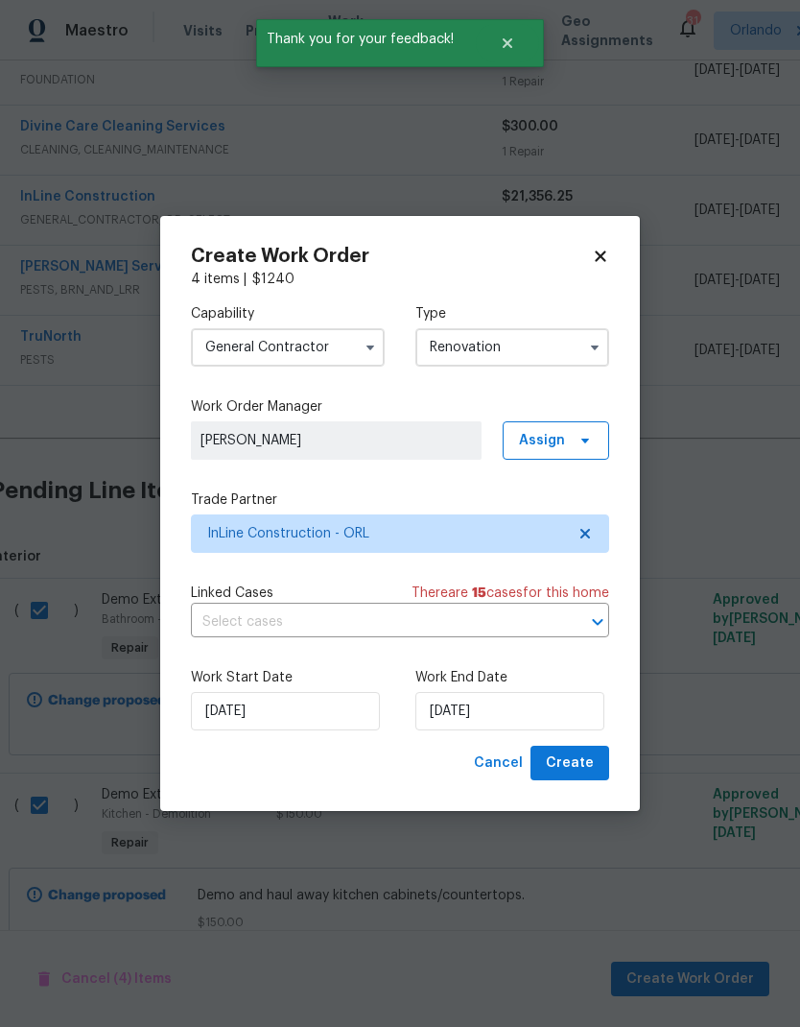
click at [587, 767] on span "Create" at bounding box center [570, 764] width 48 height 24
checkbox input "false"
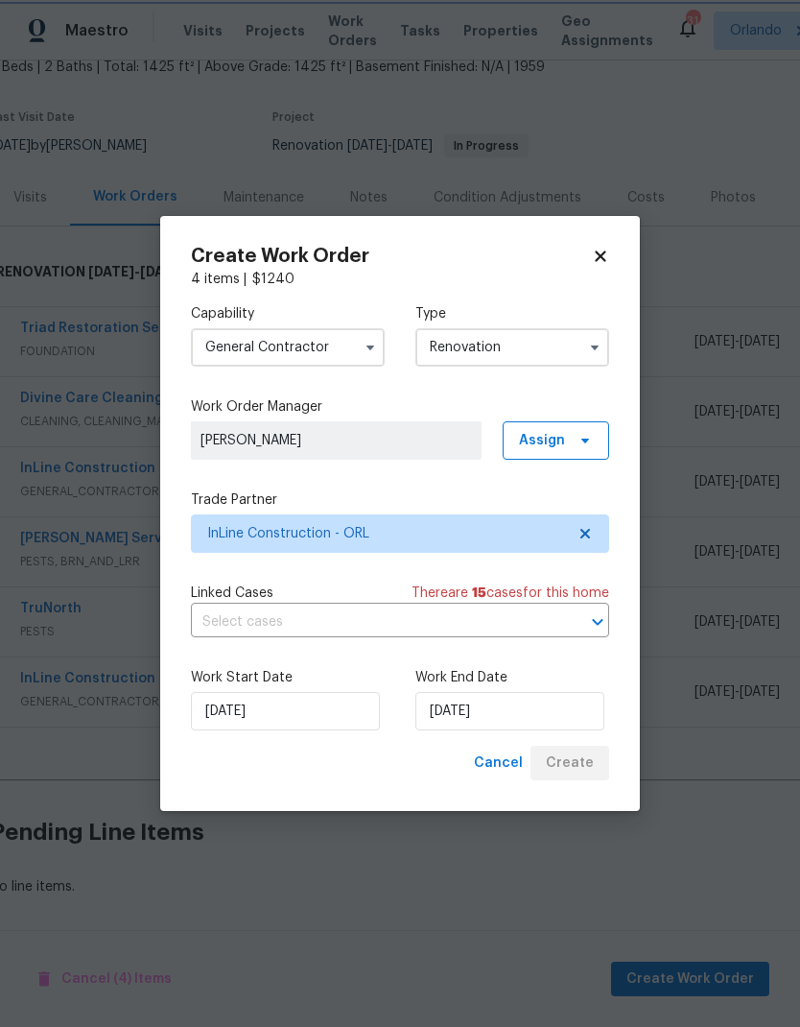
scroll to position [44, 10]
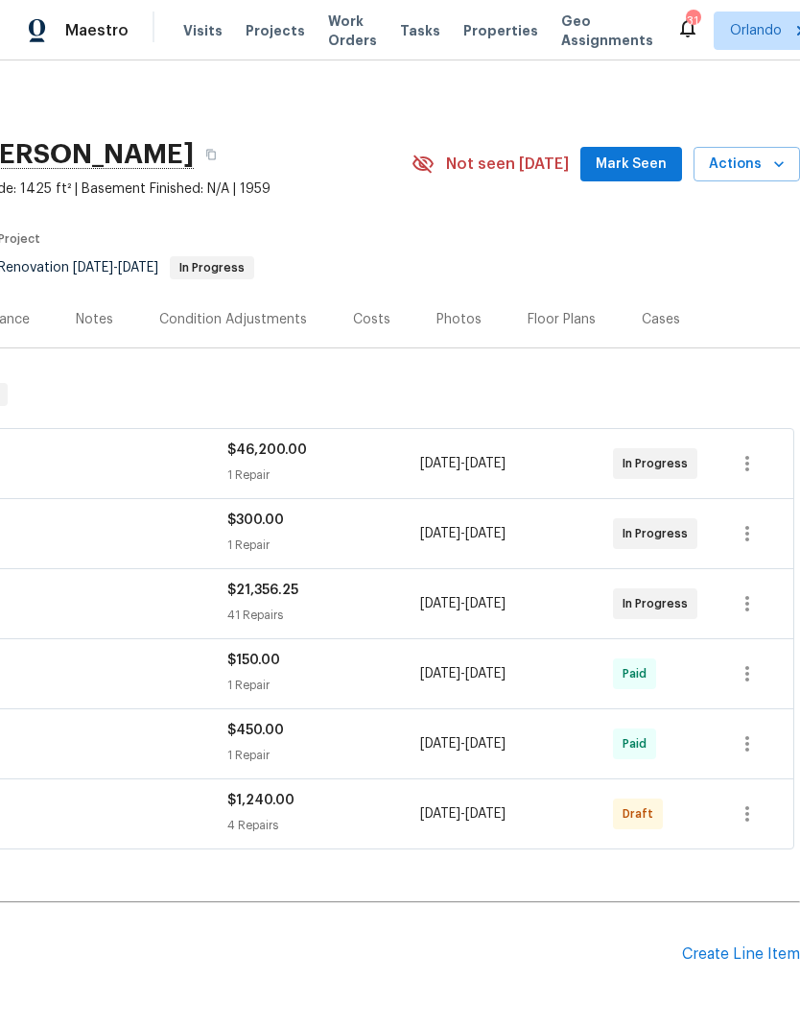
scroll to position [0, 284]
click at [764, 818] on button "button" at bounding box center [748, 814] width 46 height 46
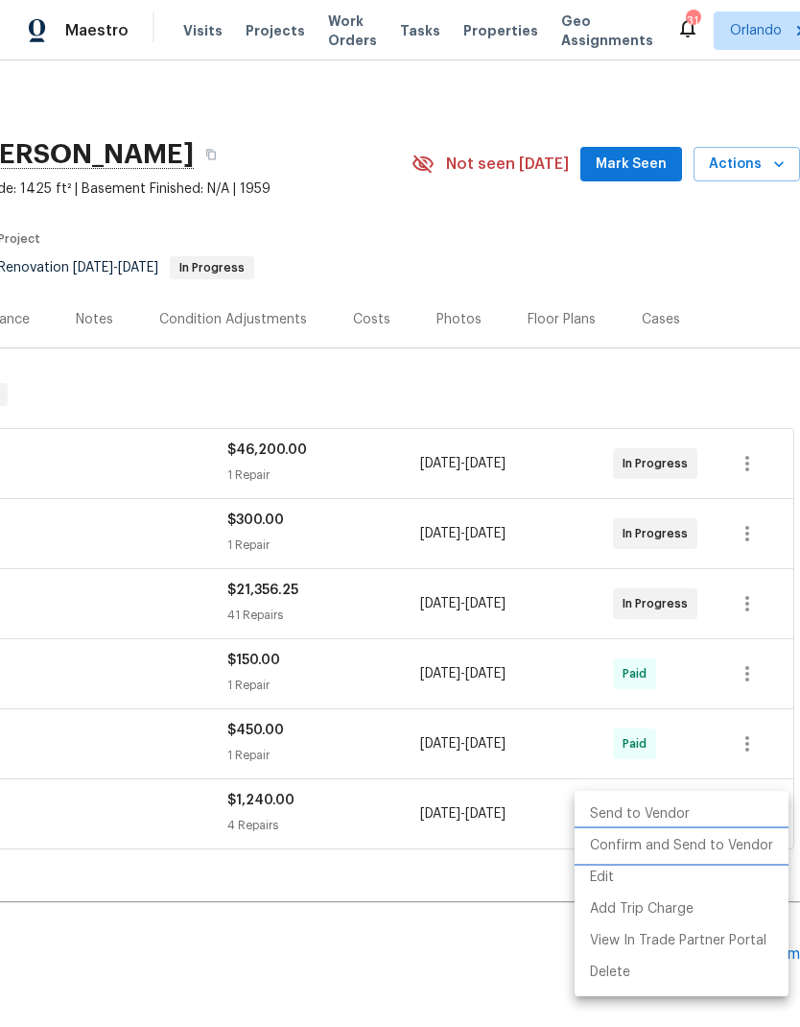
click at [729, 847] on li "Confirm and Send to Vendor" at bounding box center [682, 846] width 214 height 32
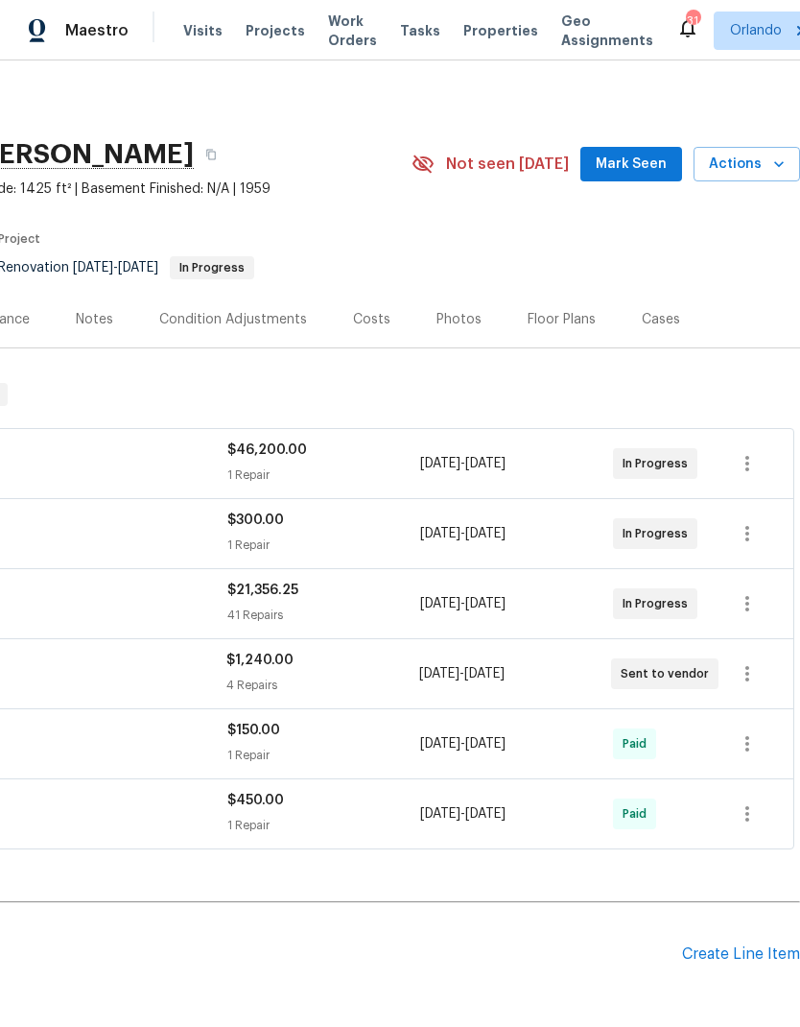
scroll to position [0, 284]
click at [653, 167] on span "Mark Seen" at bounding box center [631, 165] width 71 height 24
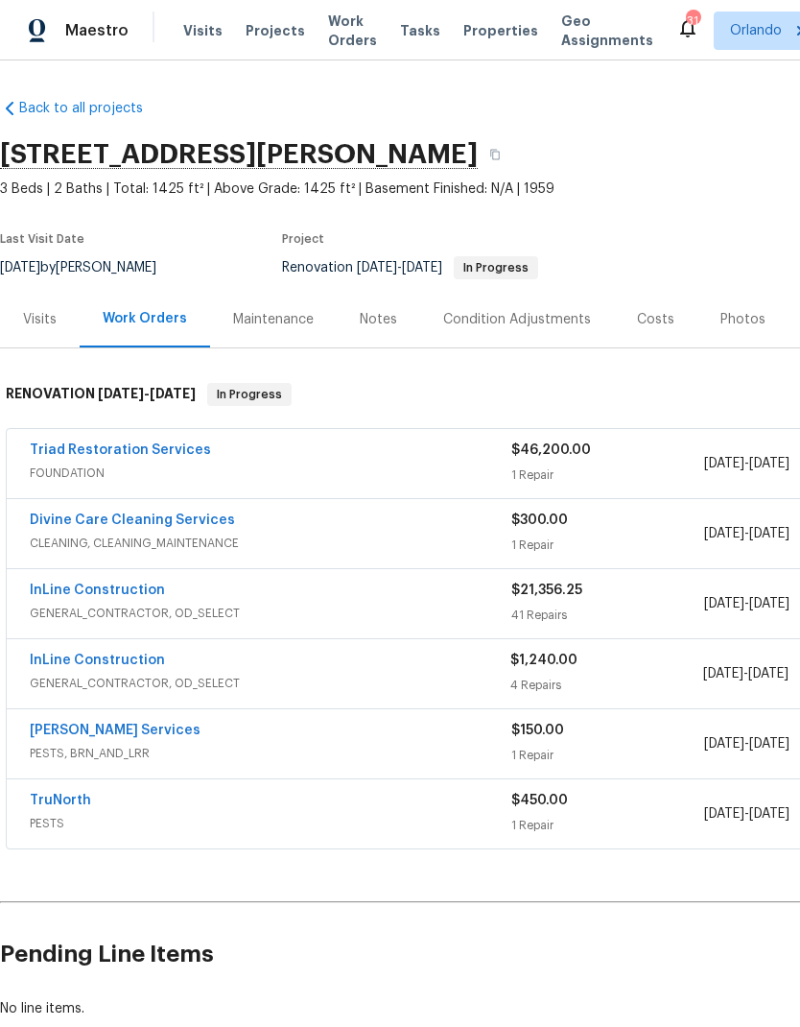
scroll to position [0, 0]
click at [144, 587] on link "InLine Construction" at bounding box center [97, 590] width 135 height 13
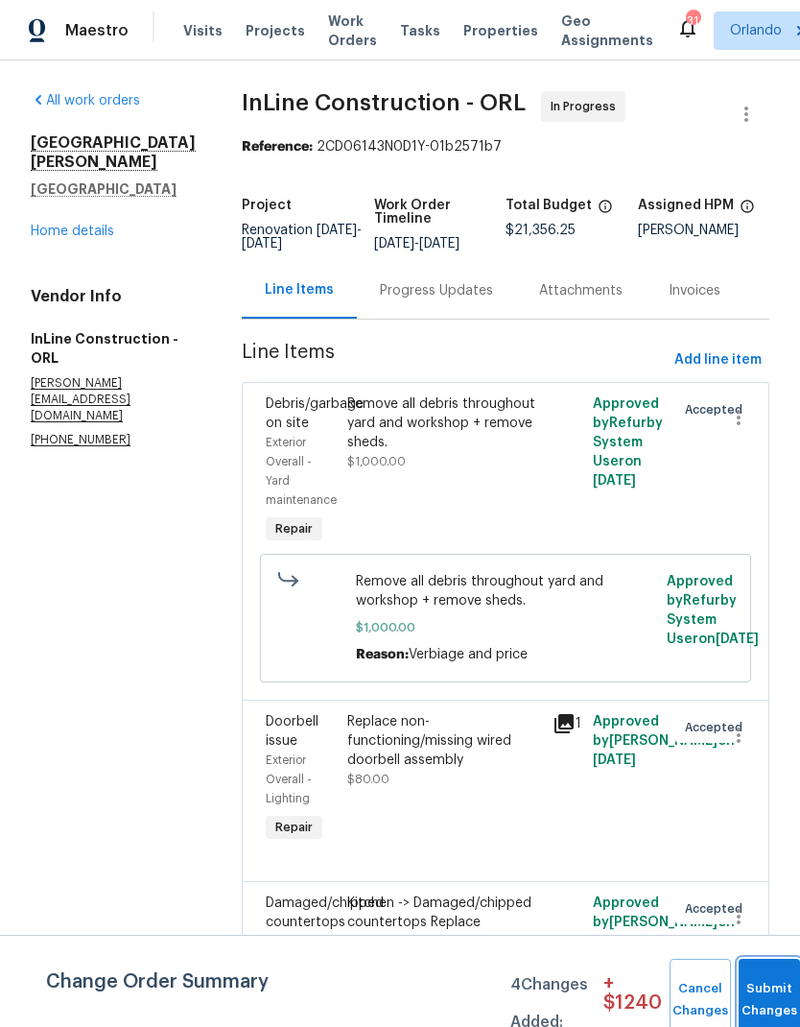
click at [749, 1002] on span "Submit Changes" at bounding box center [770, 1000] width 42 height 44
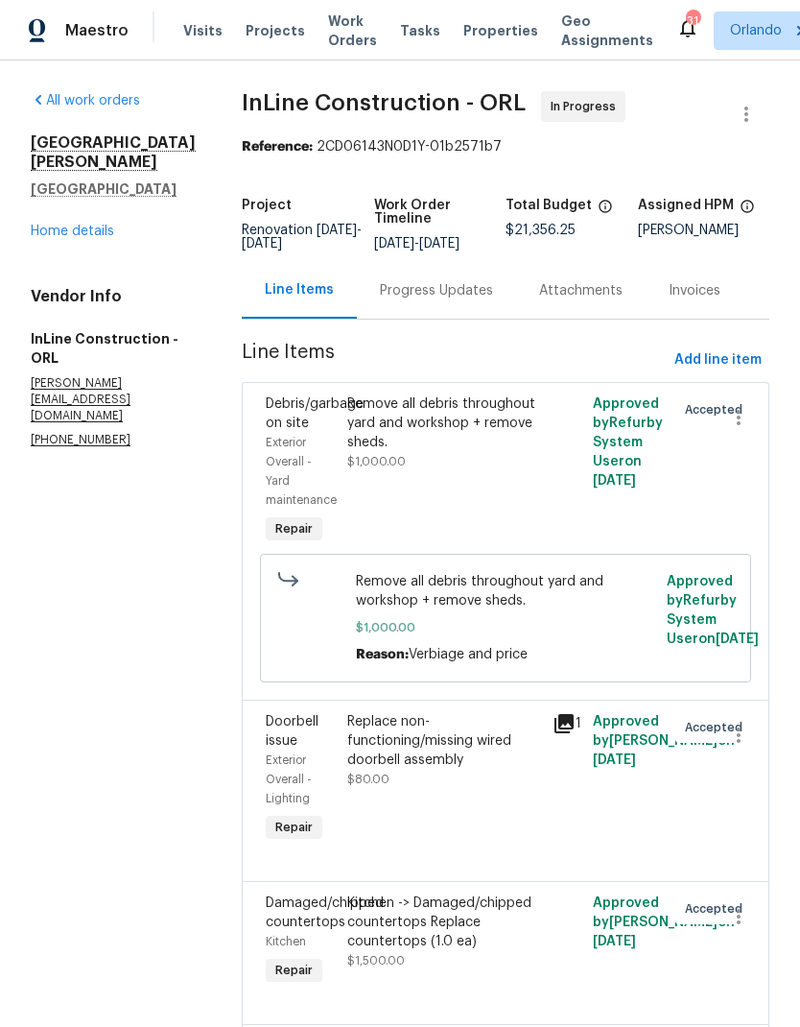
click at [78, 225] on link "Home details" at bounding box center [73, 231] width 84 height 13
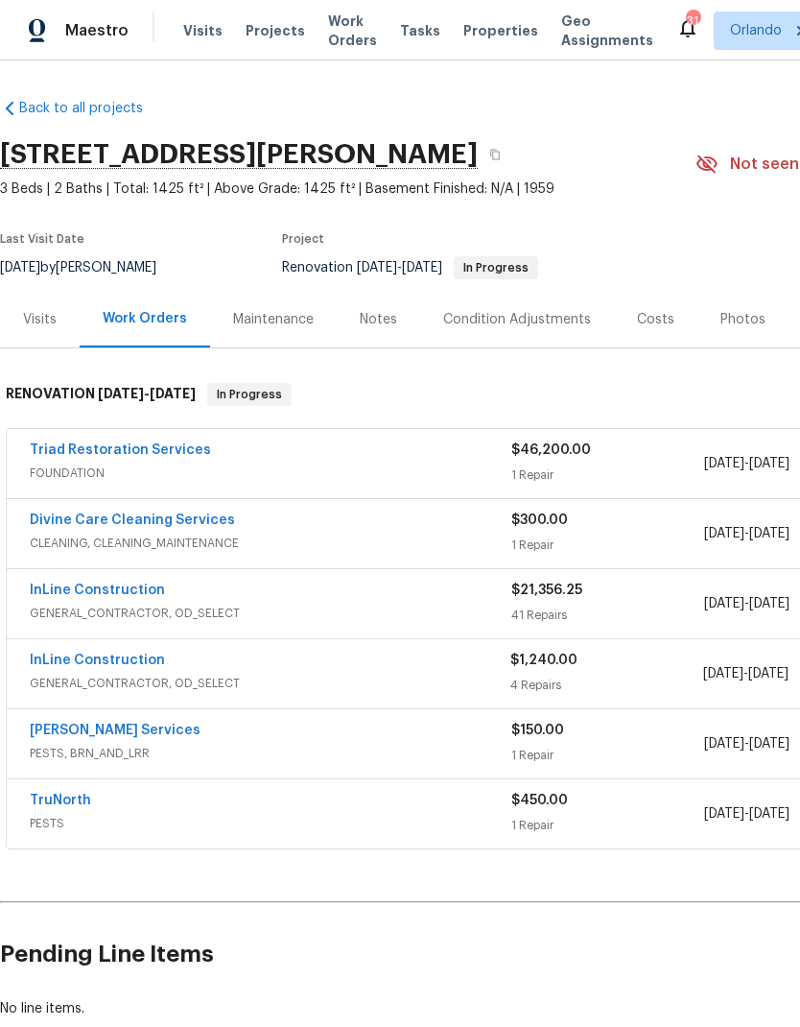
click at [104, 655] on link "InLine Construction" at bounding box center [97, 660] width 135 height 13
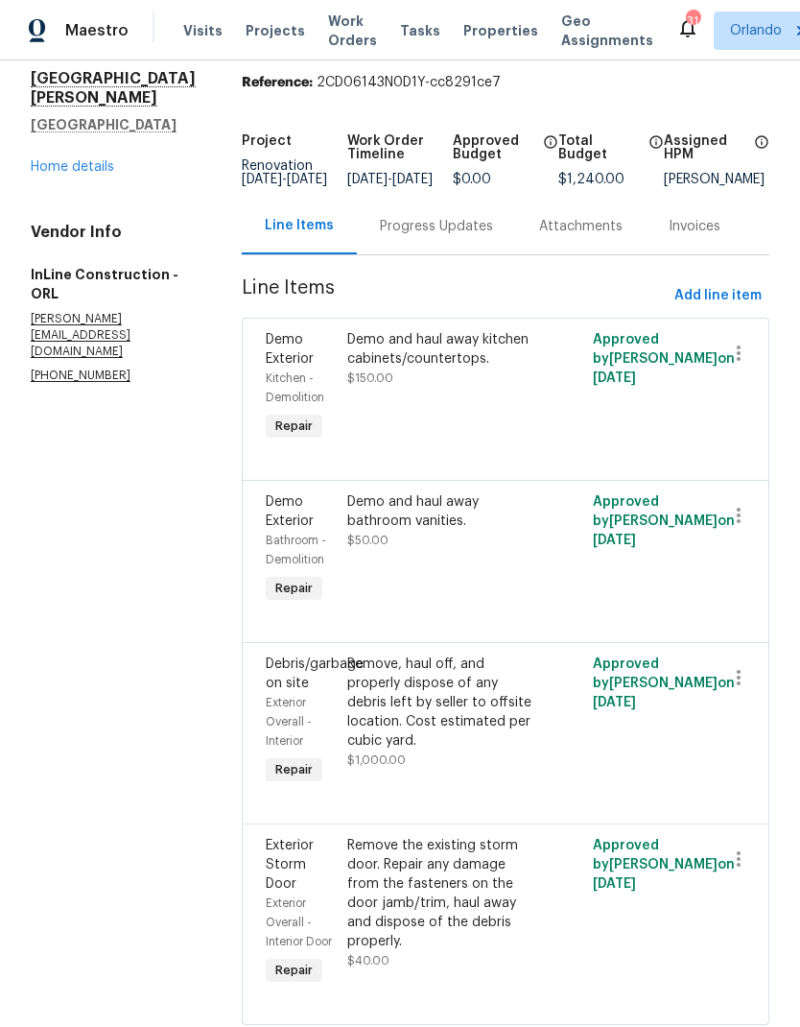
scroll to position [62, 0]
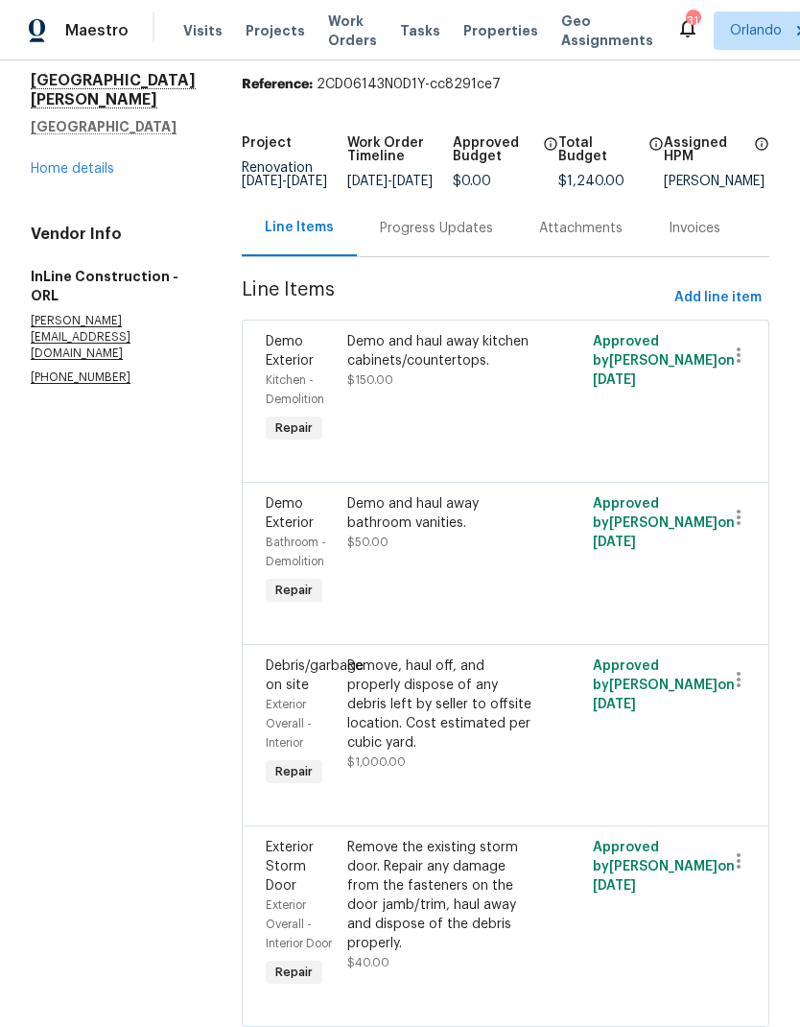
click at [87, 162] on link "Home details" at bounding box center [73, 168] width 84 height 13
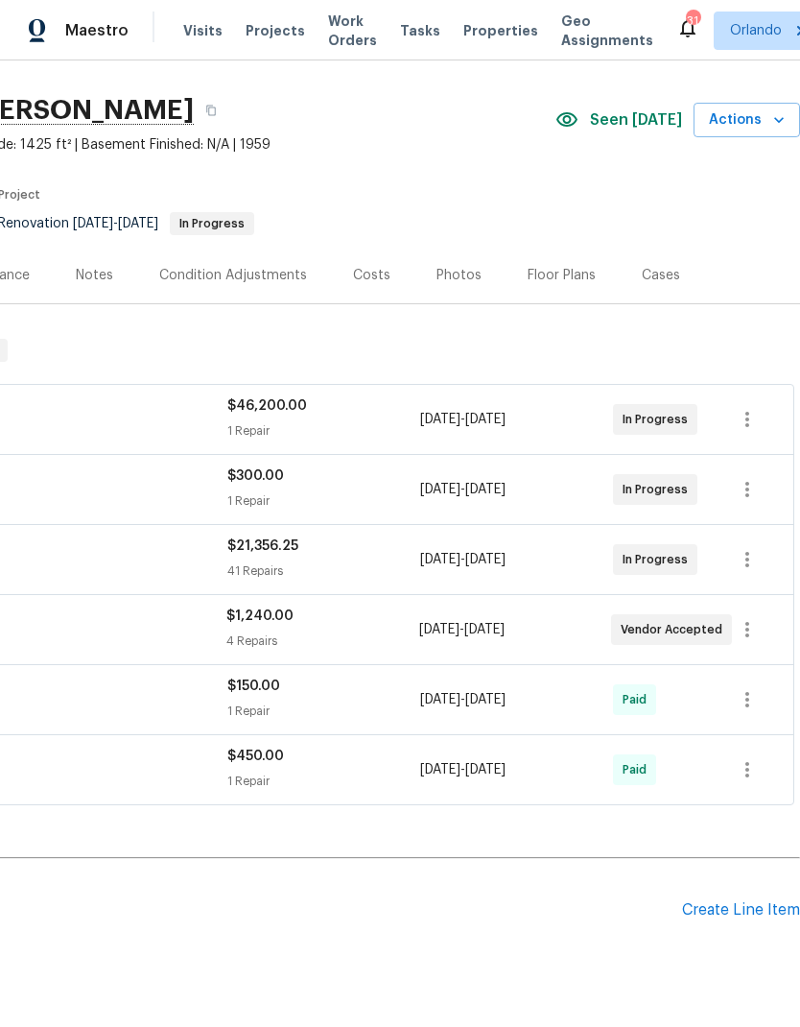
scroll to position [44, 284]
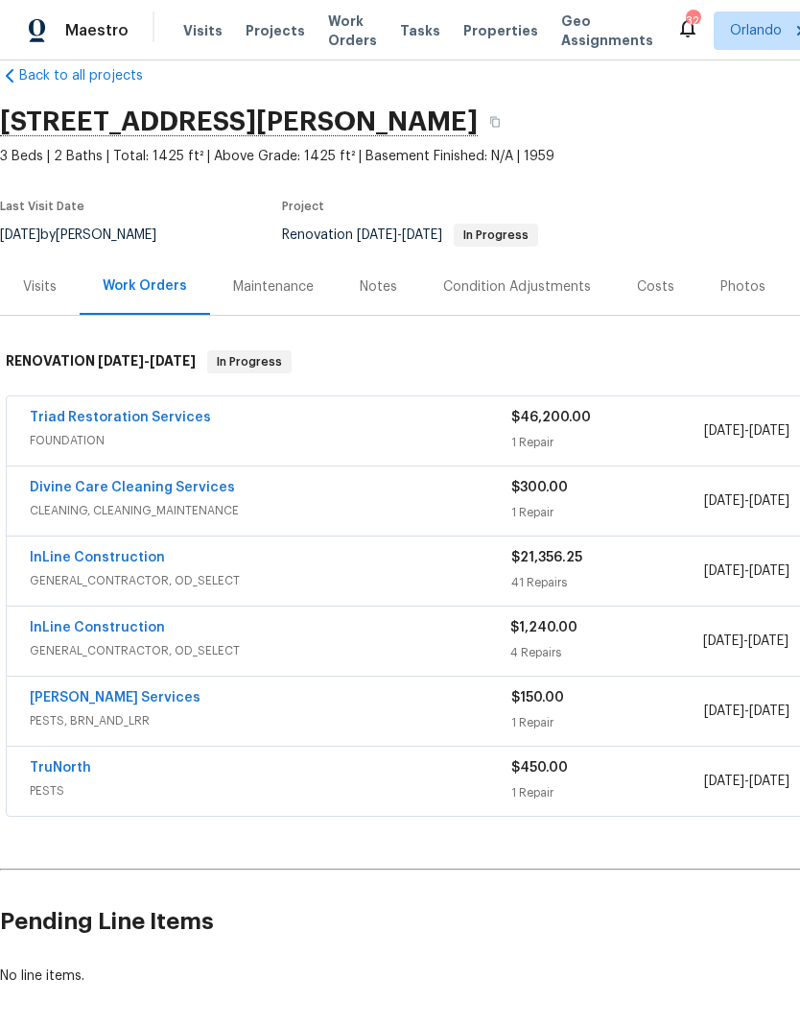
scroll to position [34, 0]
click at [109, 555] on link "InLine Construction" at bounding box center [97, 556] width 135 height 13
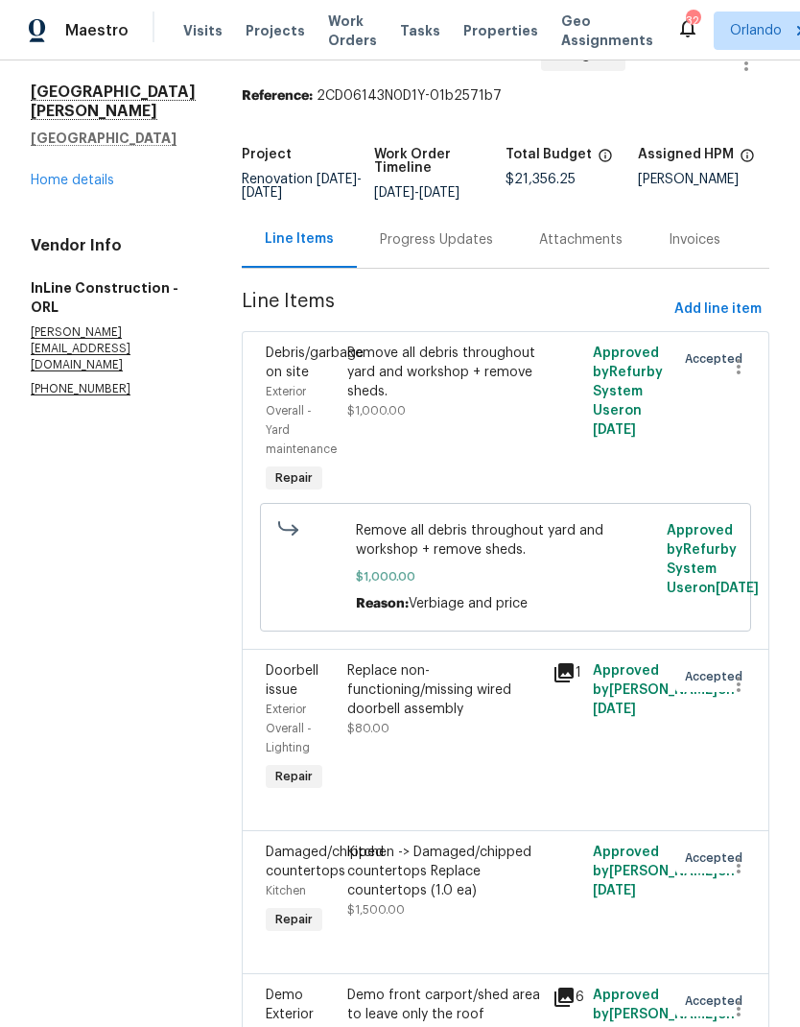
scroll to position [128, 0]
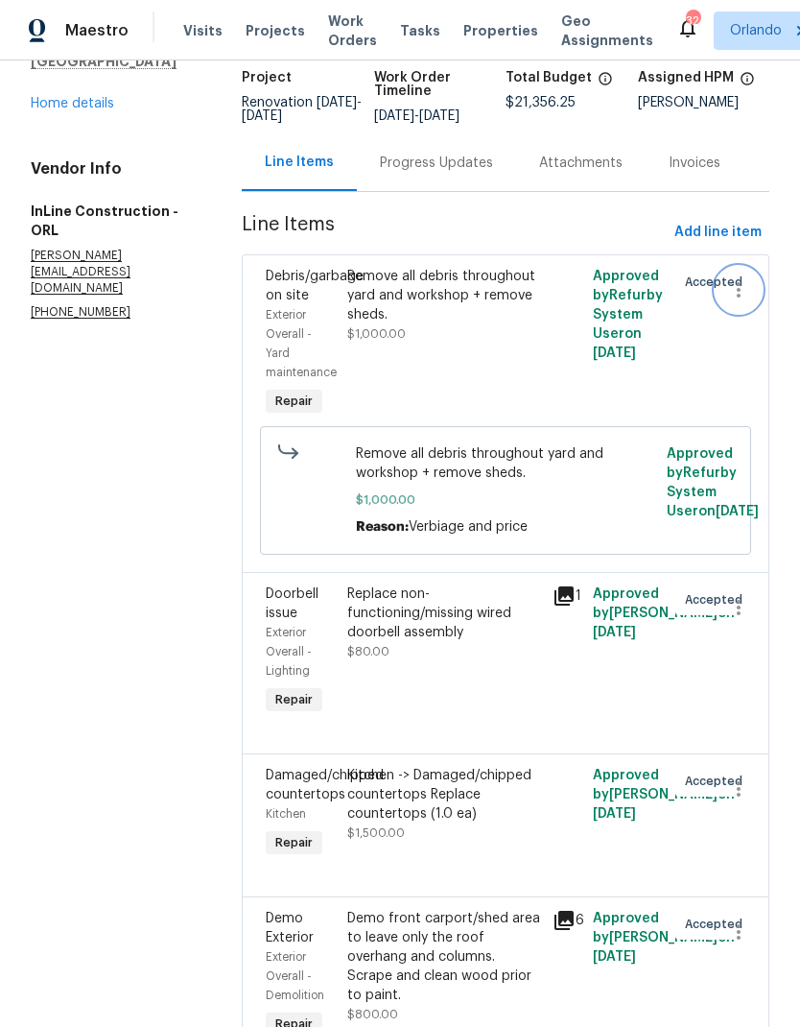
click at [735, 301] on icon "button" at bounding box center [739, 289] width 23 height 23
click at [754, 303] on li "Cancel" at bounding box center [747, 304] width 74 height 32
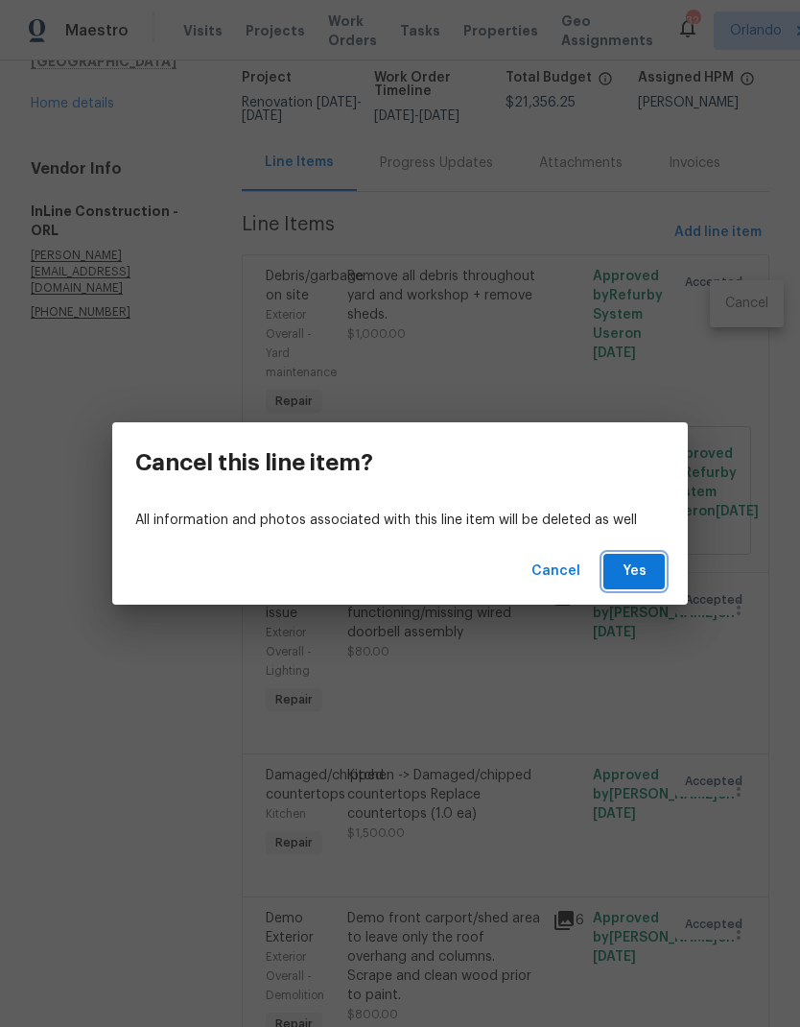
click at [636, 570] on span "Yes" at bounding box center [634, 572] width 31 height 24
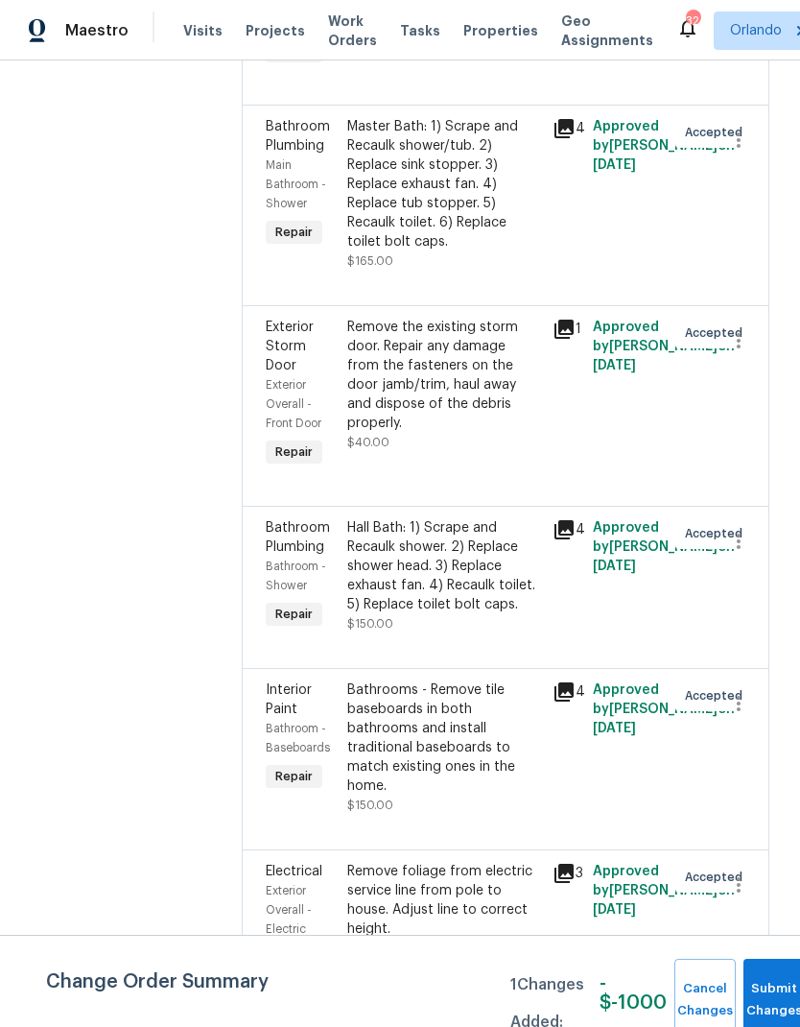
scroll to position [6717, 0]
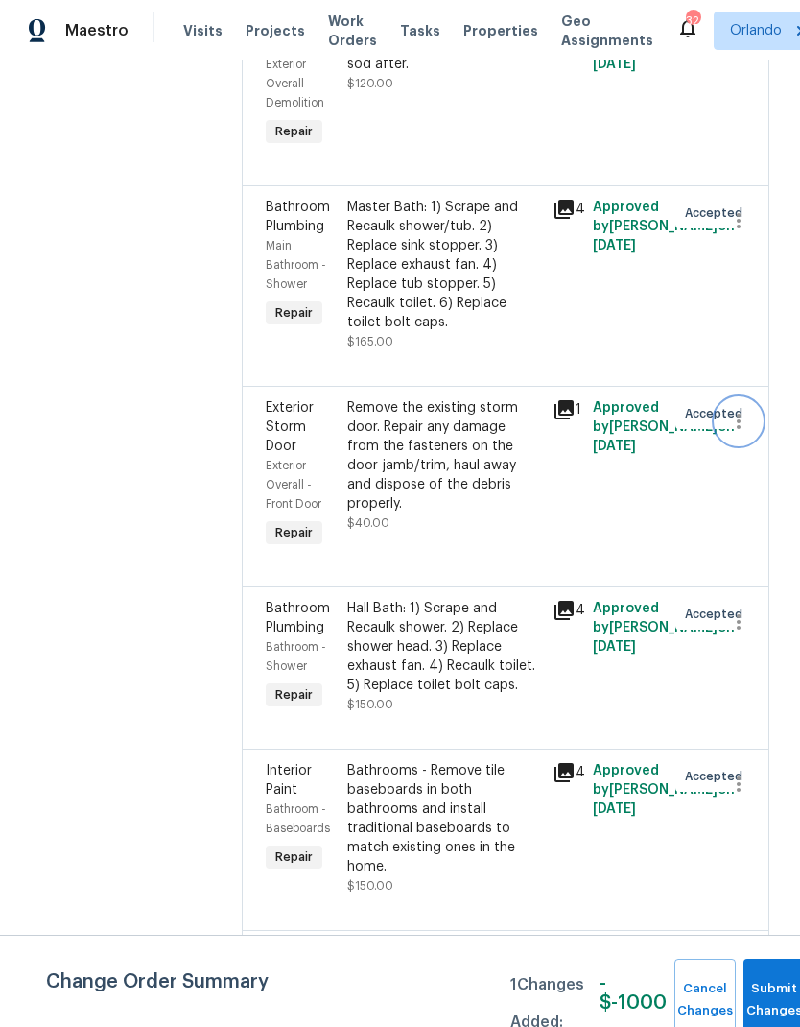
click at [746, 410] on icon "button" at bounding box center [739, 421] width 23 height 23
click at [751, 404] on li "Cancel" at bounding box center [747, 396] width 74 height 32
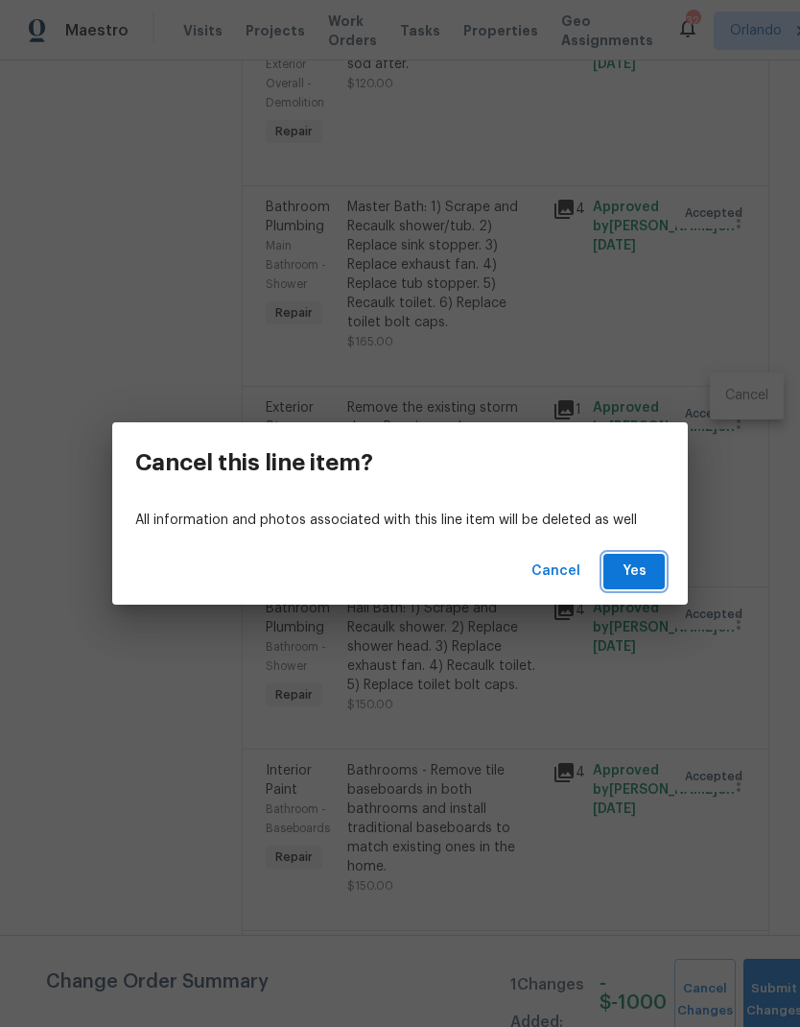
click at [652, 575] on button "Yes" at bounding box center [634, 572] width 61 height 36
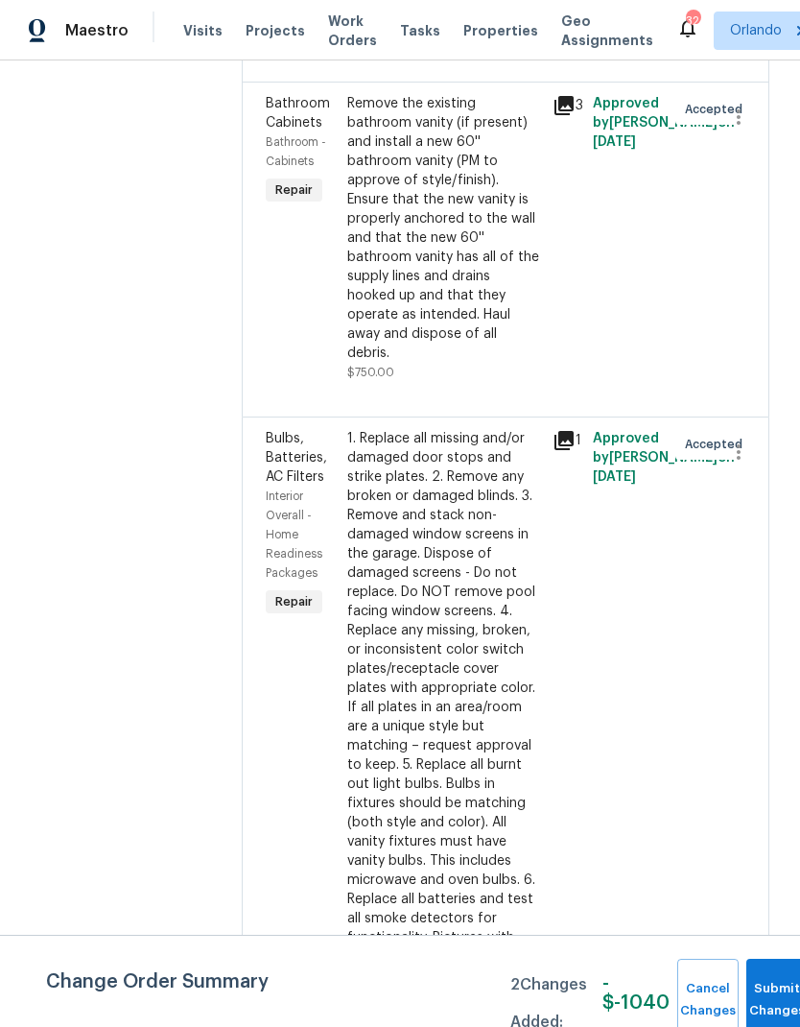
scroll to position [77, 0]
click at [771, 997] on span "Submit Changes" at bounding box center [777, 1000] width 42 height 44
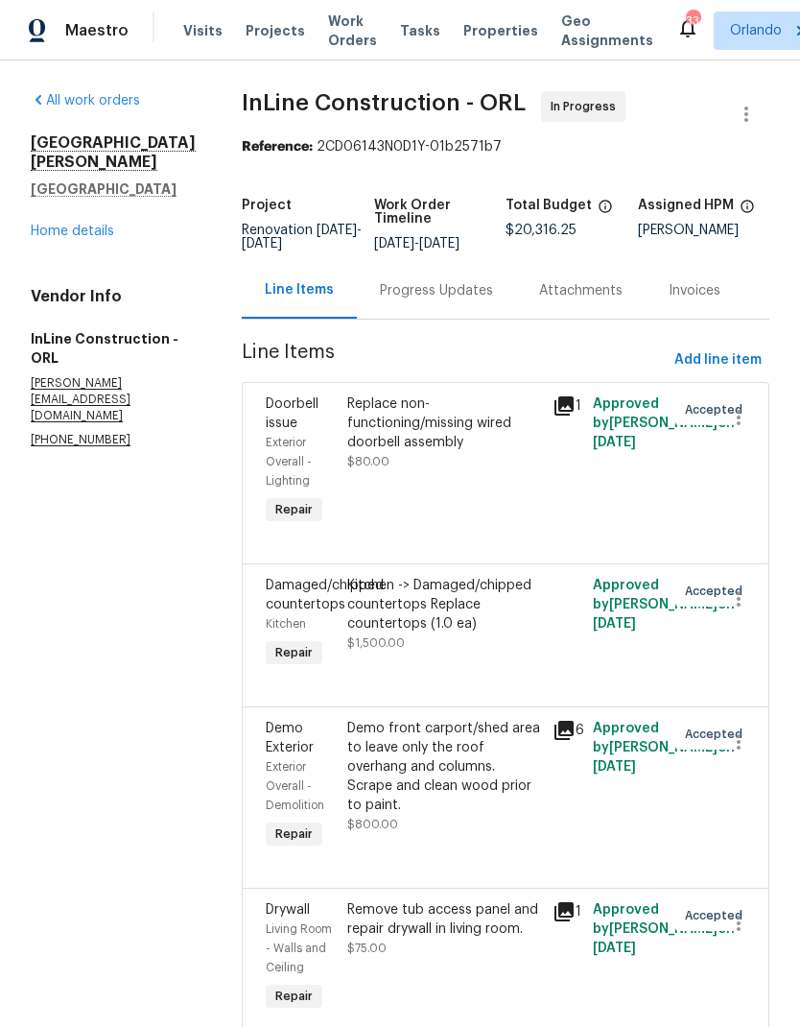
click at [94, 225] on link "Home details" at bounding box center [73, 231] width 84 height 13
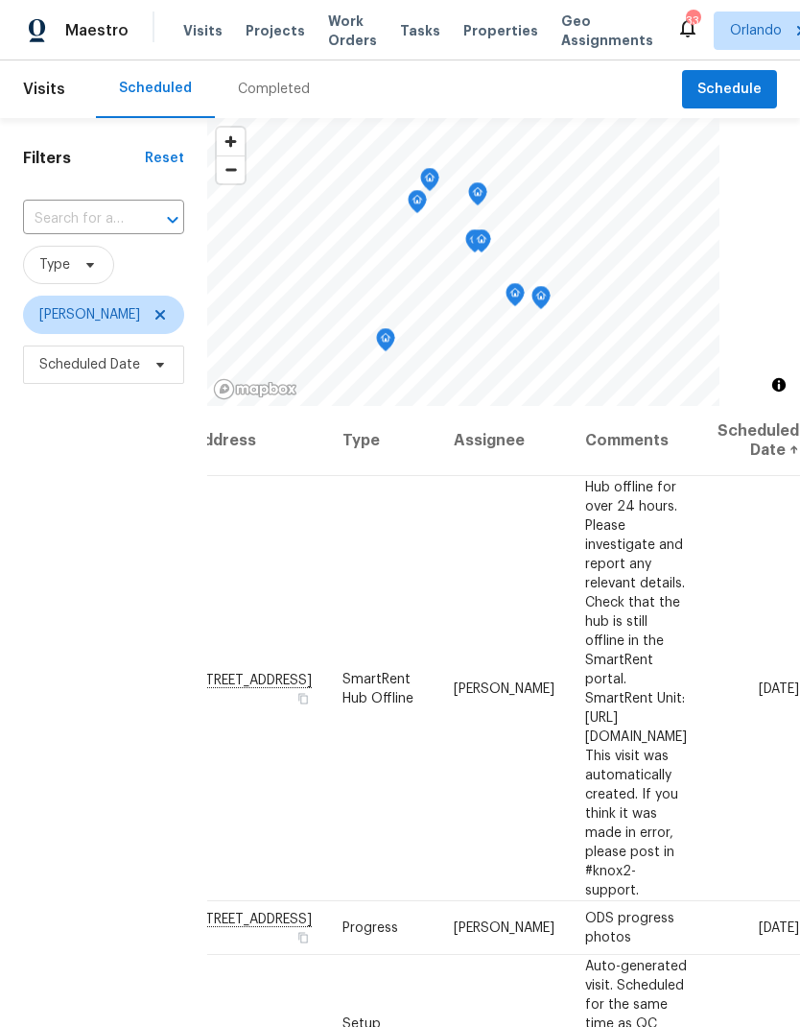
scroll to position [0, 166]
click at [0, 0] on icon at bounding box center [0, 0] width 0 height 0
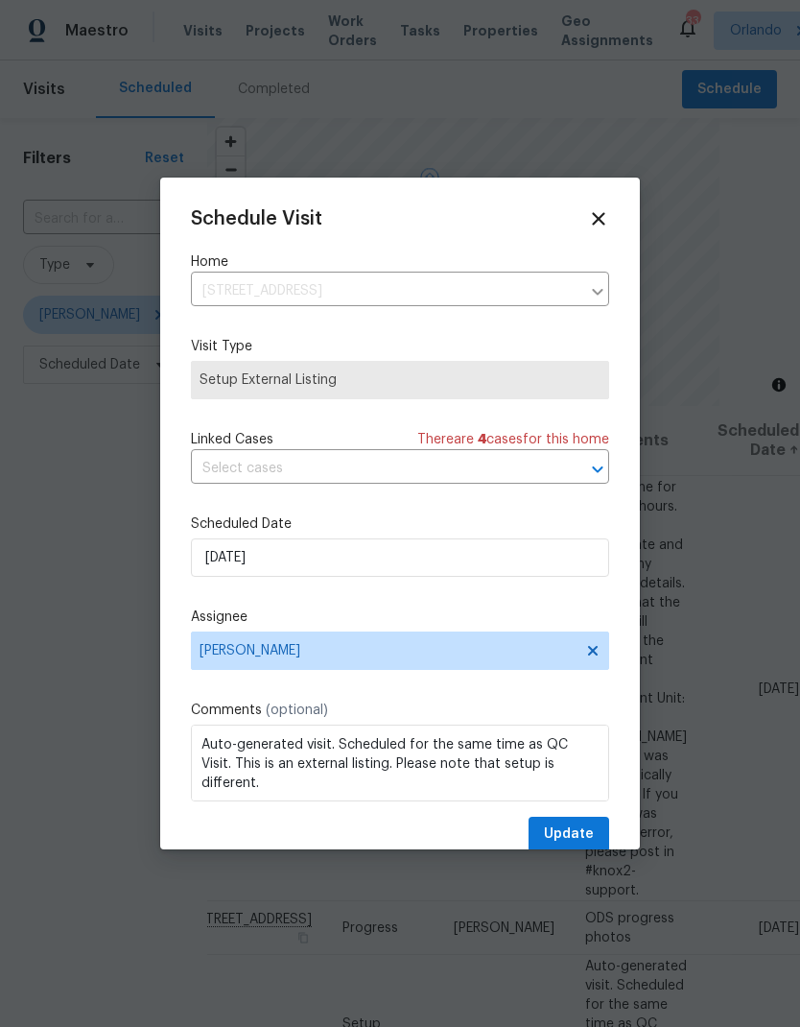
click at [607, 219] on icon at bounding box center [598, 218] width 21 height 21
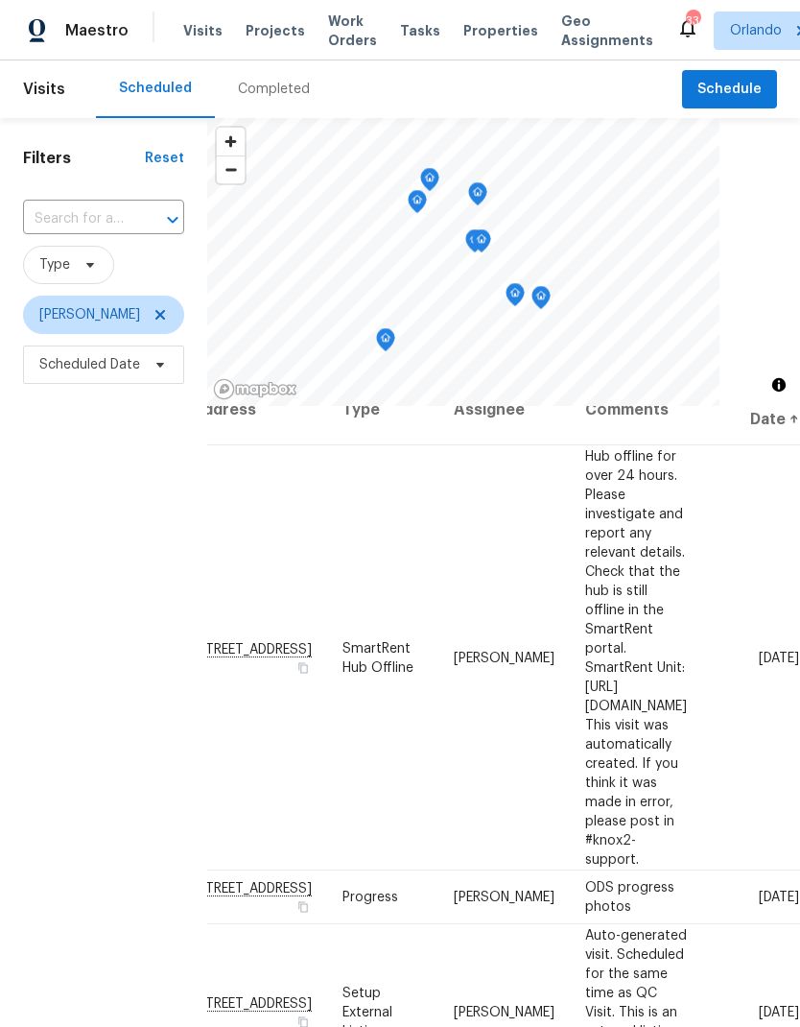
scroll to position [32, 166]
click at [0, 0] on icon at bounding box center [0, 0] width 0 height 0
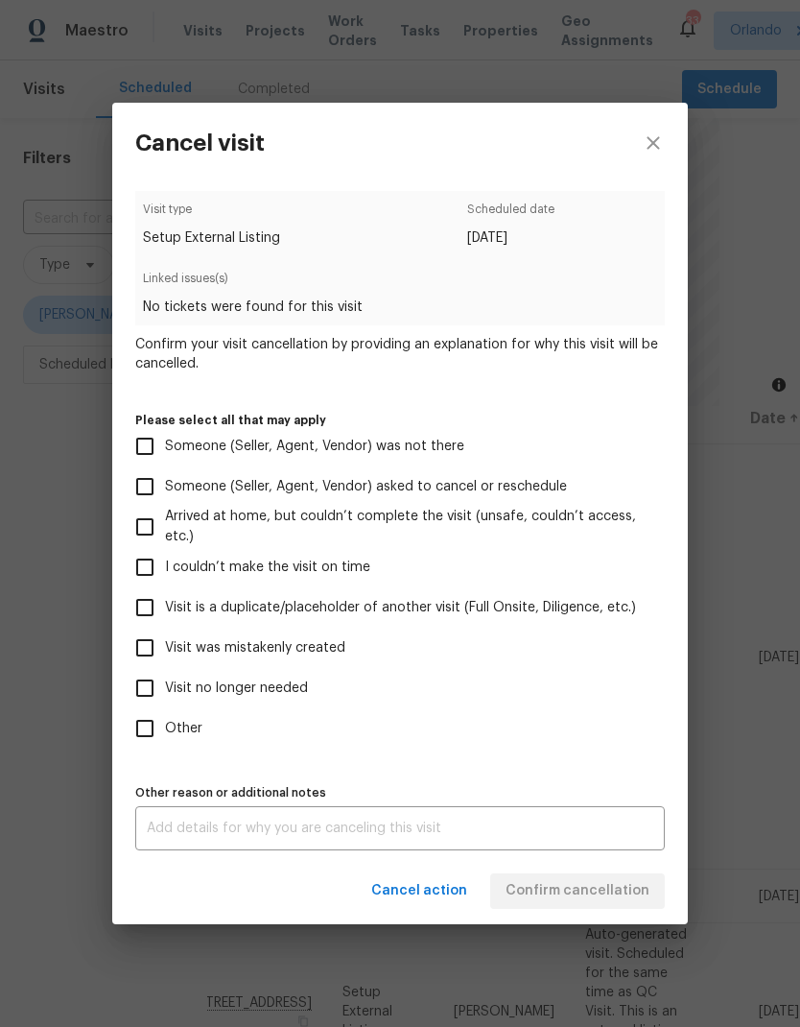
click at [284, 699] on span "Visit no longer needed" at bounding box center [236, 689] width 143 height 20
click at [165, 700] on input "Visit no longer needed" at bounding box center [145, 688] width 40 height 40
click at [275, 695] on span "Visit no longer needed" at bounding box center [236, 689] width 143 height 20
click at [165, 695] on input "Visit no longer needed" at bounding box center [145, 688] width 40 height 40
checkbox input "false"
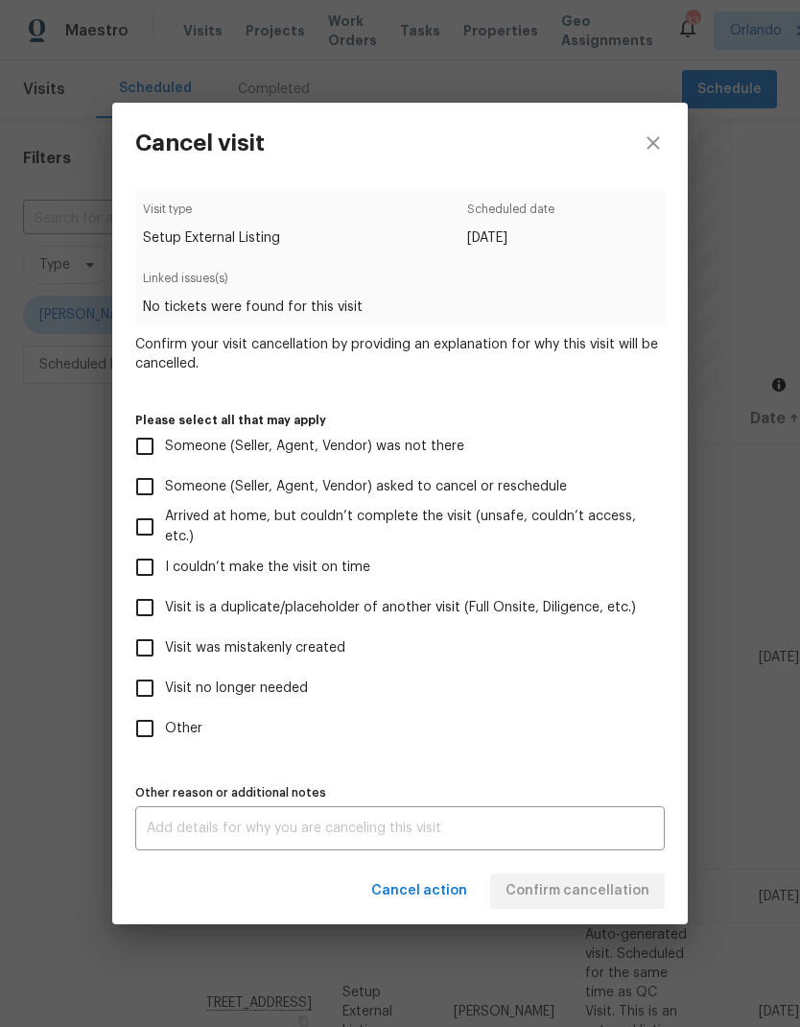
click at [322, 623] on label "Visit is a duplicate/placeholder of another visit (Full Onsite, Diligence, etc.)" at bounding box center [387, 607] width 525 height 40
click at [165, 623] on input "Visit is a duplicate/placeholder of another visit (Full Onsite, Diligence, etc.)" at bounding box center [145, 607] width 40 height 40
checkbox input "true"
click at [591, 788] on div "Other reason or additional notes x Other reason or additional notes" at bounding box center [400, 814] width 530 height 71
click at [578, 835] on textarea at bounding box center [400, 828] width 507 height 13
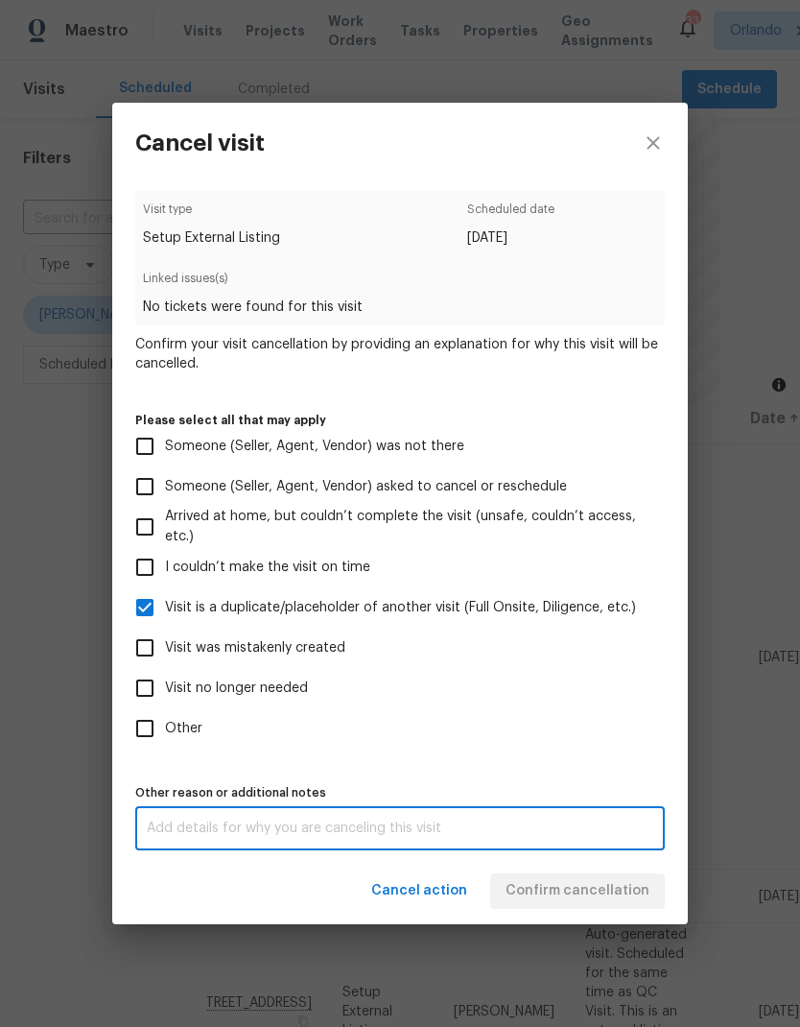
scroll to position [77, 0]
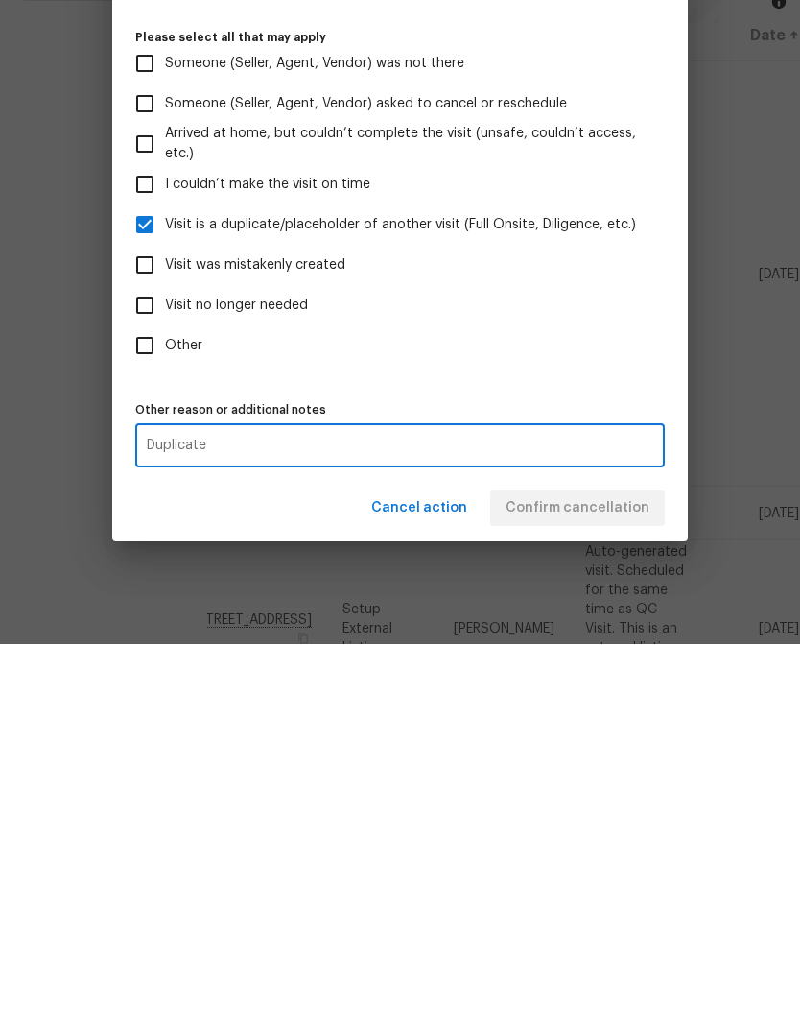
type textarea "Duplicate"
click at [642, 858] on div "Cancel action Confirm cancellation" at bounding box center [400, 891] width 576 height 66
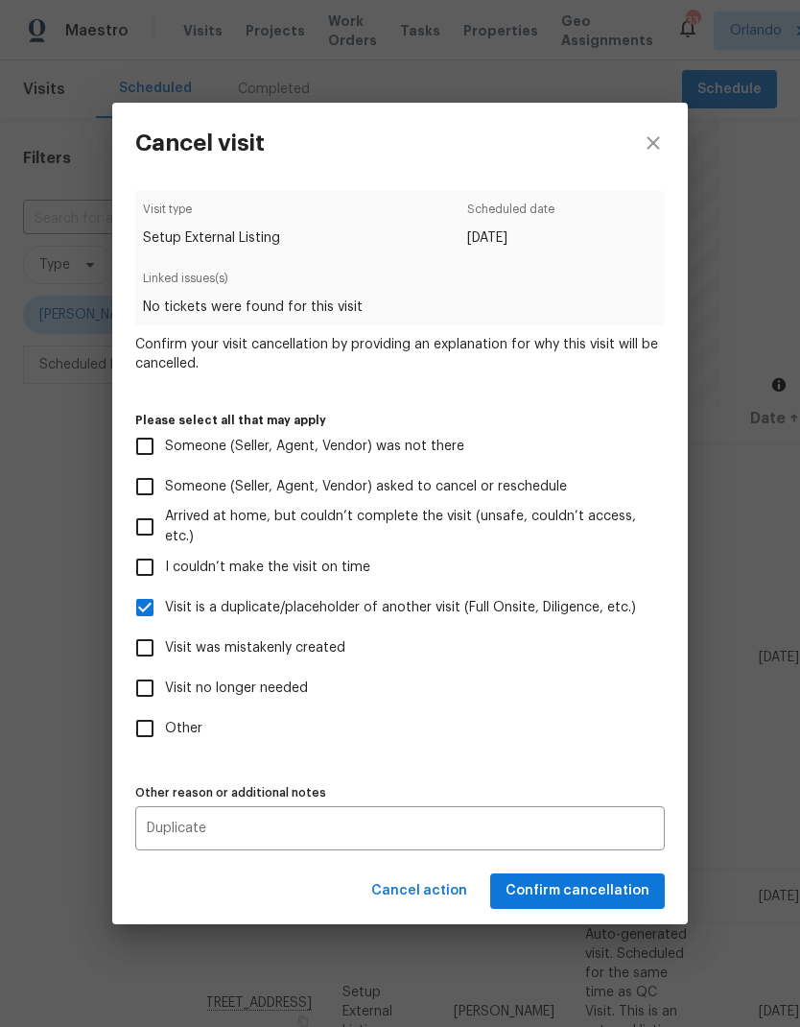
click at [622, 887] on span "Confirm cancellation" at bounding box center [578, 891] width 144 height 24
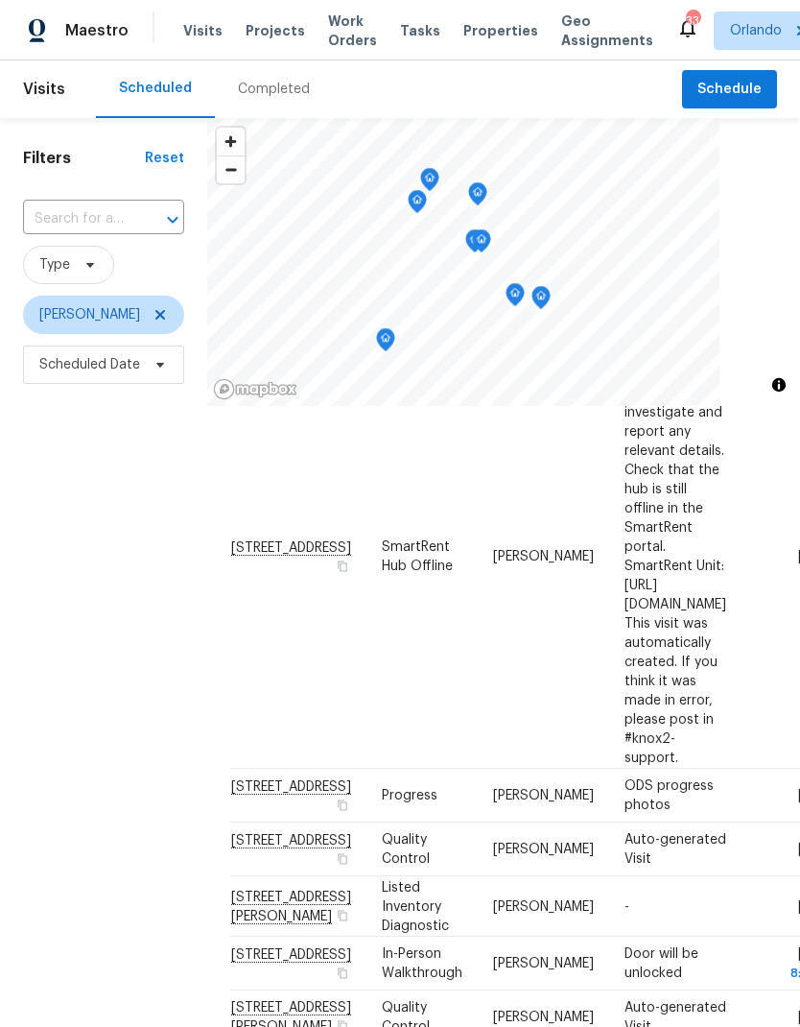
scroll to position [133, 0]
click at [139, 805] on div "Filters Reset ​ Type [PERSON_NAME] Scheduled Date" at bounding box center [103, 673] width 207 height 1110
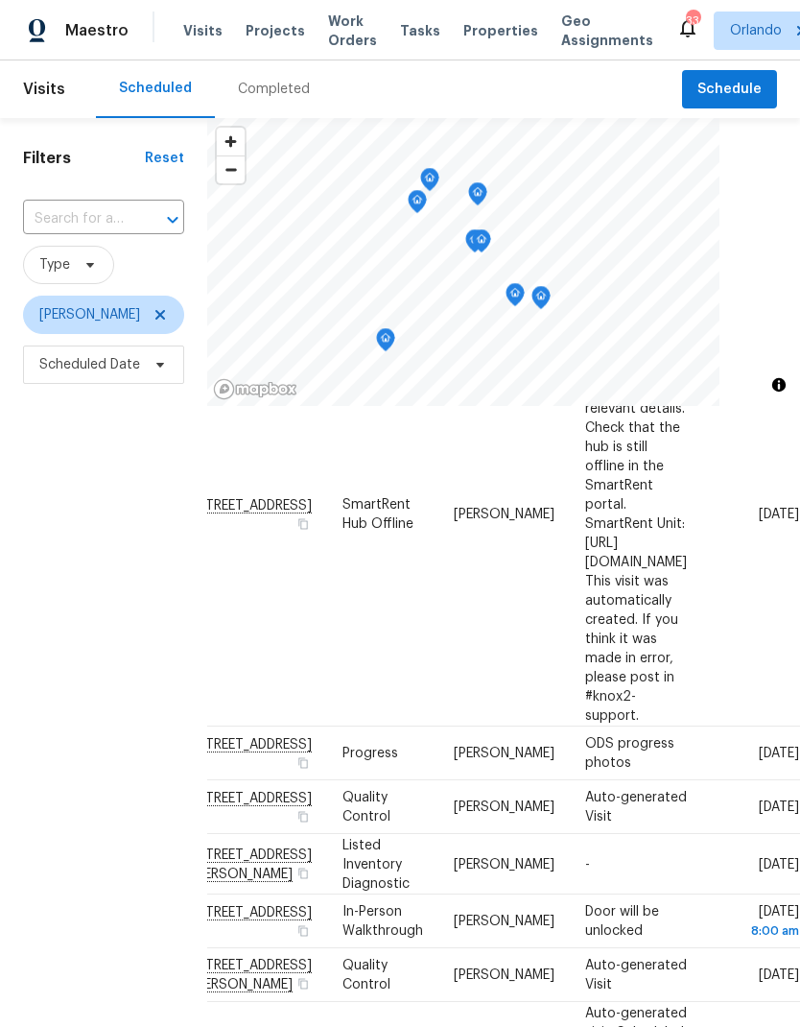
scroll to position [175, 166]
click at [0, 0] on span at bounding box center [0, 0] width 0 height 0
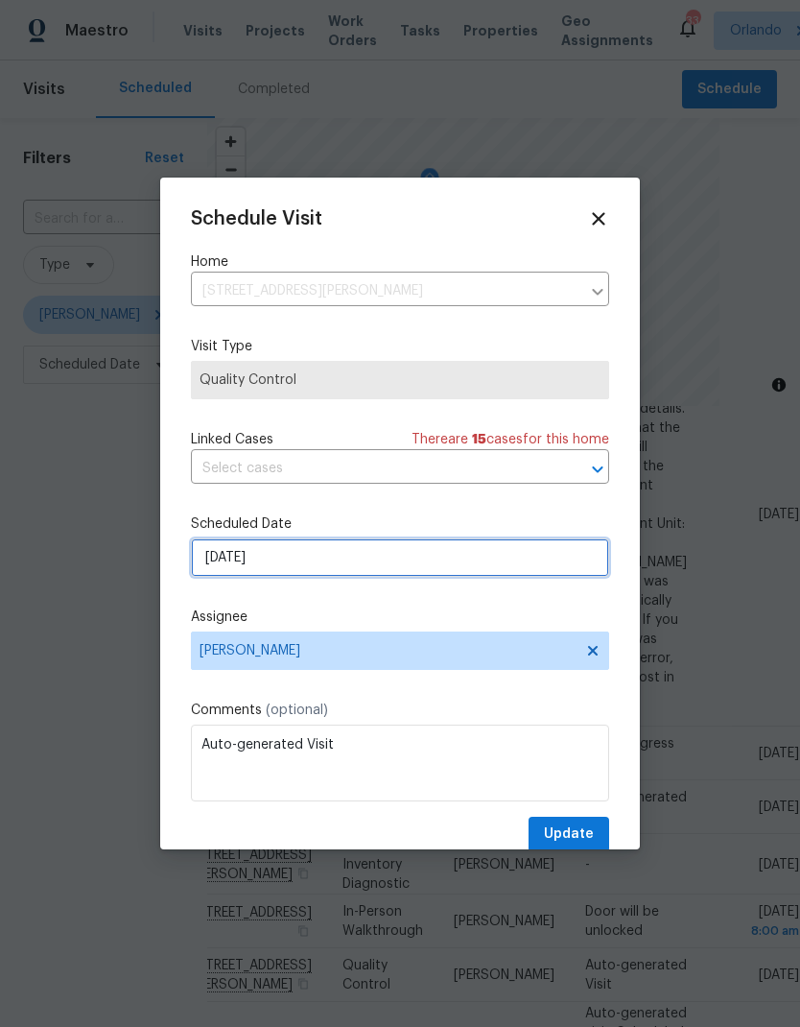
click at [450, 577] on input "[DATE]" at bounding box center [400, 557] width 418 height 38
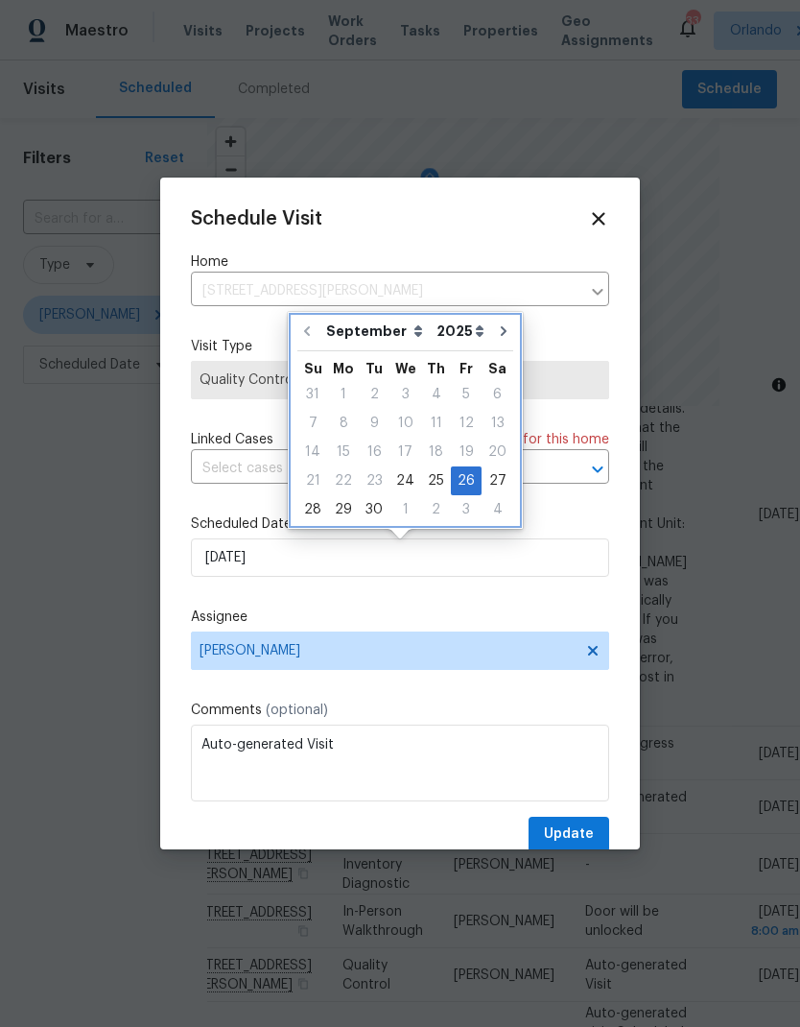
click at [501, 333] on icon "Go to next month" at bounding box center [504, 331] width 6 height 10
type input "[DATE]"
select select "9"
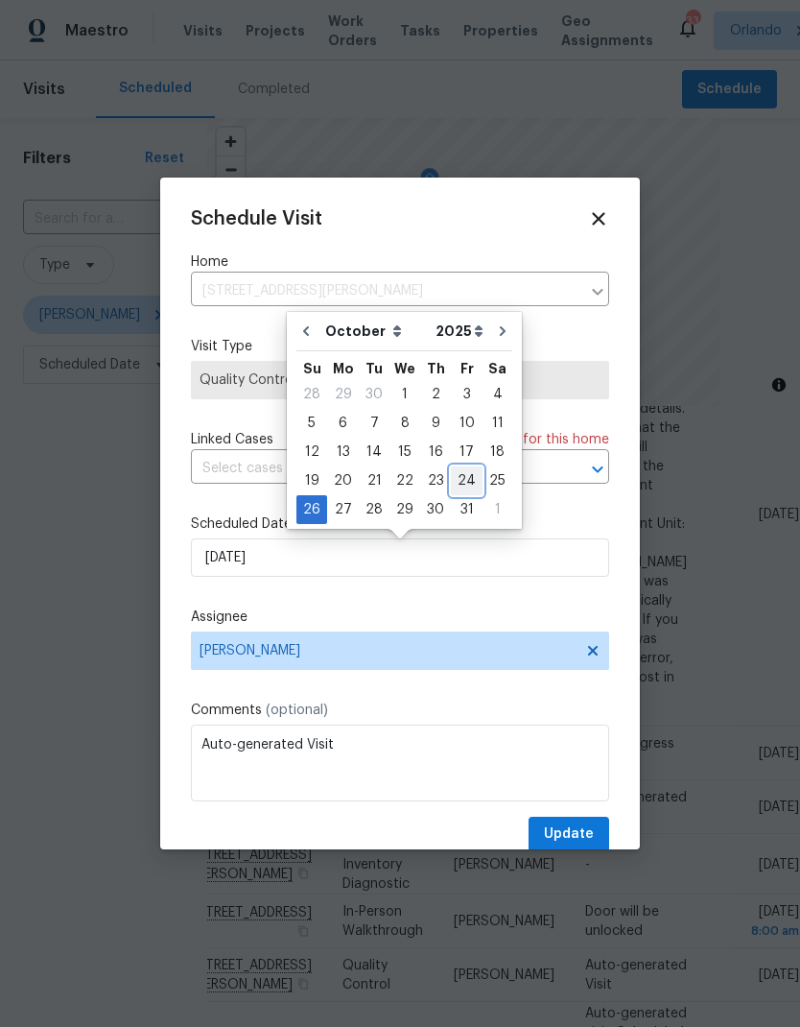
click at [461, 482] on div "24" at bounding box center [467, 480] width 32 height 27
type input "[DATE]"
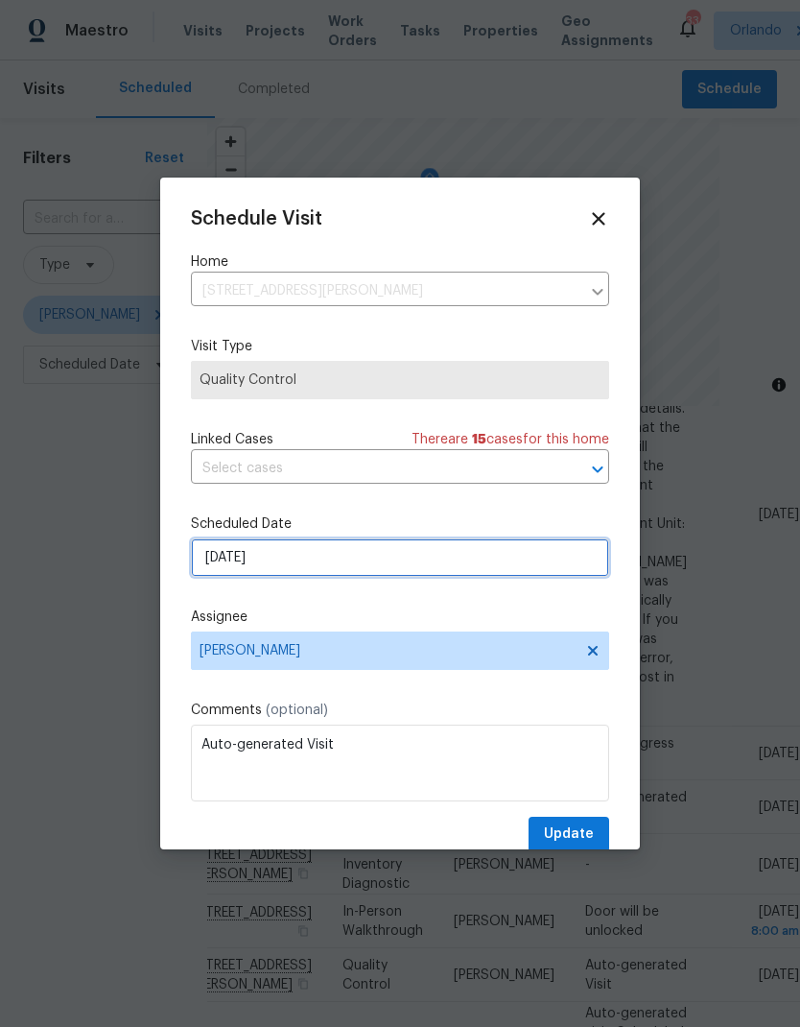
click at [561, 557] on input "[DATE]" at bounding box center [400, 557] width 418 height 38
select select "9"
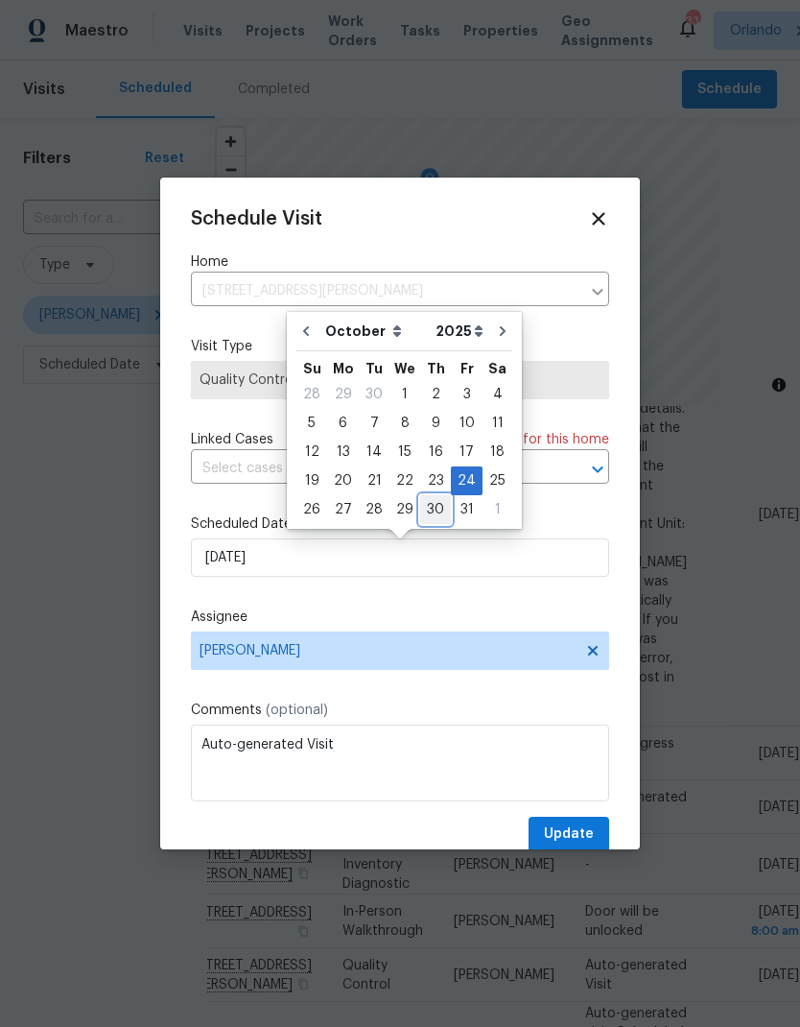
click at [429, 510] on div "30" at bounding box center [435, 509] width 31 height 27
type input "[DATE]"
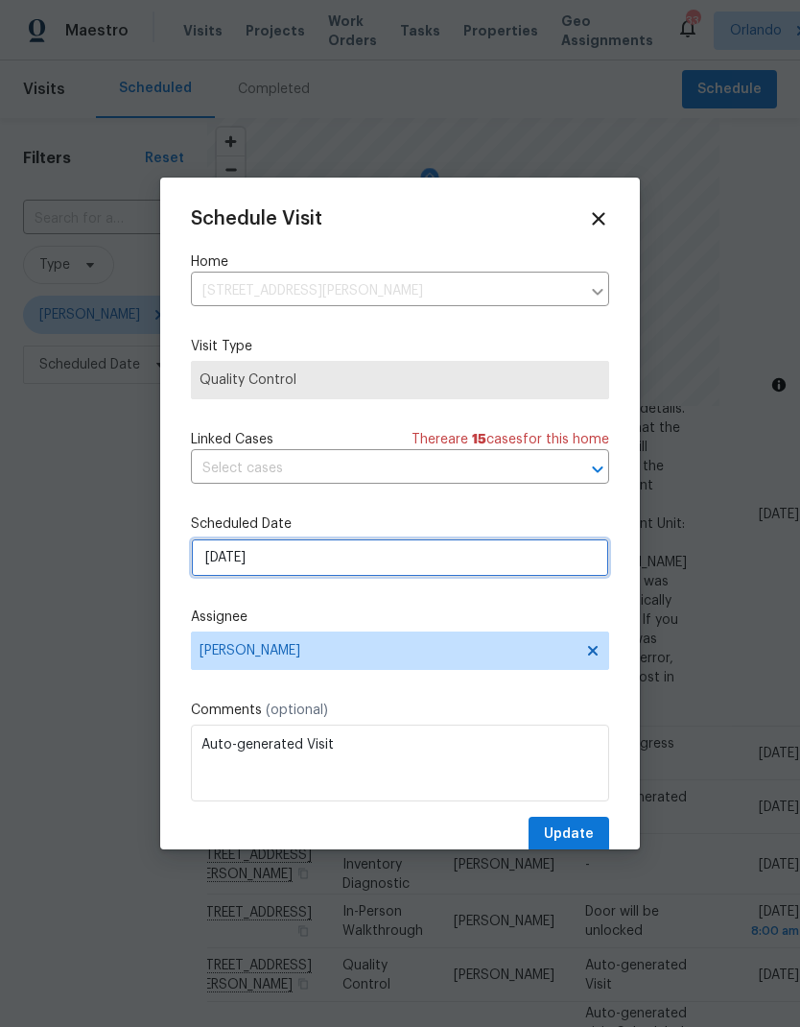
click at [518, 558] on input "[DATE]" at bounding box center [400, 557] width 418 height 38
select select "9"
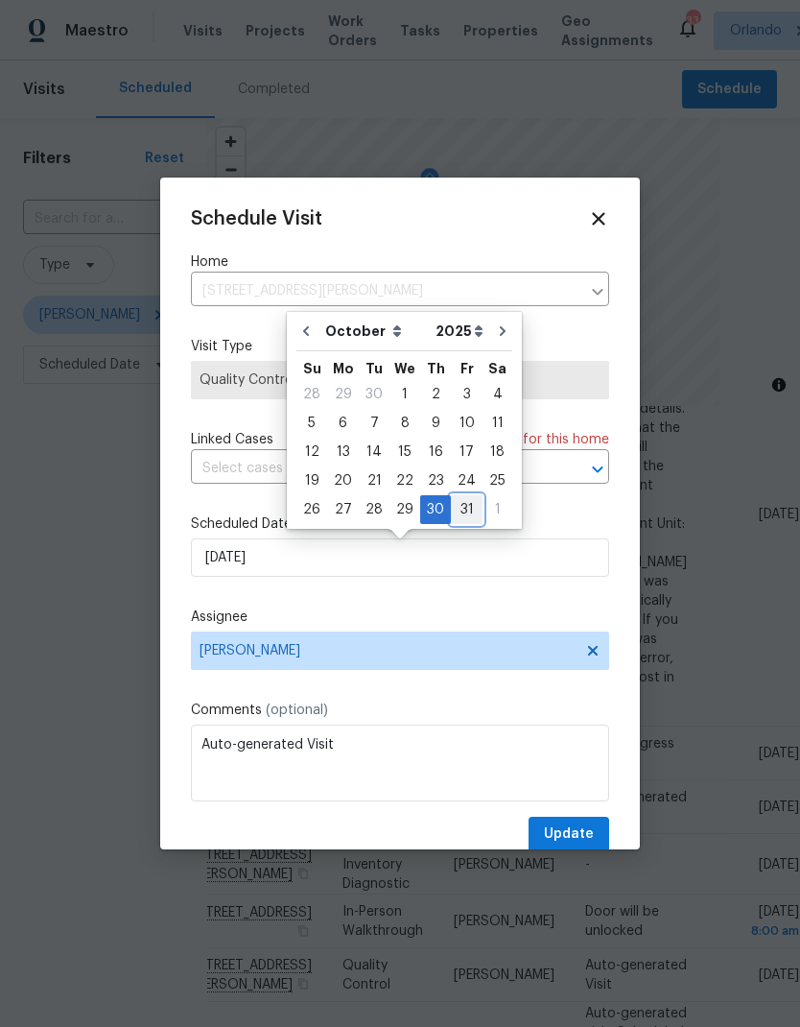
click at [458, 508] on div "31" at bounding box center [467, 509] width 32 height 27
type input "[DATE]"
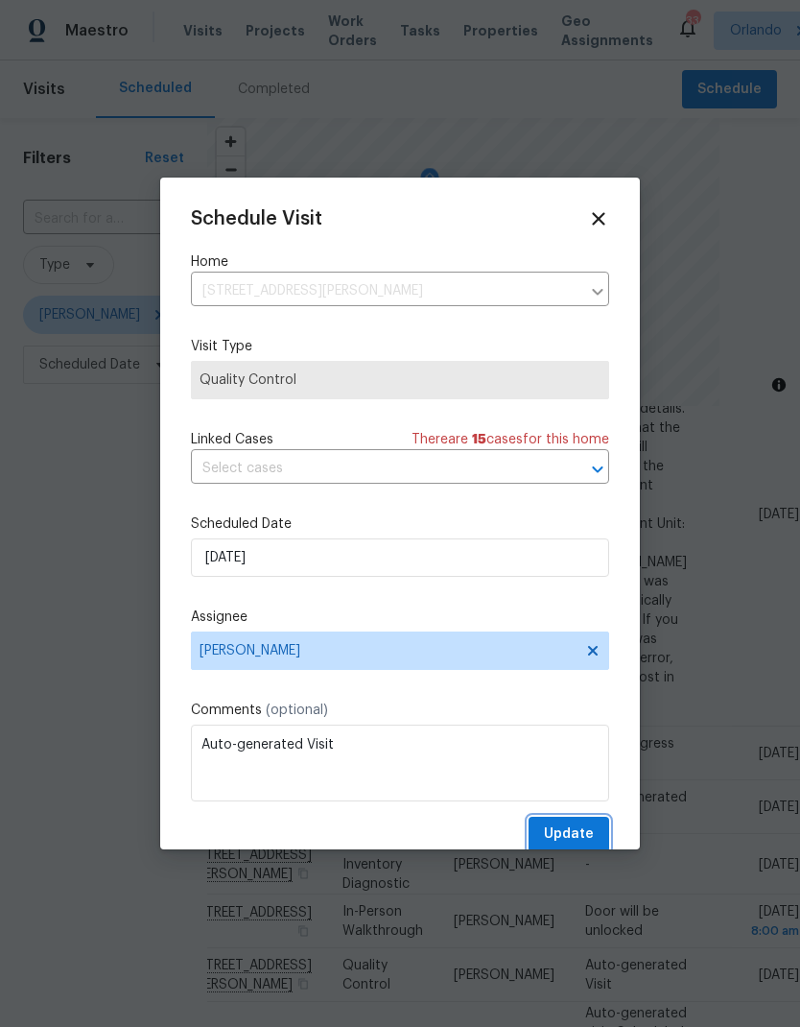
click at [586, 839] on span "Update" at bounding box center [569, 835] width 50 height 24
